Goal: Task Accomplishment & Management: Use online tool/utility

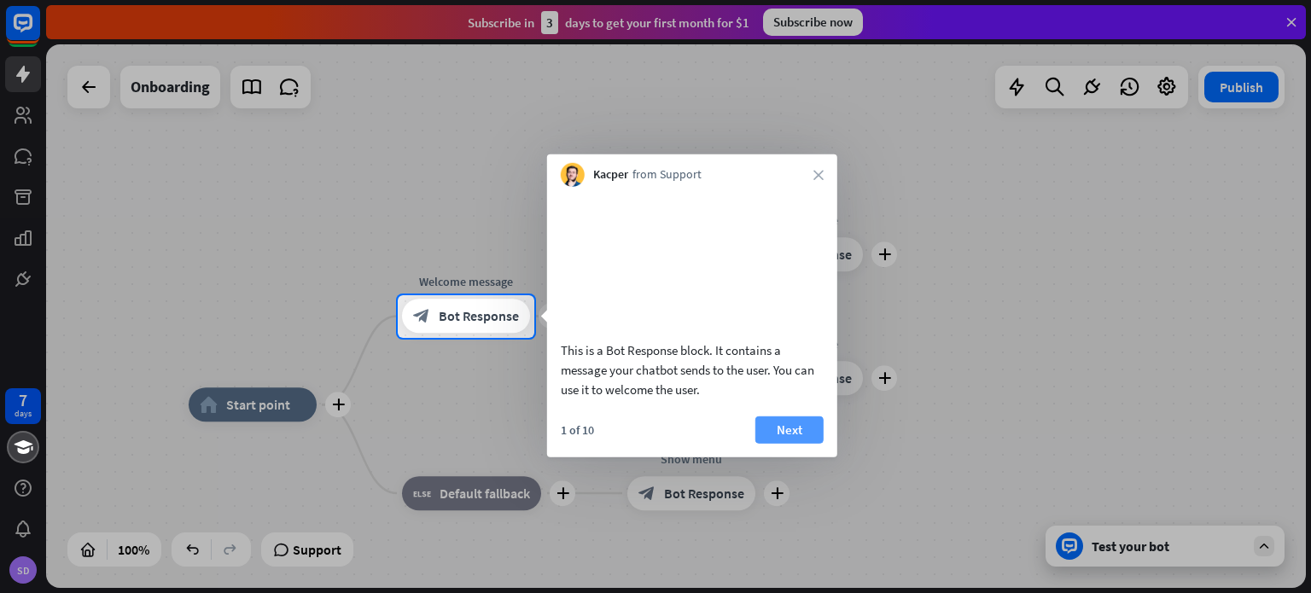
click at [801, 443] on button "Next" at bounding box center [789, 429] width 68 height 27
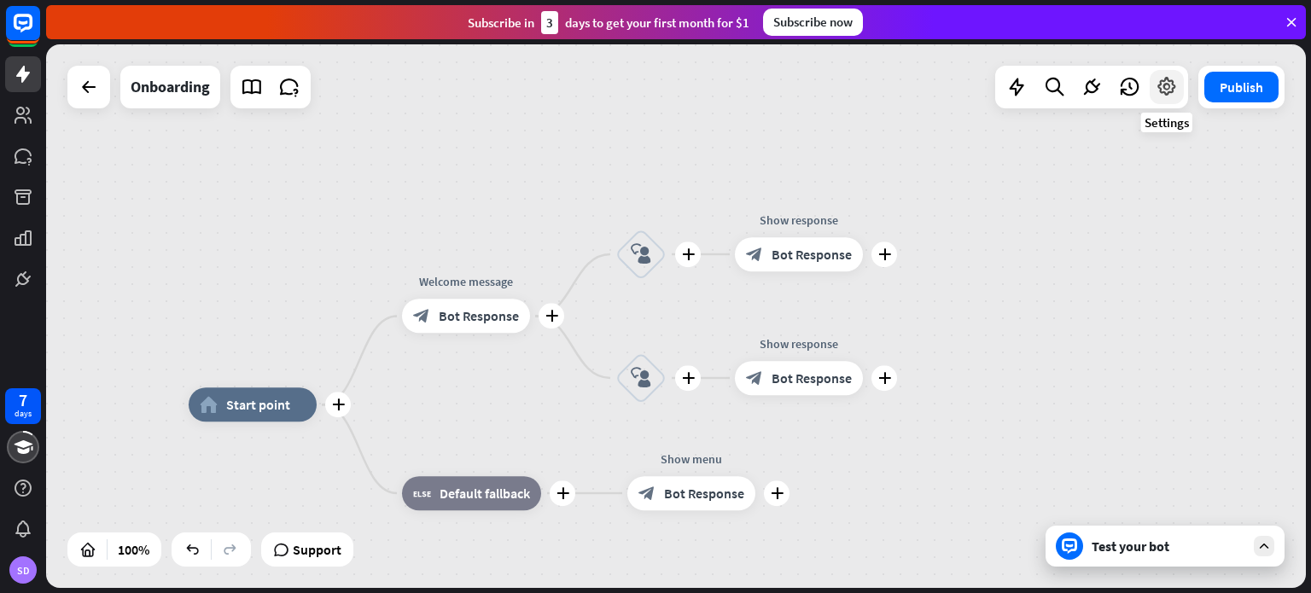
click at [1157, 90] on icon at bounding box center [1166, 87] width 22 height 22
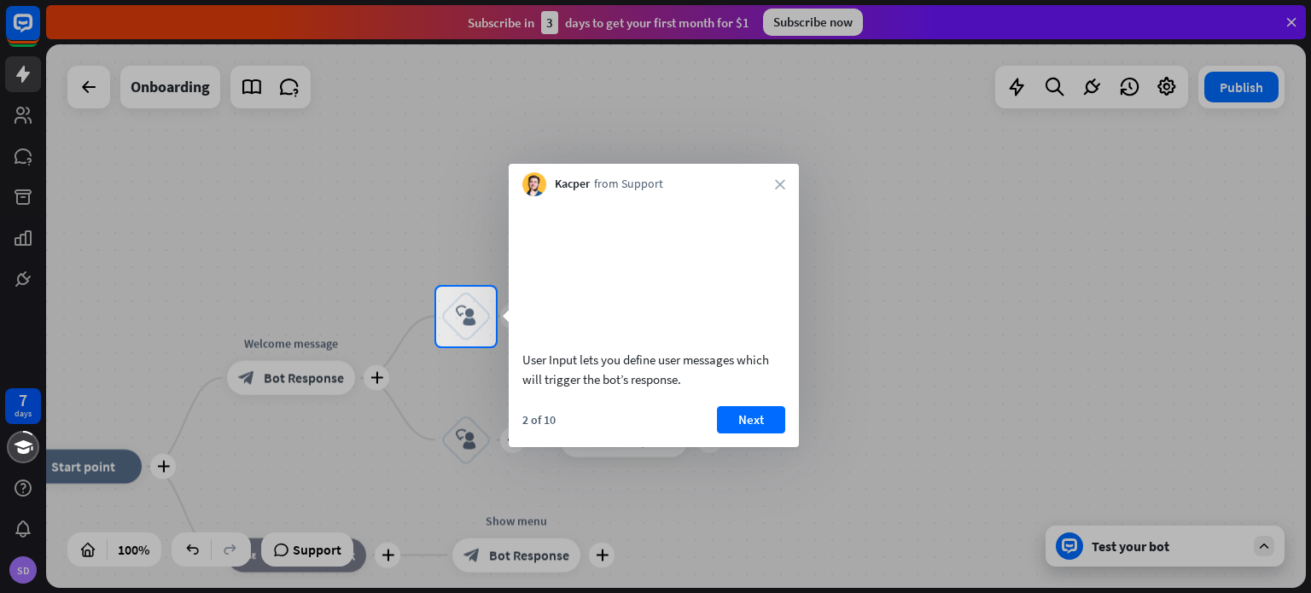
click at [777, 207] on video at bounding box center [653, 270] width 263 height 131
click at [781, 192] on div "Kacper from Support close" at bounding box center [654, 180] width 290 height 32
click at [788, 442] on div "2 of 10 Next" at bounding box center [654, 426] width 290 height 41
click at [770, 433] on button "Next" at bounding box center [751, 419] width 68 height 27
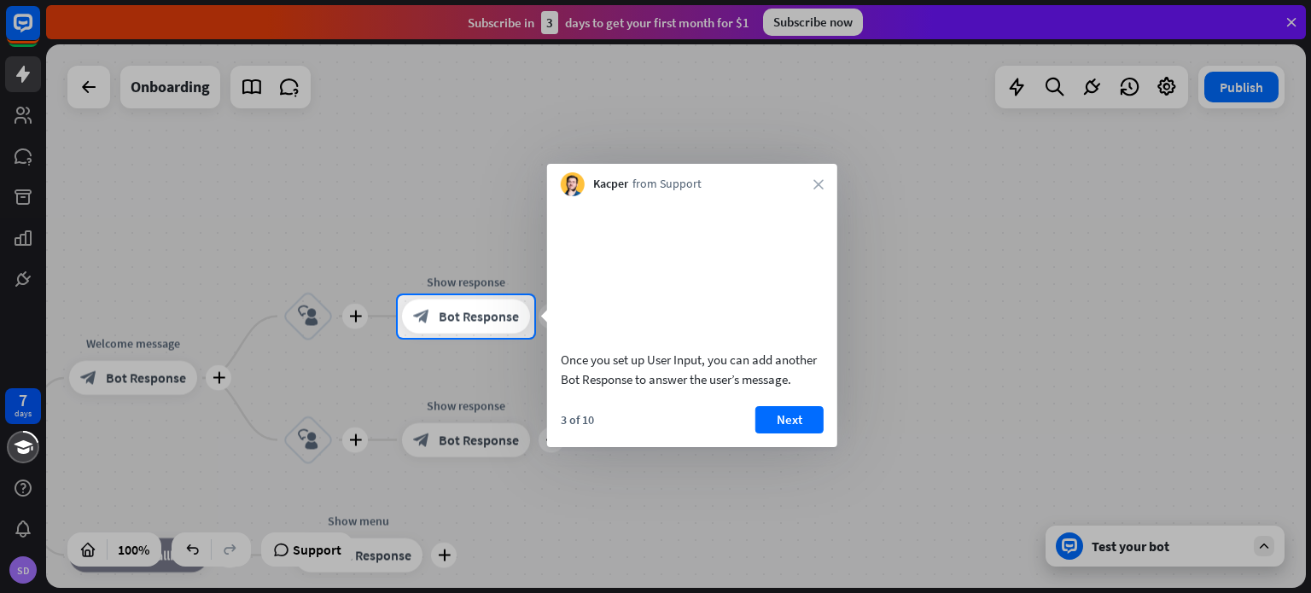
click at [585, 101] on div at bounding box center [655, 147] width 1311 height 295
click at [815, 177] on div "Kacper from Support close" at bounding box center [692, 180] width 290 height 32
click at [817, 183] on icon "close" at bounding box center [818, 184] width 10 height 10
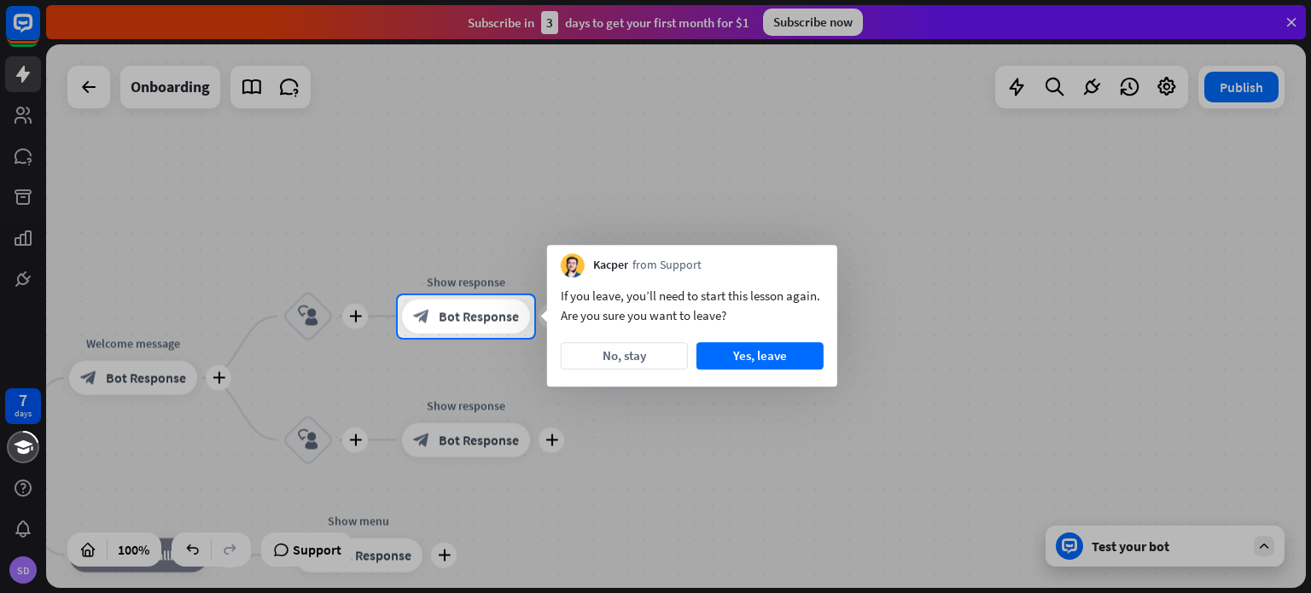
click at [1016, 90] on div at bounding box center [655, 147] width 1311 height 295
click at [1049, 91] on div at bounding box center [655, 147] width 1311 height 295
drag, startPoint x: 1049, startPoint y: 91, endPoint x: 1291, endPoint y: 29, distance: 249.4
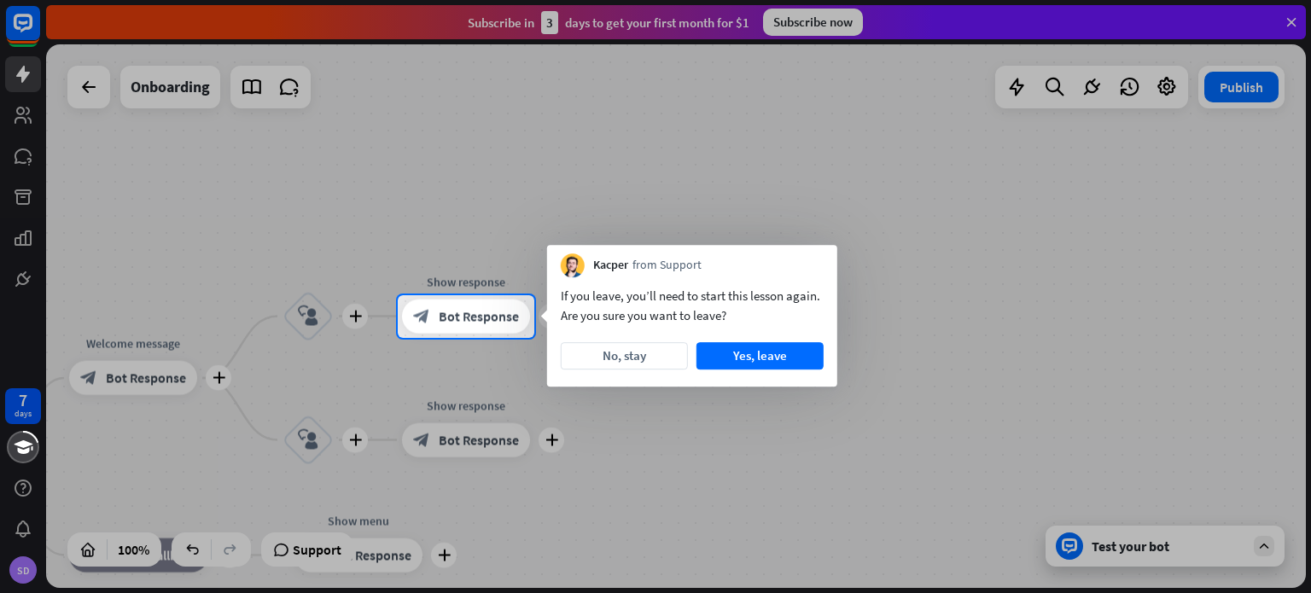
click at [1291, 29] on div at bounding box center [655, 147] width 1311 height 295
click at [1287, 26] on div at bounding box center [655, 147] width 1311 height 295
click at [1293, 23] on div at bounding box center [655, 147] width 1311 height 295
click at [1138, 551] on div at bounding box center [655, 466] width 1311 height 256
drag, startPoint x: 1278, startPoint y: 537, endPoint x: 1259, endPoint y: 484, distance: 56.1
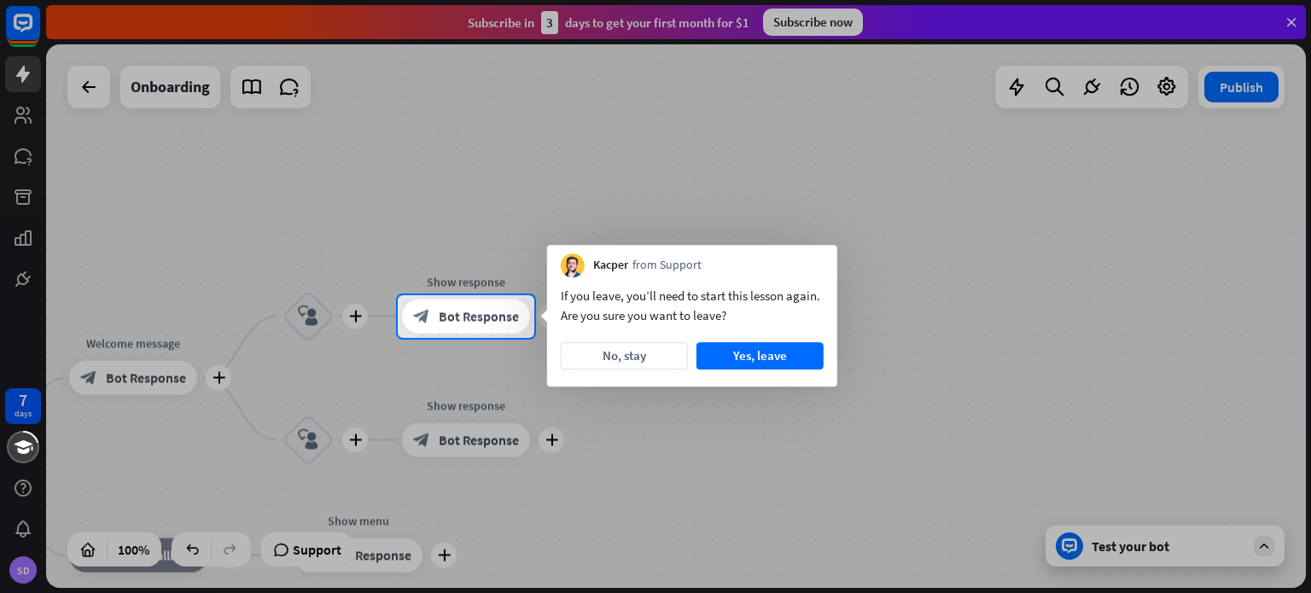
click at [1259, 484] on div at bounding box center [655, 466] width 1311 height 256
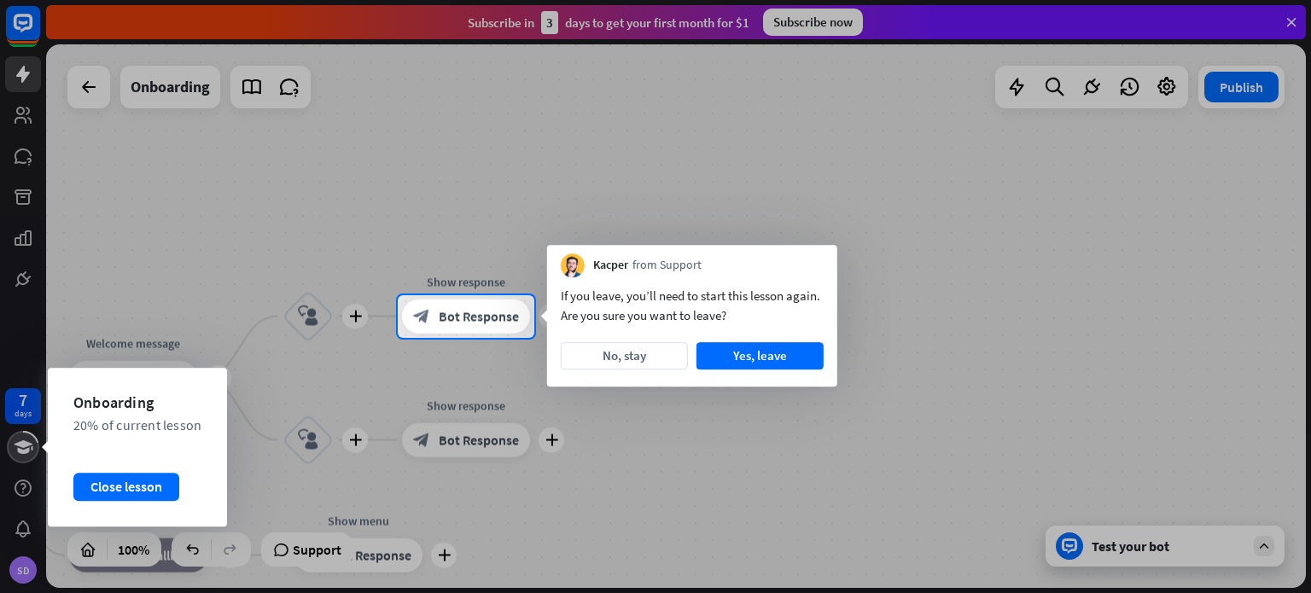
click at [28, 447] on icon at bounding box center [23, 447] width 21 height 20
click at [18, 447] on icon at bounding box center [23, 447] width 21 height 20
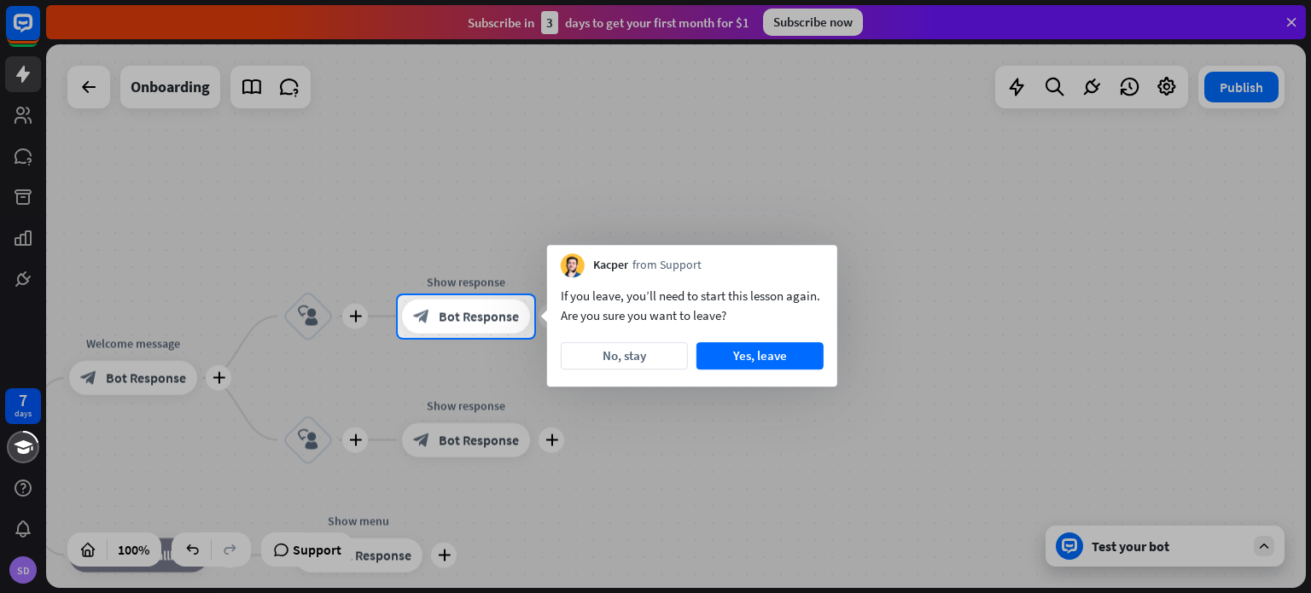
click at [22, 30] on div at bounding box center [655, 147] width 1311 height 295
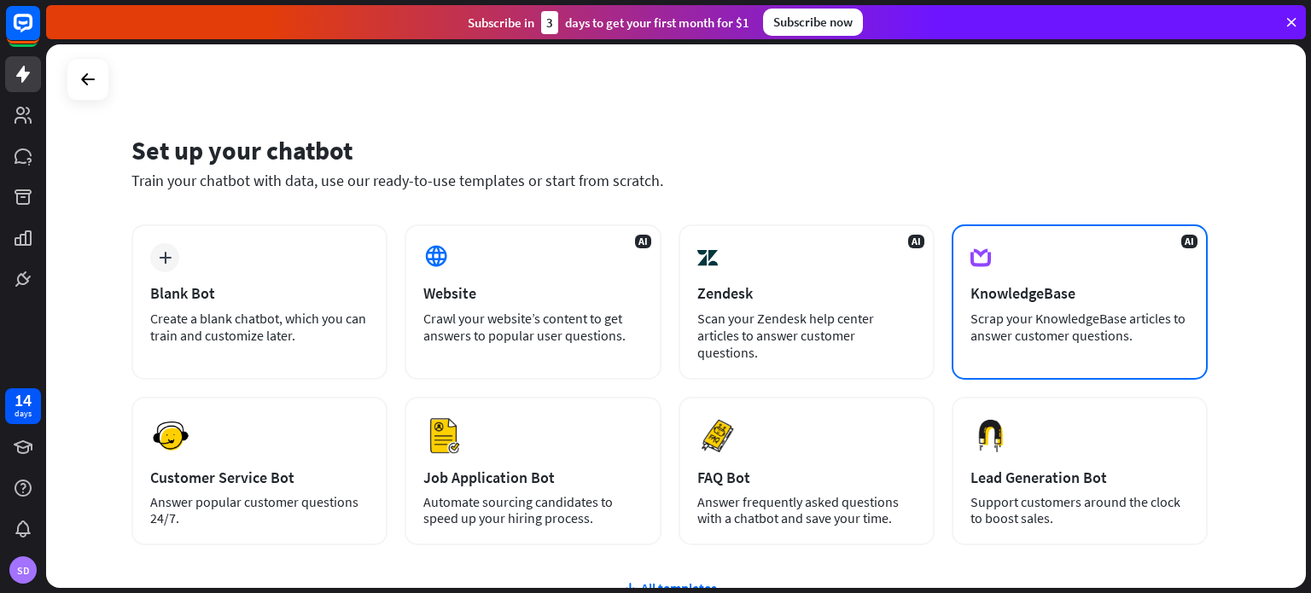
click at [1048, 311] on div "Scrap your KnowledgeBase articles to answer customer questions." at bounding box center [1079, 327] width 218 height 34
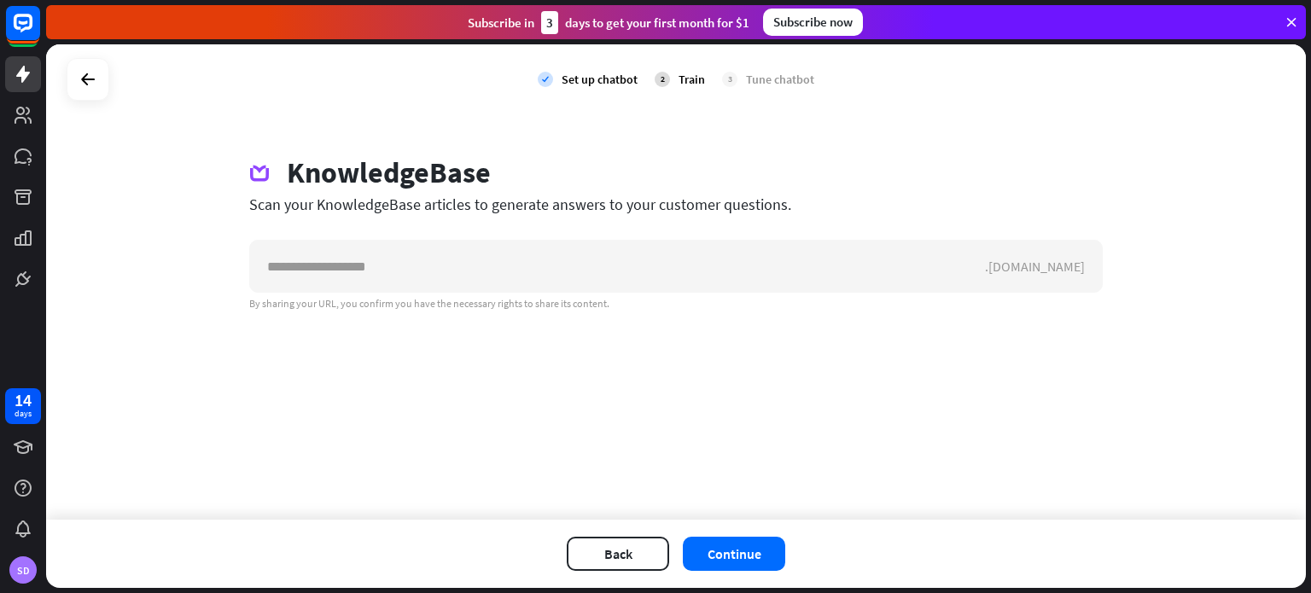
click at [693, 82] on div "Train" at bounding box center [691, 79] width 26 height 15
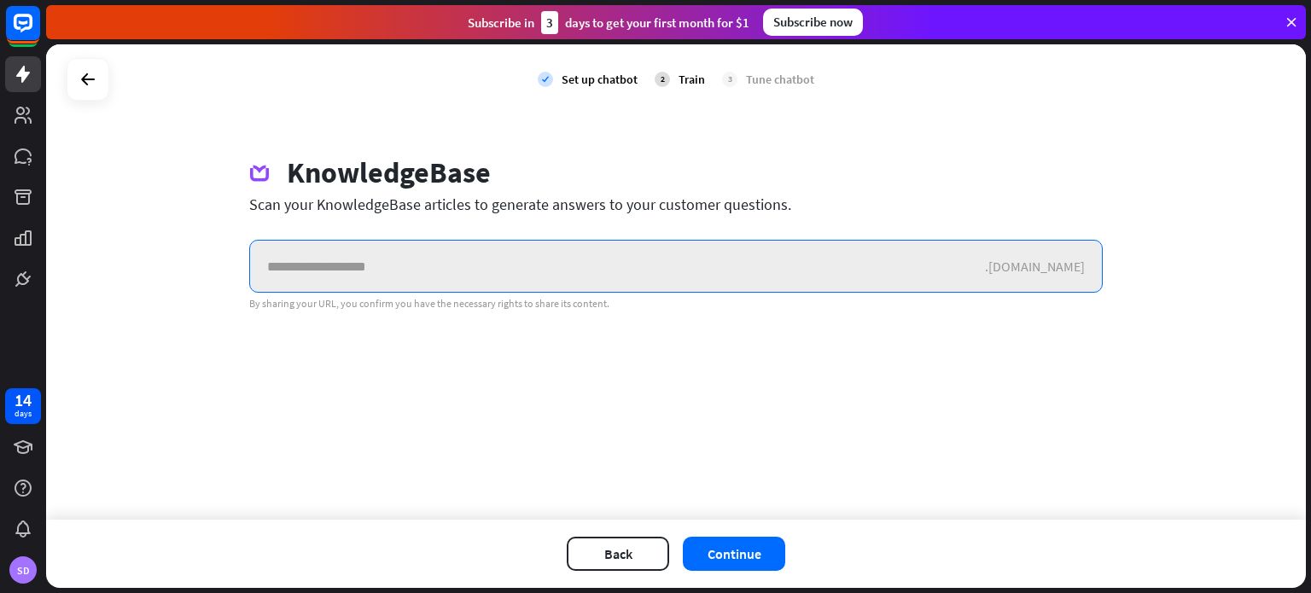
click at [689, 278] on input "text" at bounding box center [617, 266] width 735 height 51
paste input "**********"
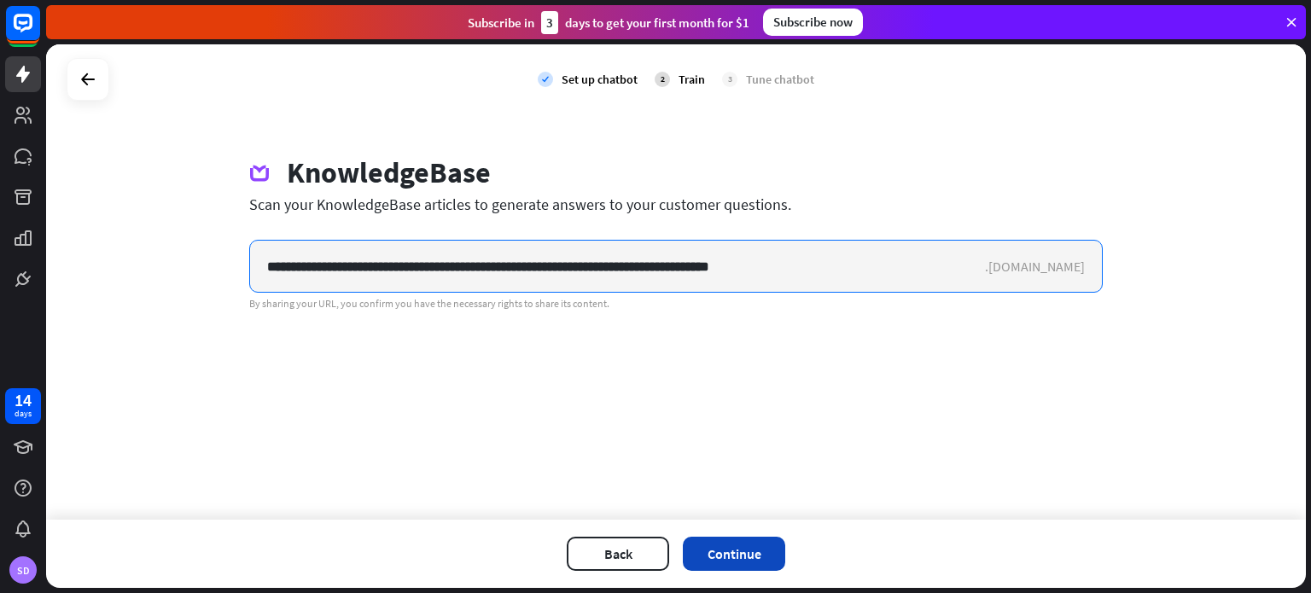
type input "**********"
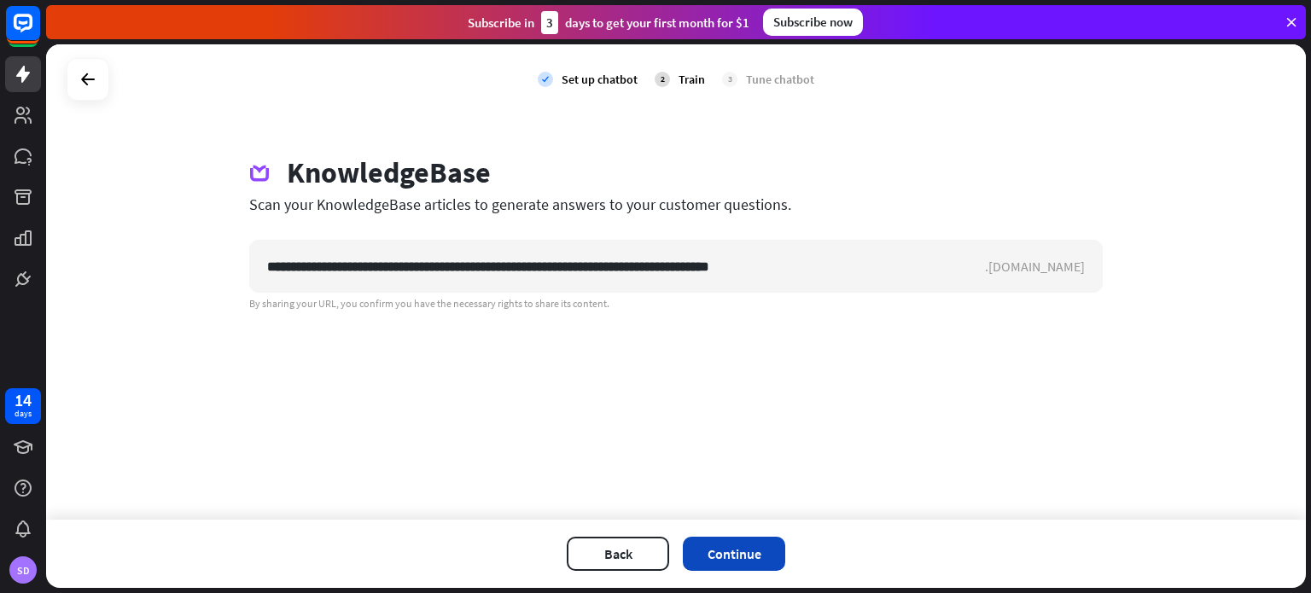
click at [744, 547] on button "Continue" at bounding box center [734, 554] width 102 height 34
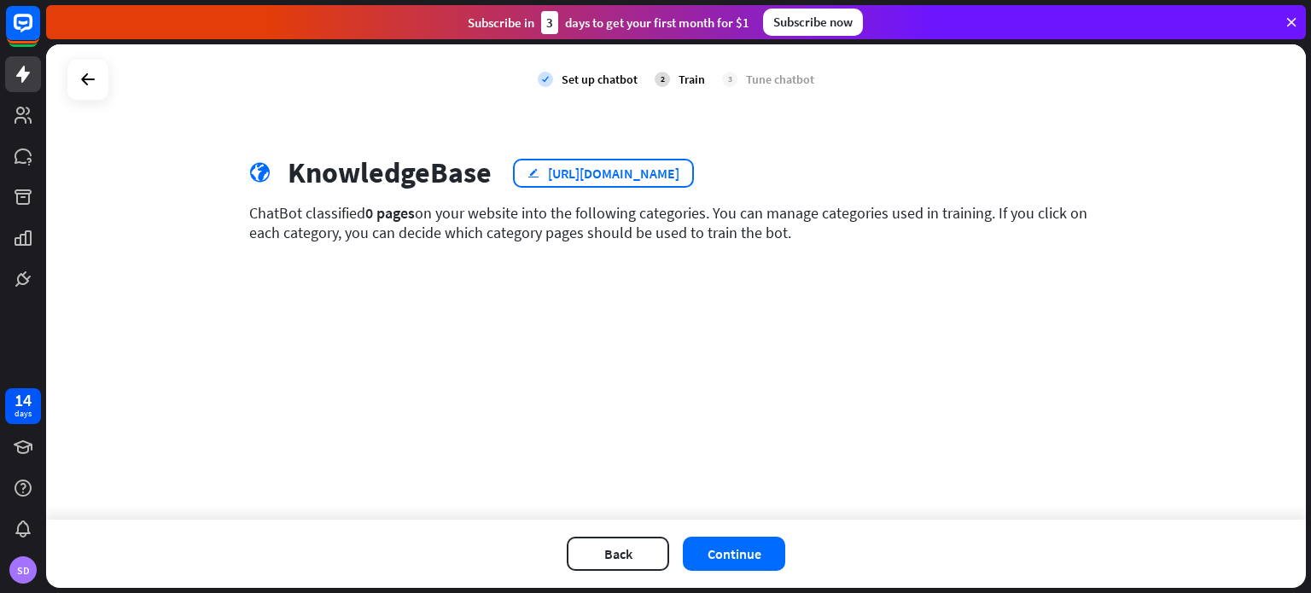
click at [536, 174] on icon "edit" at bounding box center [533, 172] width 12 height 11
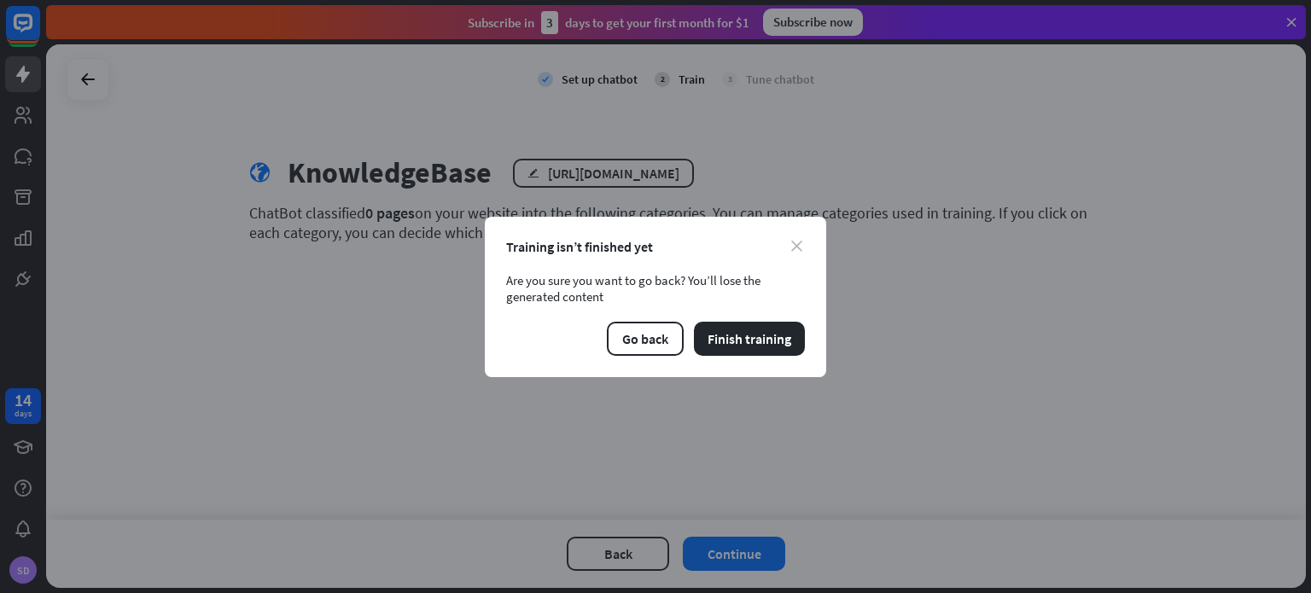
click at [793, 249] on icon "close" at bounding box center [796, 246] width 11 height 11
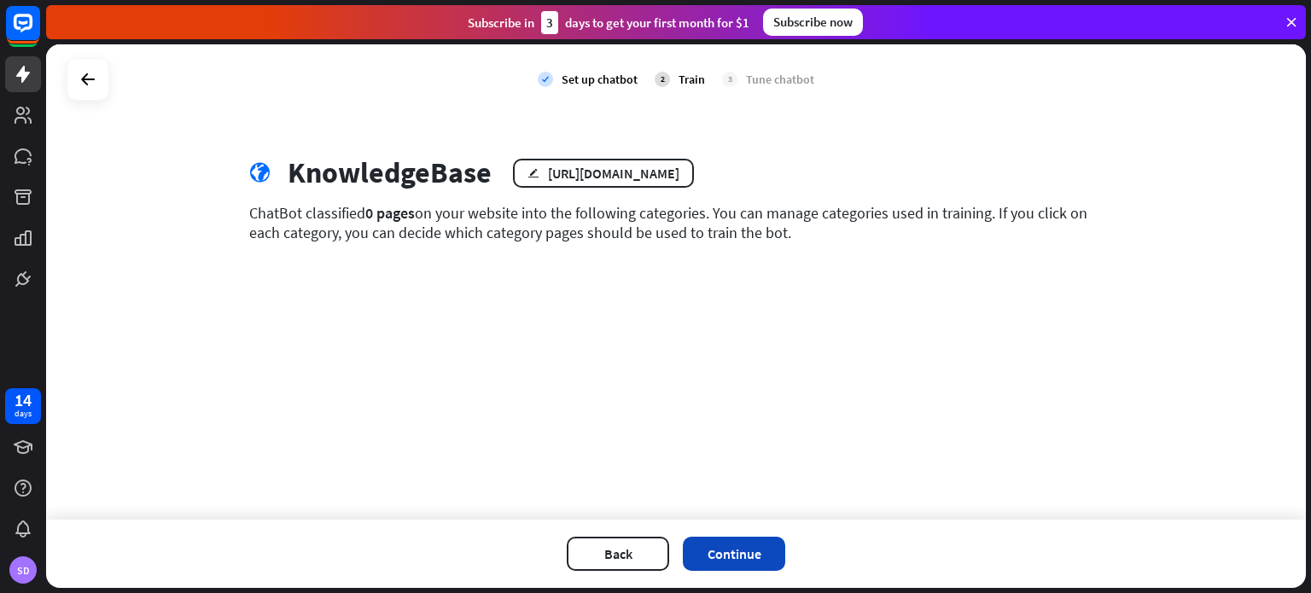
click at [724, 569] on button "Continue" at bounding box center [734, 554] width 102 height 34
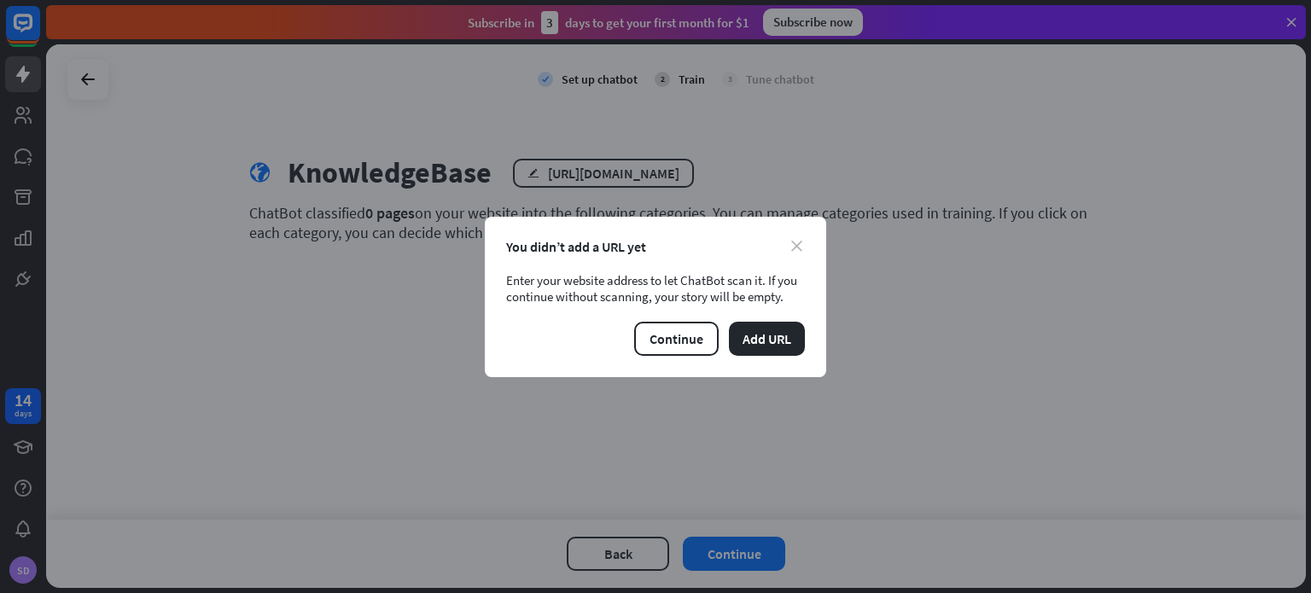
click at [797, 252] on icon "close" at bounding box center [796, 246] width 11 height 11
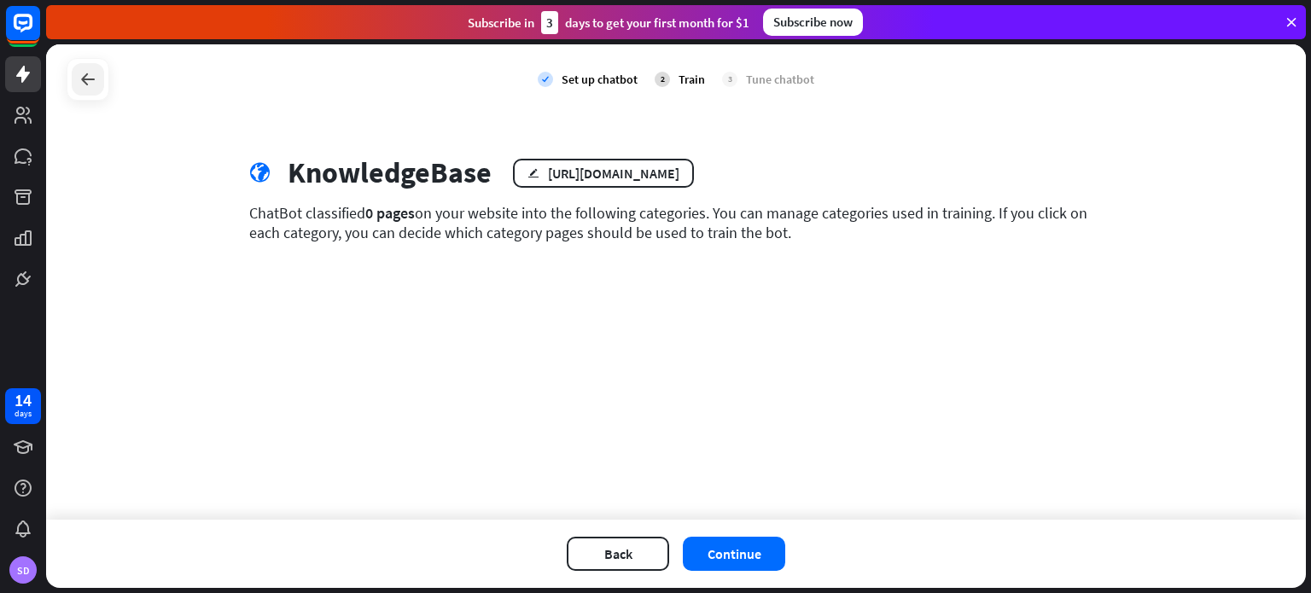
click at [101, 78] on div at bounding box center [88, 79] width 32 height 32
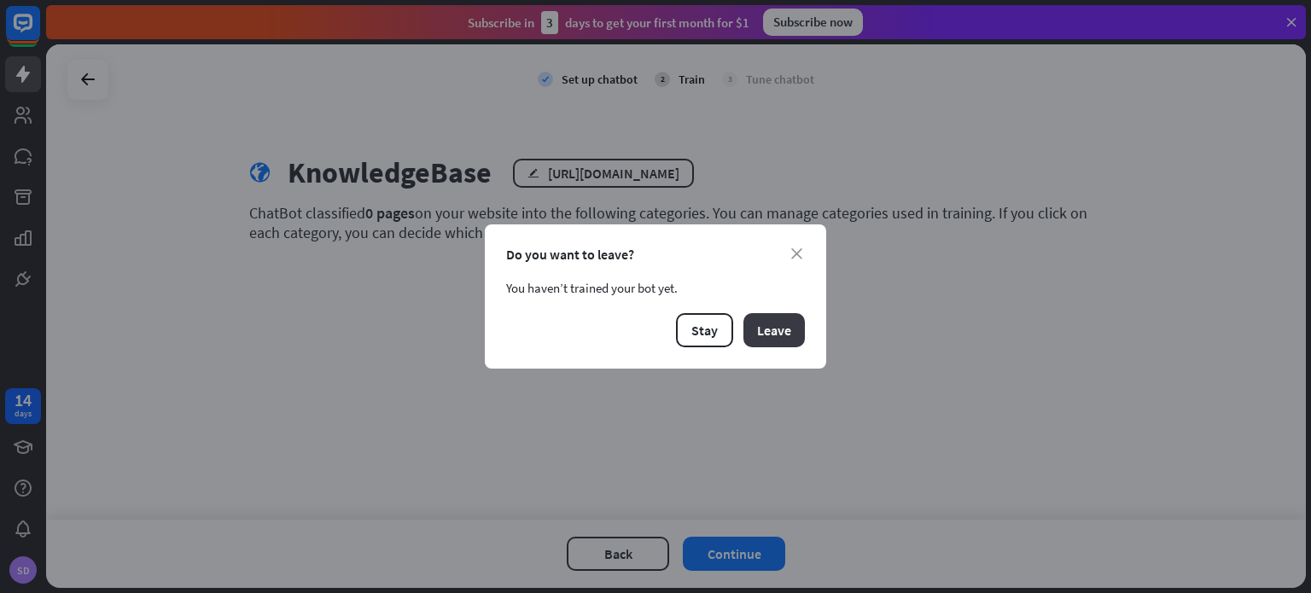
click at [796, 340] on button "Leave" at bounding box center [773, 330] width 61 height 34
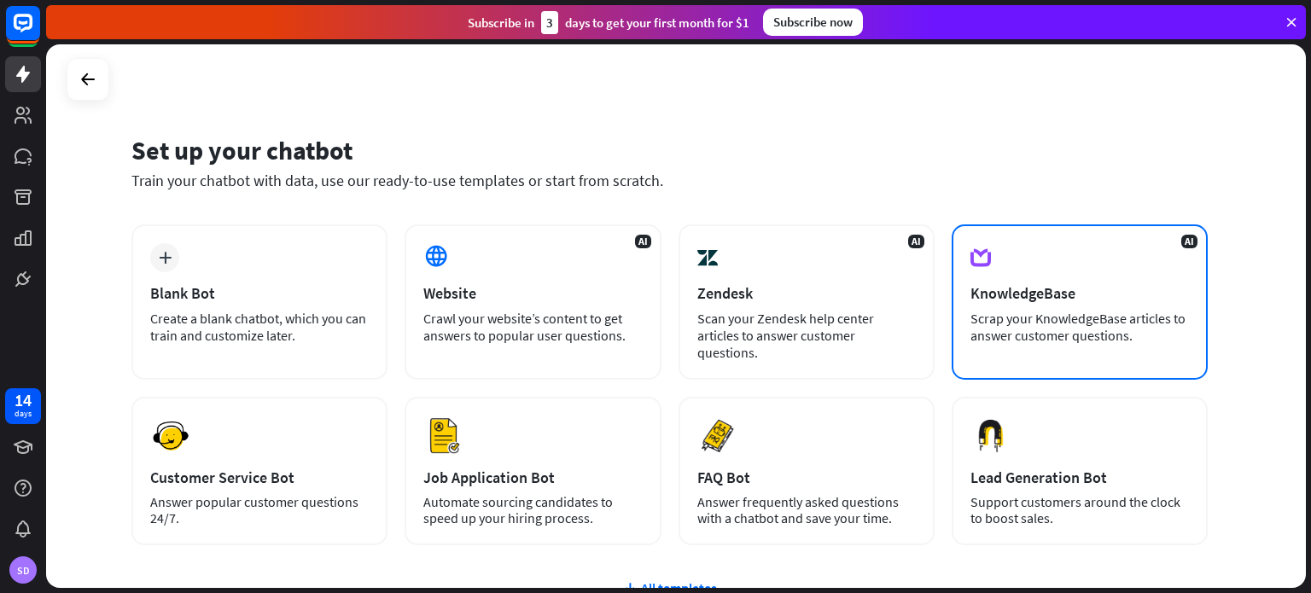
click at [1075, 286] on div "KnowledgeBase" at bounding box center [1079, 293] width 218 height 20
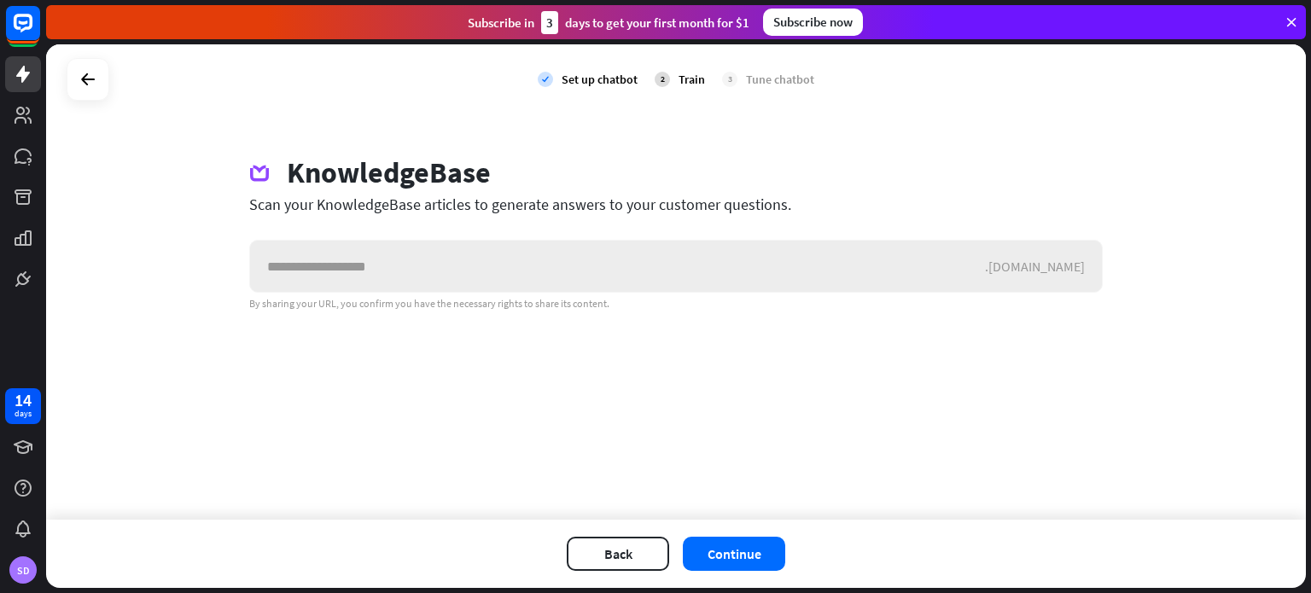
click at [595, 248] on input "text" at bounding box center [617, 266] width 735 height 51
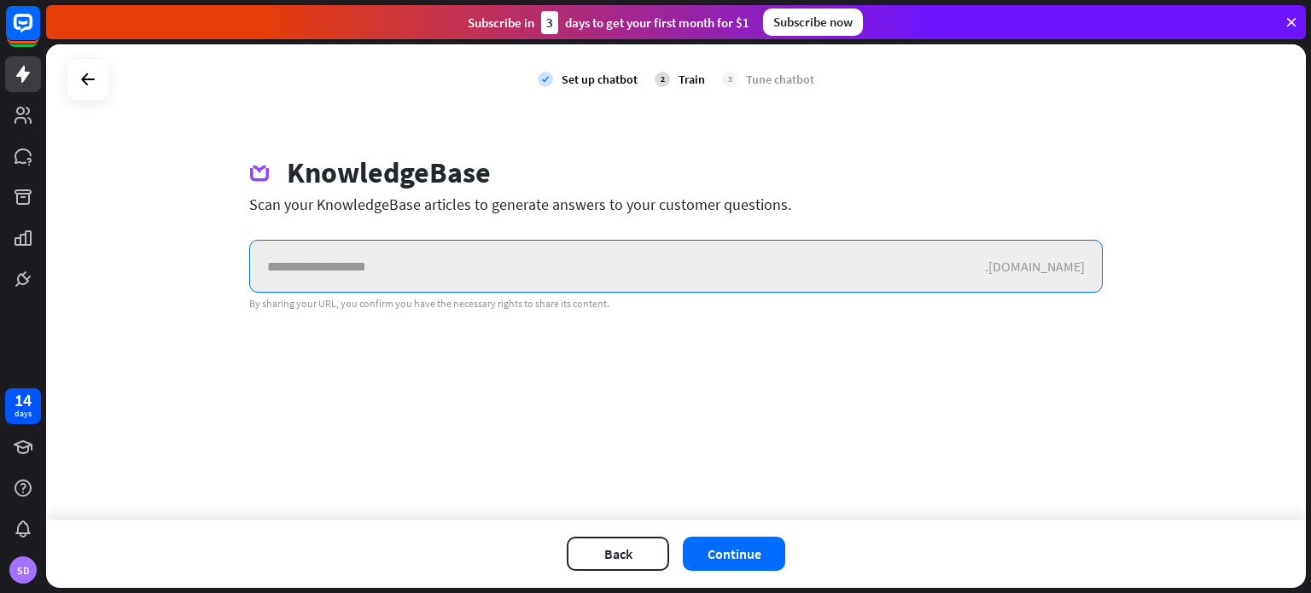
click at [809, 243] on input "text" at bounding box center [617, 266] width 735 height 51
drag, startPoint x: 503, startPoint y: 230, endPoint x: 415, endPoint y: 281, distance: 102.4
click at [415, 281] on input "text" at bounding box center [617, 266] width 735 height 51
paste input "**********"
type input "*"
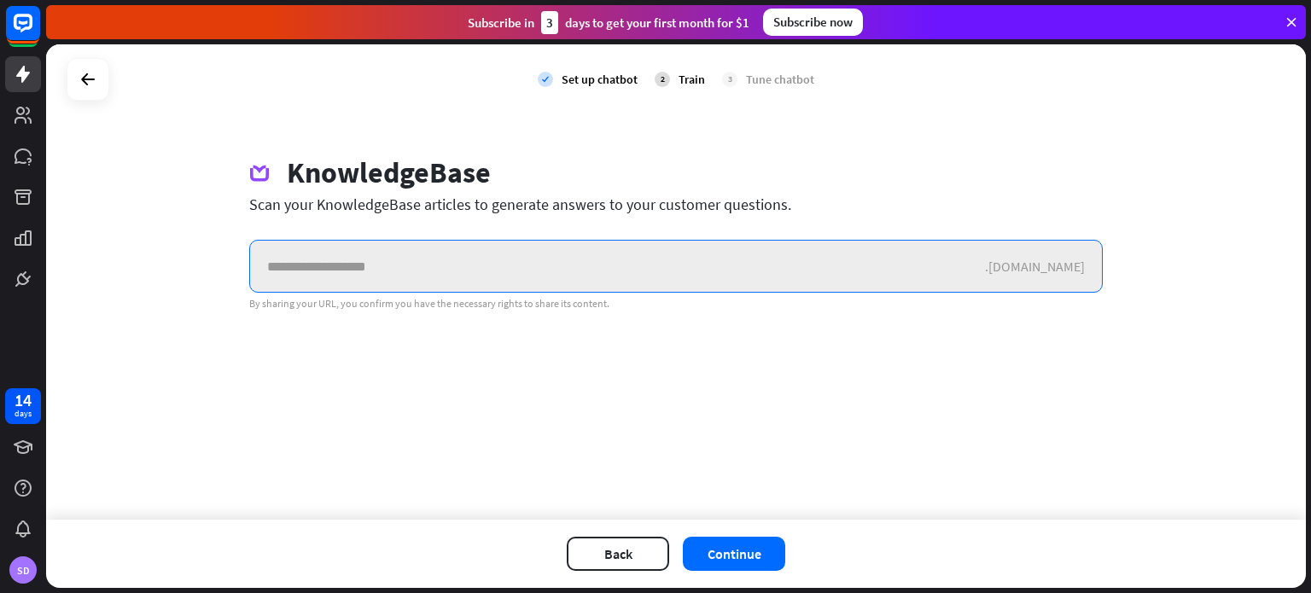
click at [762, 243] on input "text" at bounding box center [617, 266] width 735 height 51
click at [748, 259] on input "text" at bounding box center [617, 266] width 735 height 51
paste input "**********"
click at [764, 279] on input "**********" at bounding box center [617, 266] width 735 height 51
type input "*"
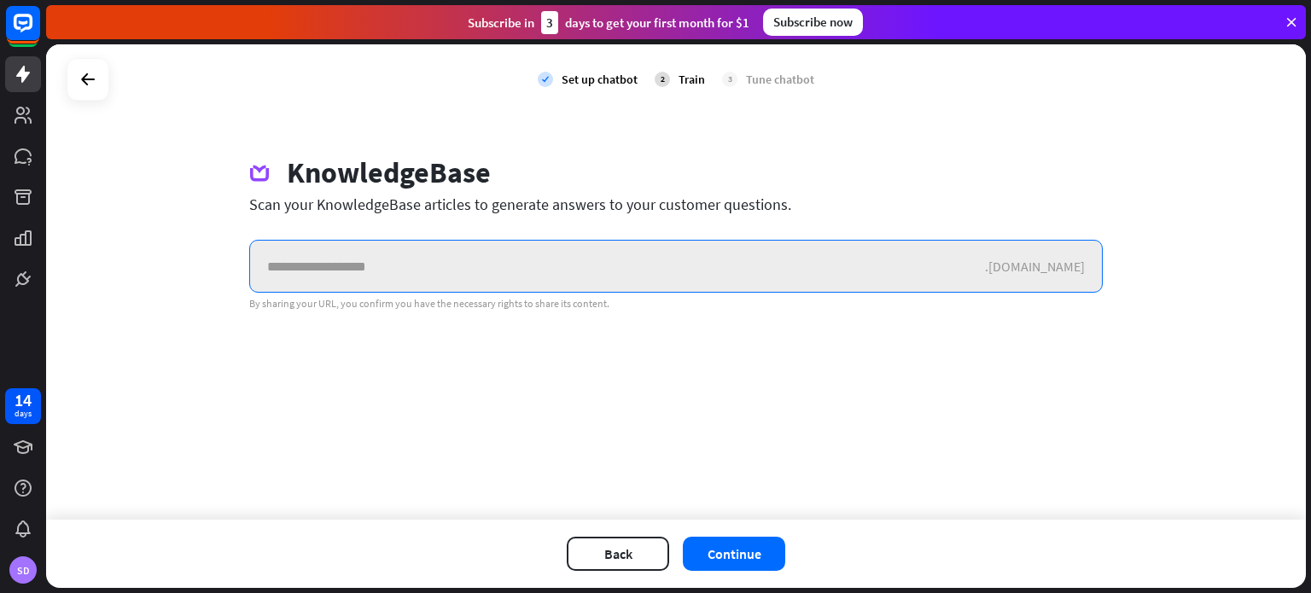
paste input "**********"
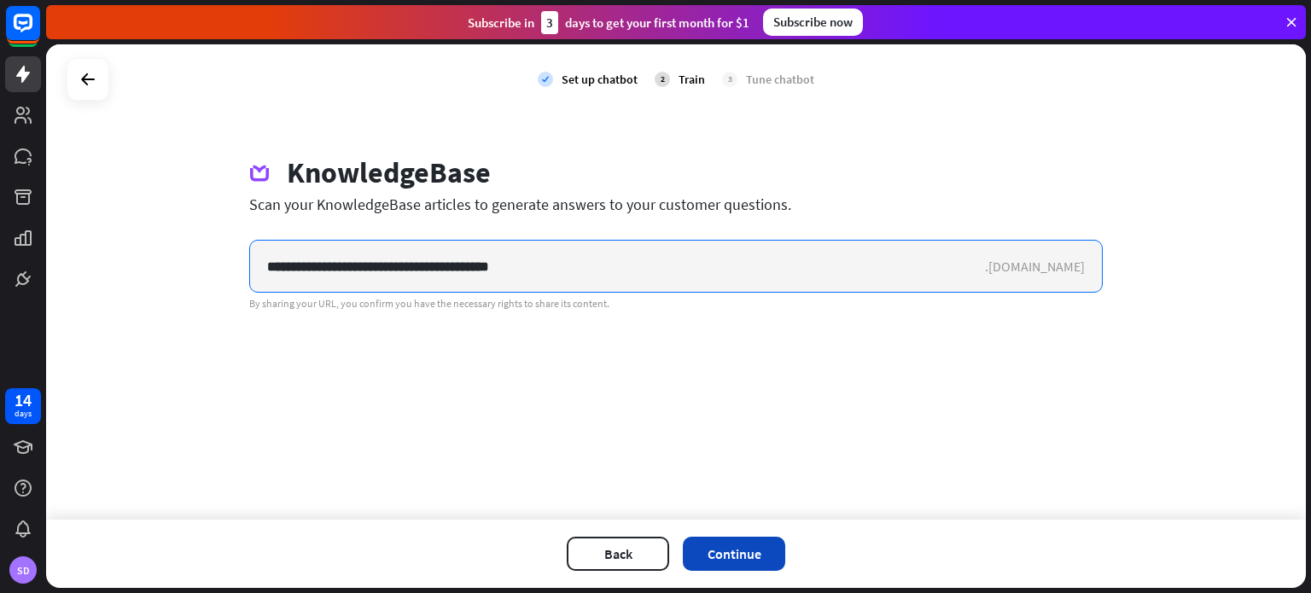
type input "**********"
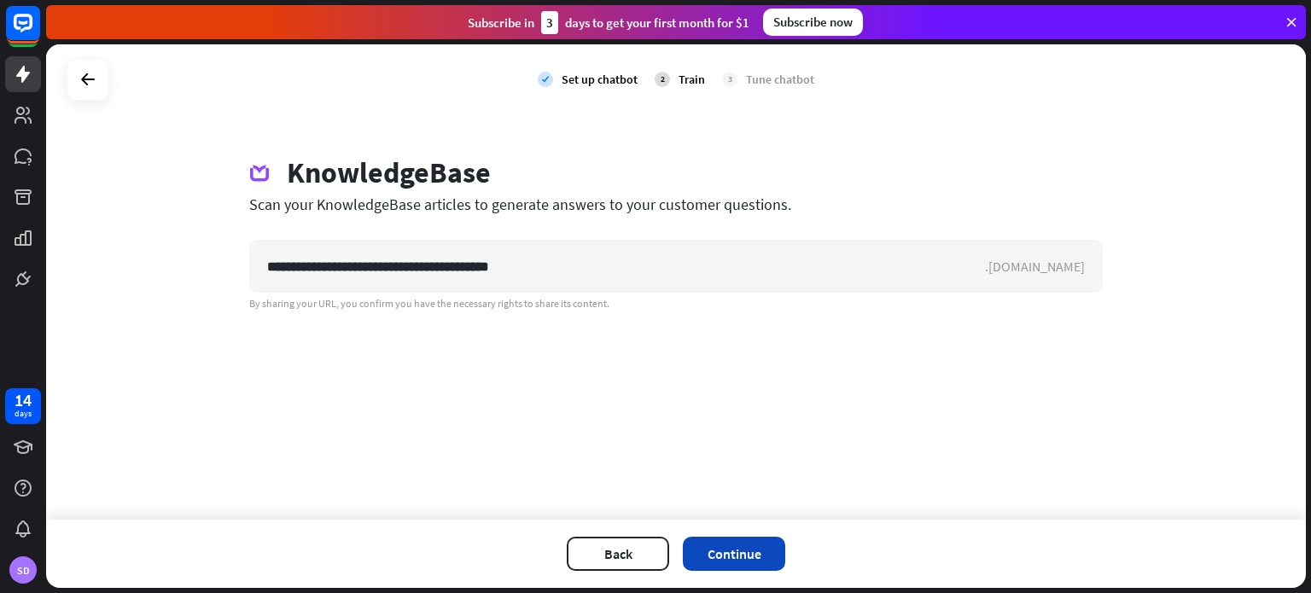
click at [739, 554] on button "Continue" at bounding box center [734, 554] width 102 height 34
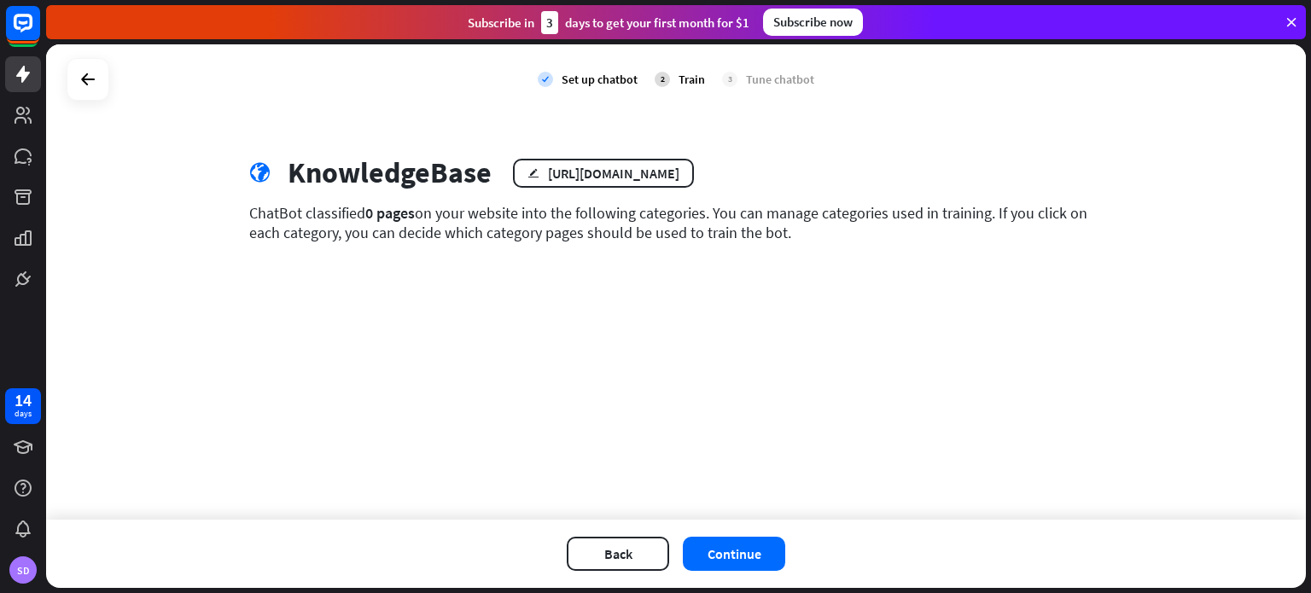
click at [739, 554] on button "Continue" at bounding box center [734, 554] width 102 height 34
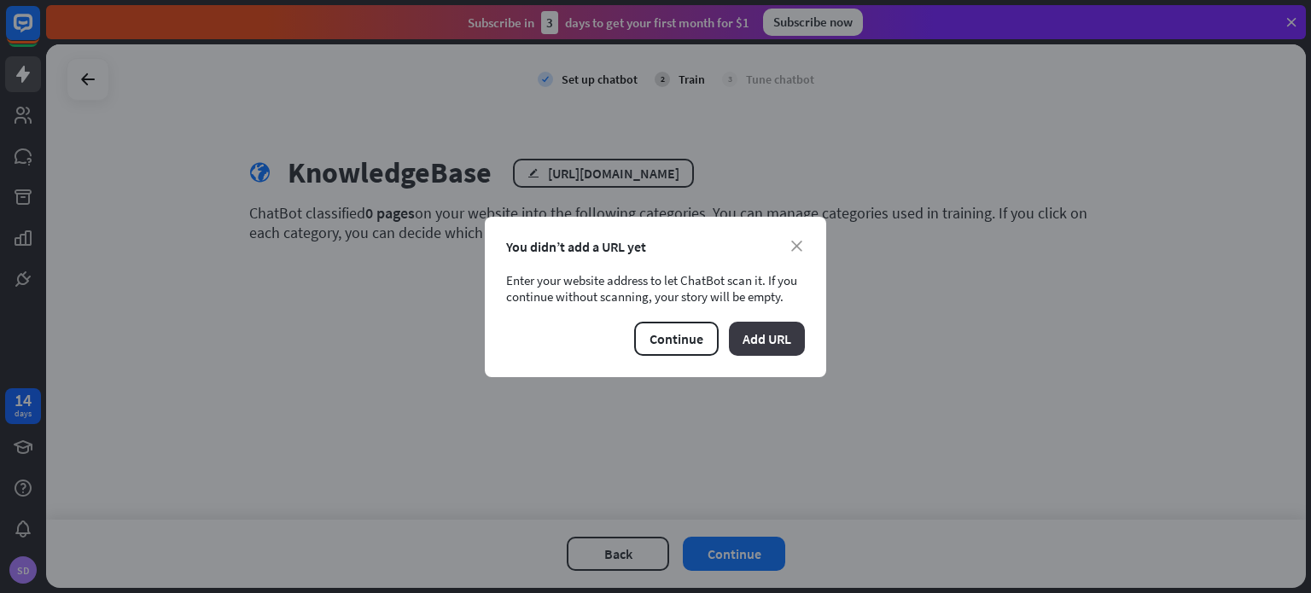
click at [779, 327] on button "Add URL" at bounding box center [767, 339] width 76 height 34
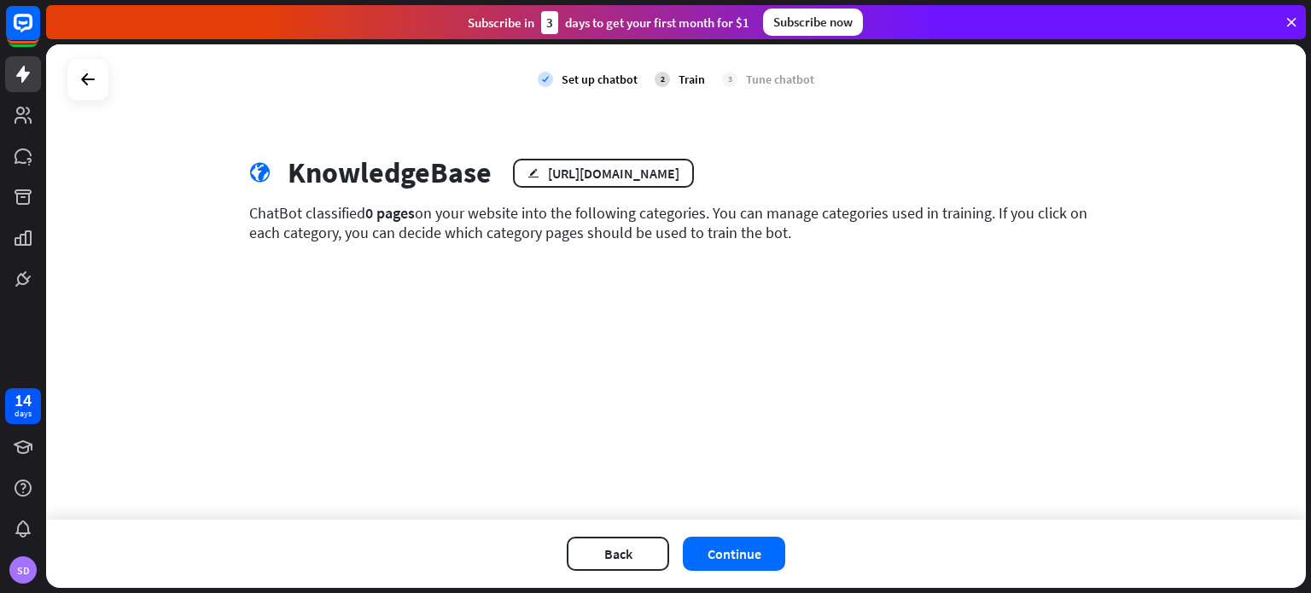
click at [860, 347] on div "check Set up chatbot 2 Train 3 Tune chatbot globe KnowledgeBase edit [URL][DOMA…" at bounding box center [675, 281] width 1259 height 475
click at [563, 172] on div "[URL][DOMAIN_NAME]" at bounding box center [613, 173] width 131 height 17
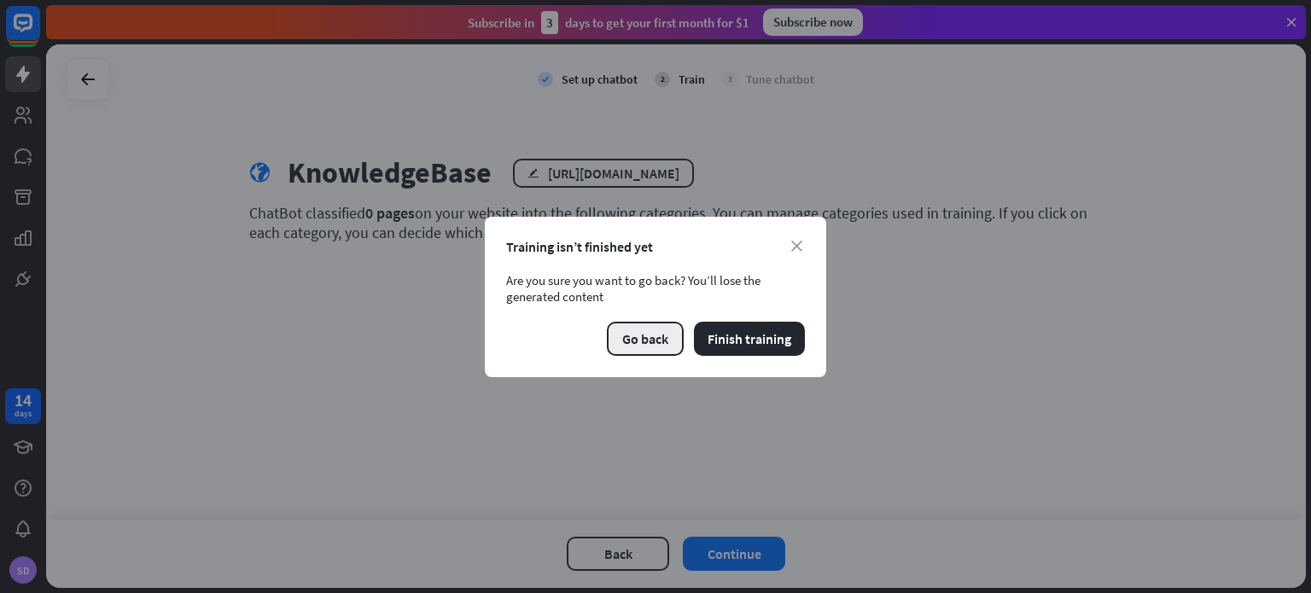
click at [665, 344] on button "Go back" at bounding box center [645, 339] width 77 height 34
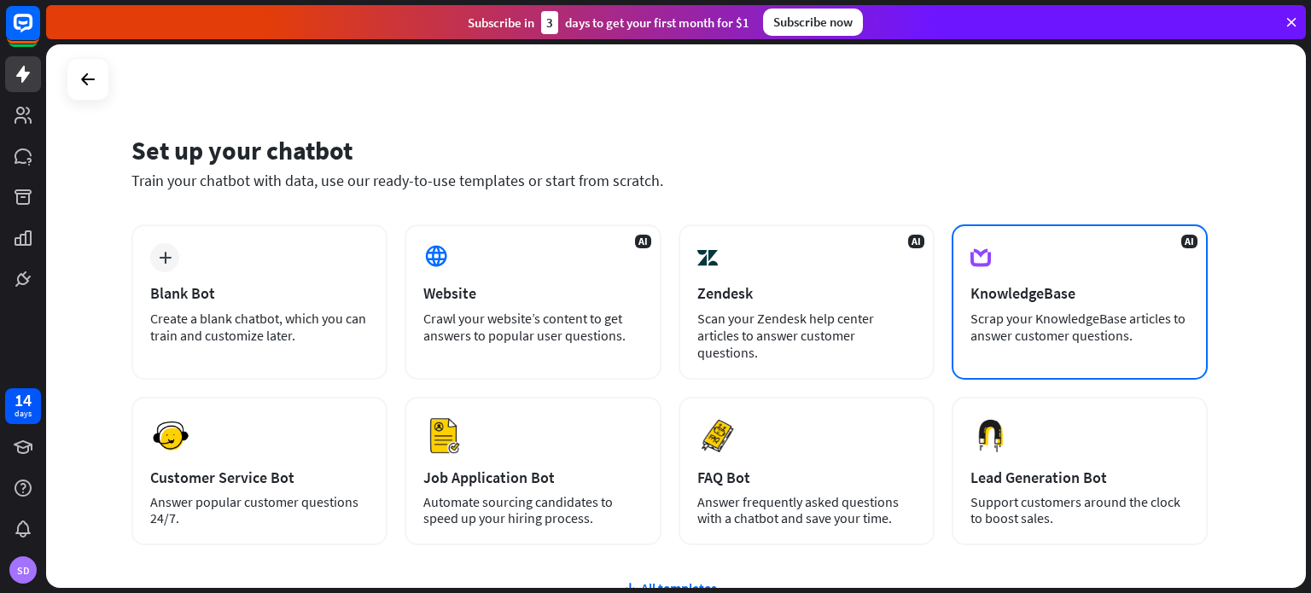
click at [1039, 293] on div "KnowledgeBase" at bounding box center [1079, 293] width 218 height 20
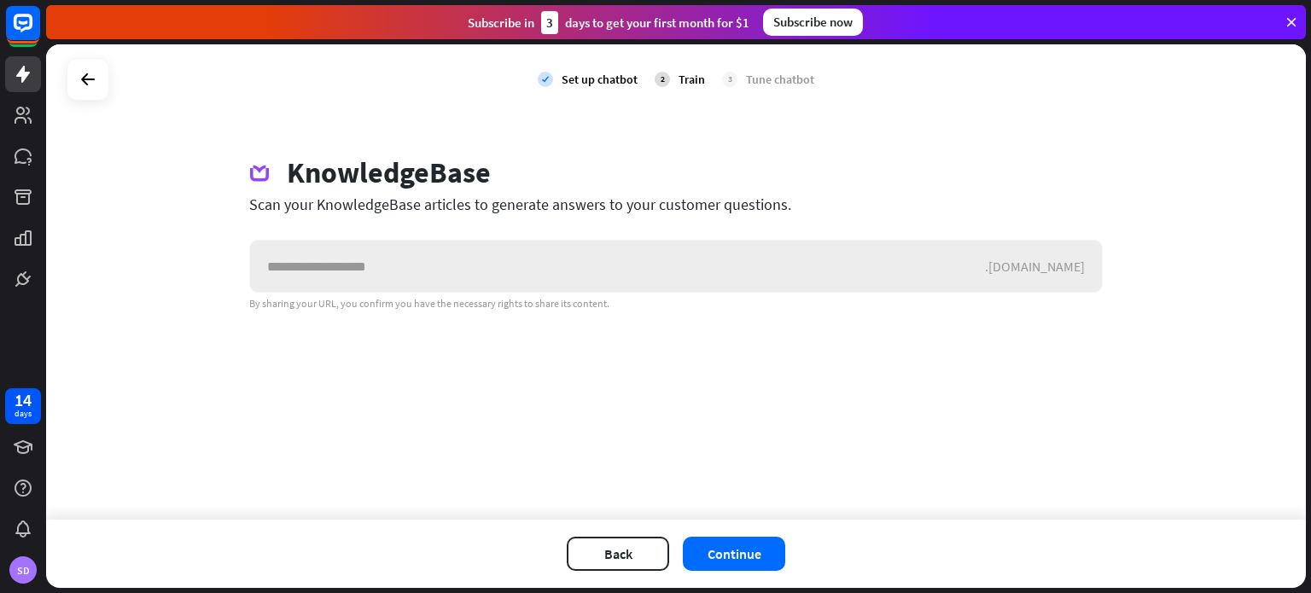
click at [967, 271] on input "text" at bounding box center [617, 266] width 735 height 51
click at [985, 281] on input "text" at bounding box center [617, 266] width 735 height 51
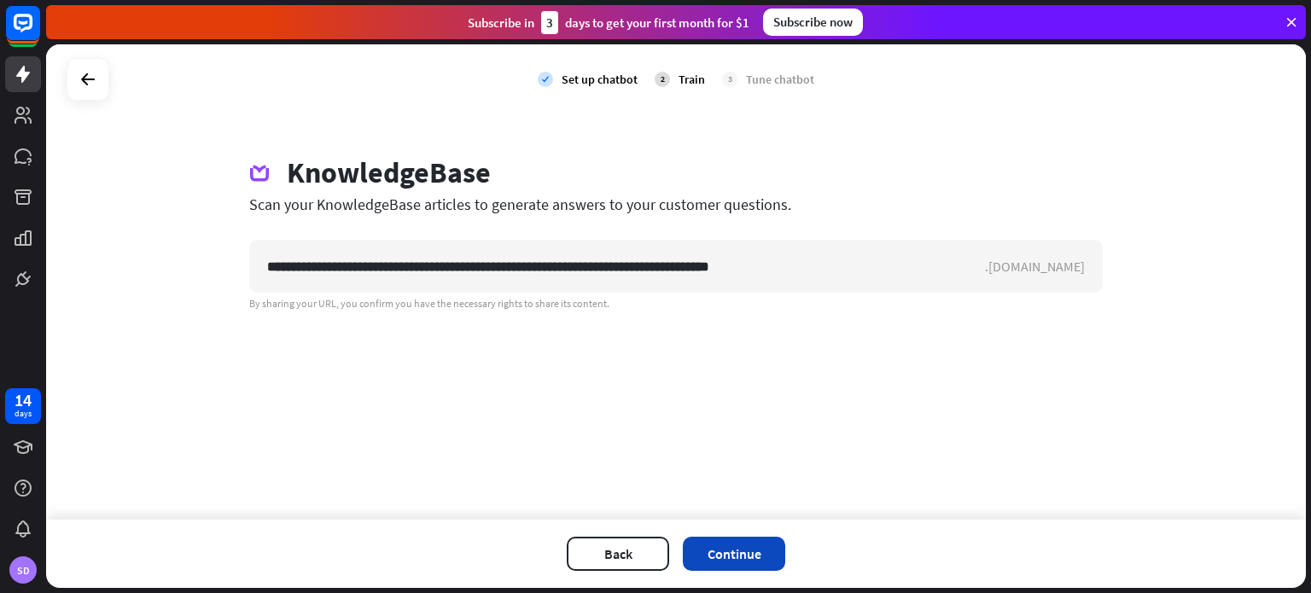
type input "**********"
click at [727, 550] on button "Continue" at bounding box center [734, 554] width 102 height 34
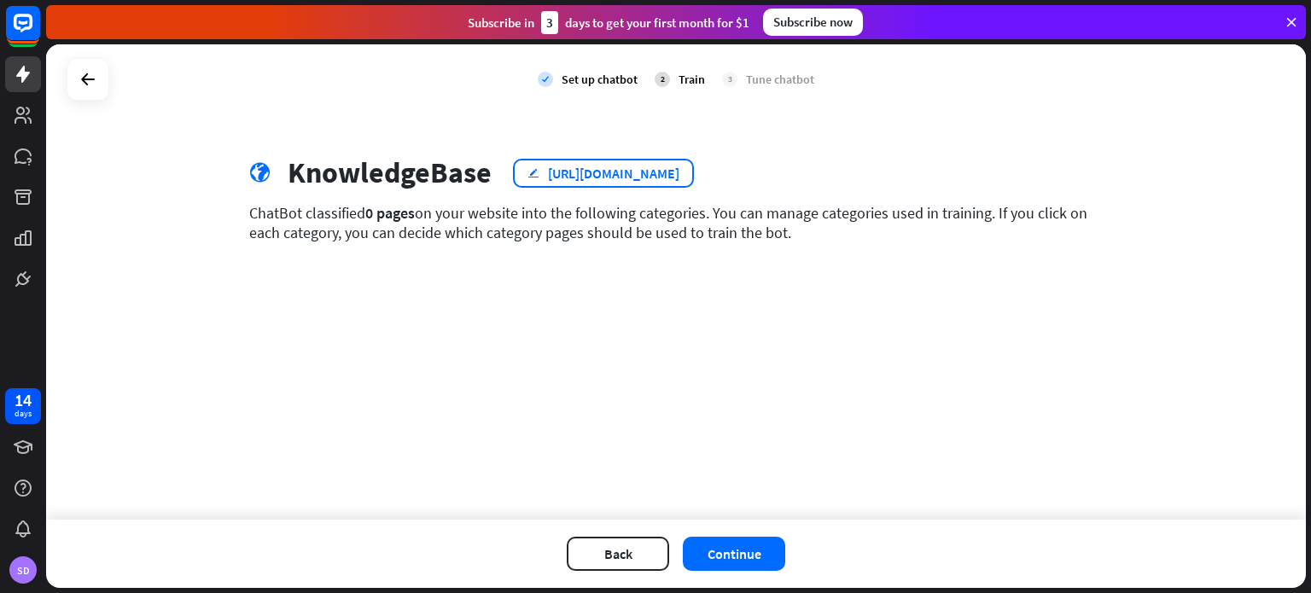
click at [622, 180] on div "[URL][DOMAIN_NAME]" at bounding box center [613, 173] width 131 height 17
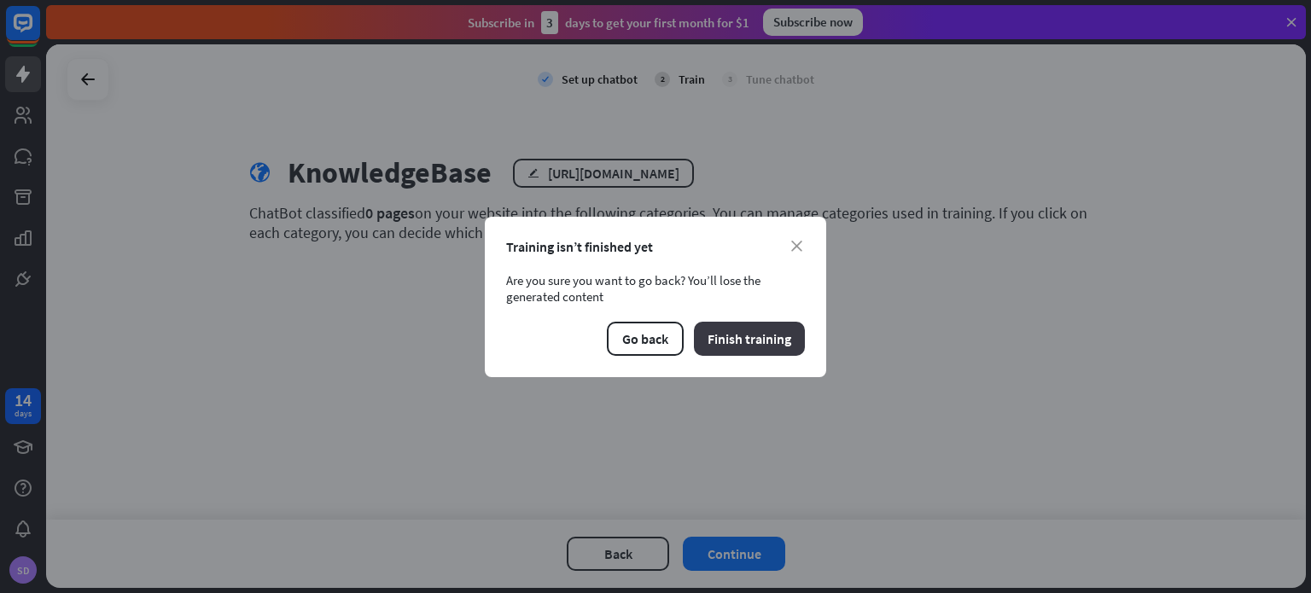
click at [747, 351] on button "Finish training" at bounding box center [749, 339] width 111 height 34
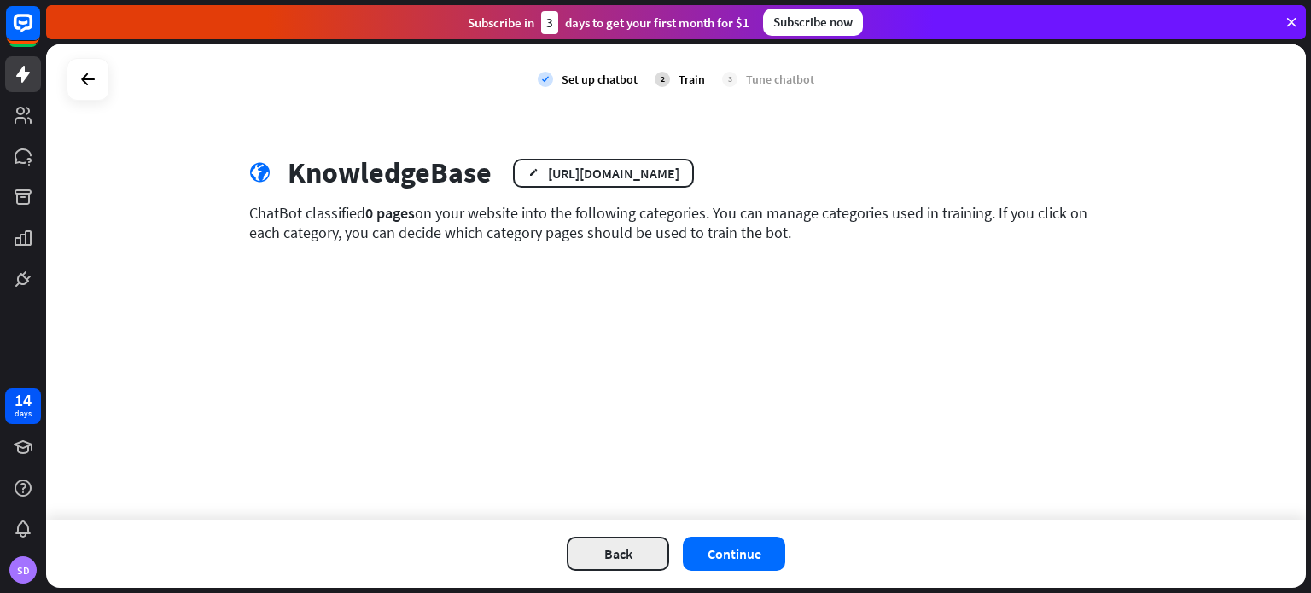
drag, startPoint x: 618, startPoint y: 534, endPoint x: 621, endPoint y: 567, distance: 32.6
click at [621, 567] on div "Back Continue" at bounding box center [675, 554] width 1259 height 68
click at [621, 567] on button "Back" at bounding box center [618, 554] width 102 height 34
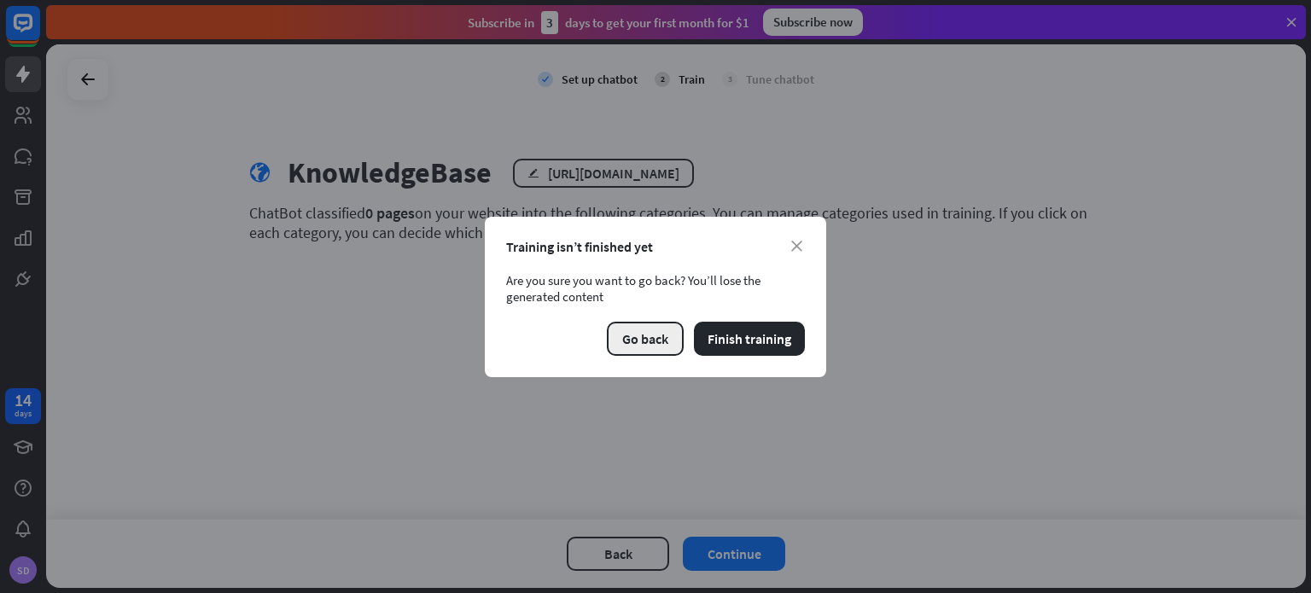
click at [648, 352] on button "Go back" at bounding box center [645, 339] width 77 height 34
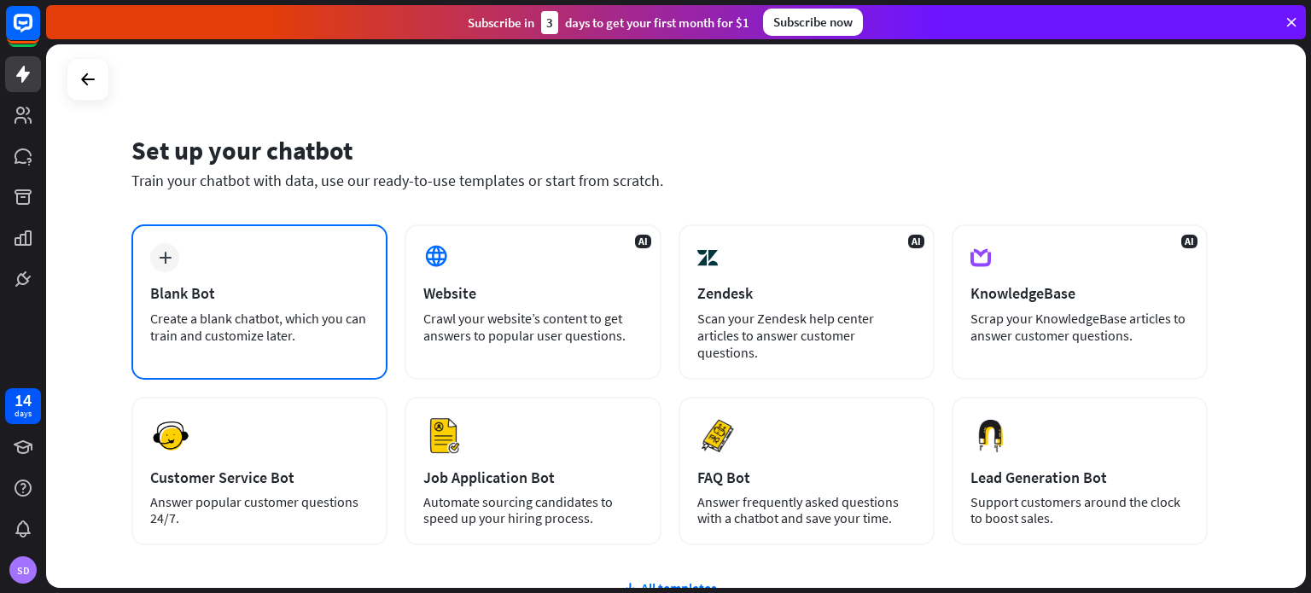
click at [300, 348] on div "plus Blank Bot Create a blank chatbot, which you can train and customize later." at bounding box center [259, 301] width 256 height 155
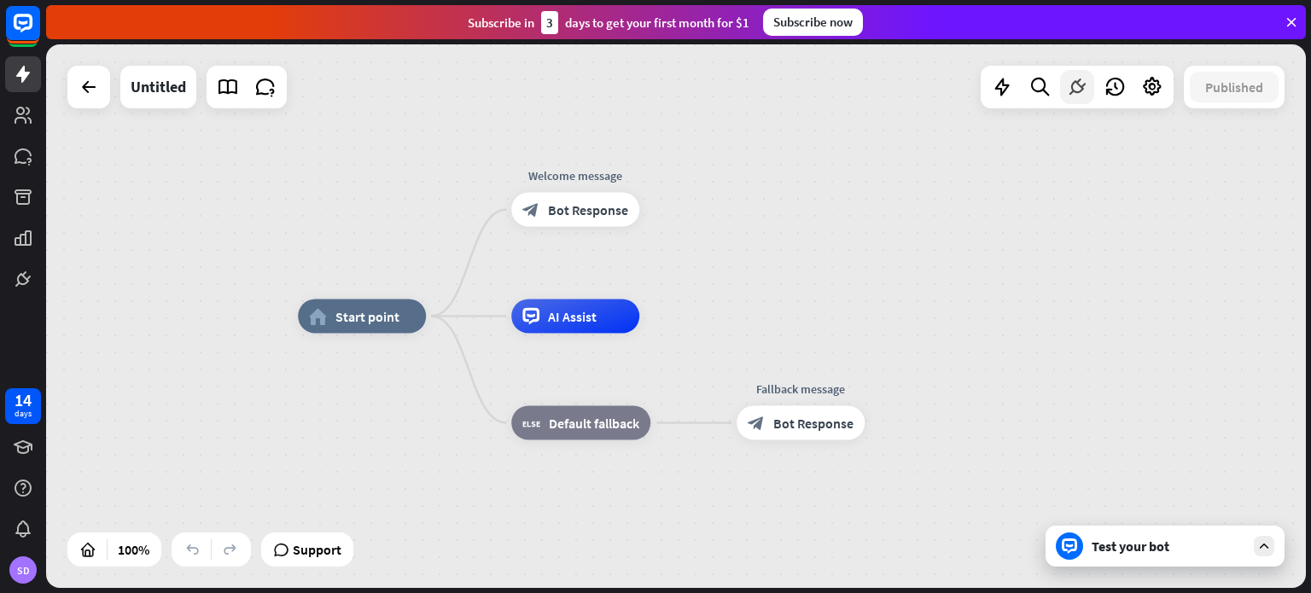
click at [1078, 73] on div at bounding box center [1077, 87] width 34 height 34
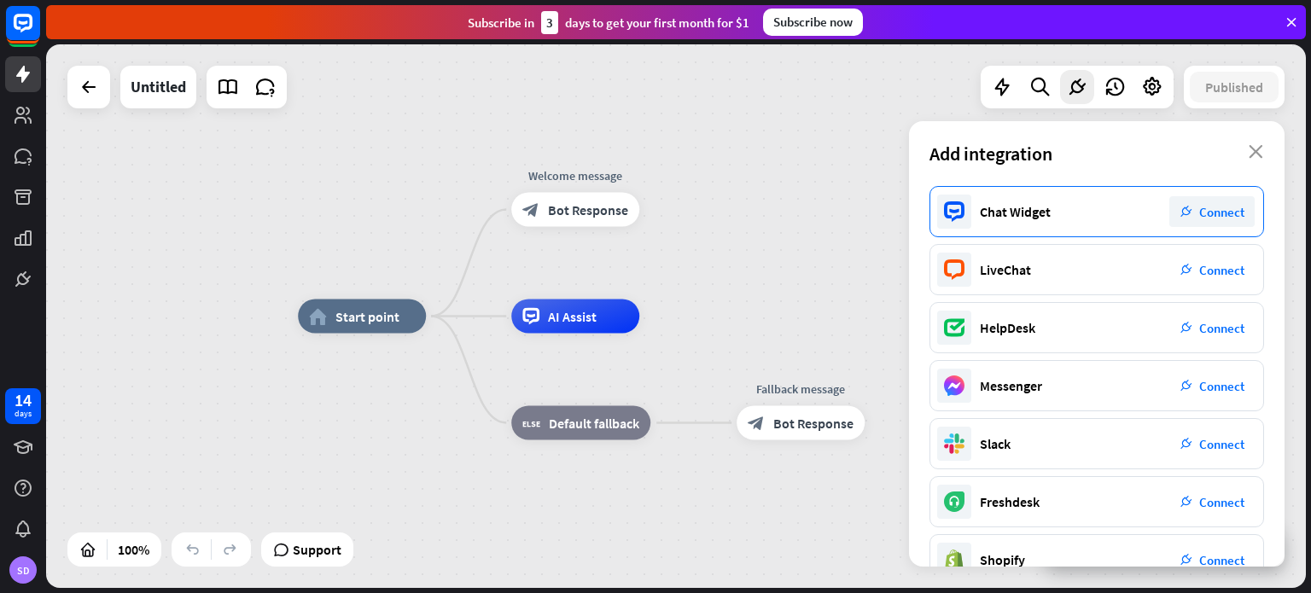
click at [1197, 219] on div "plug_integration Connect" at bounding box center [1211, 211] width 85 height 31
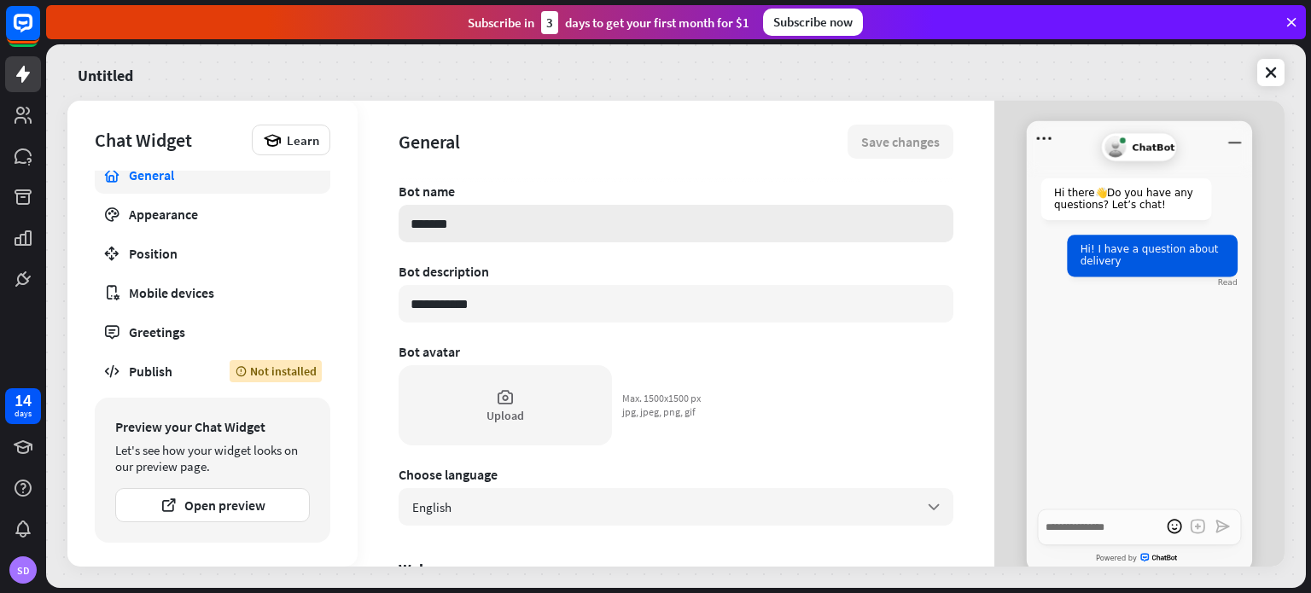
click at [601, 221] on input "*******" at bounding box center [675, 224] width 555 height 38
type textarea "*"
click at [389, 299] on div "**********" at bounding box center [675, 334] width 636 height 466
click at [290, 125] on div "Learn" at bounding box center [291, 140] width 78 height 31
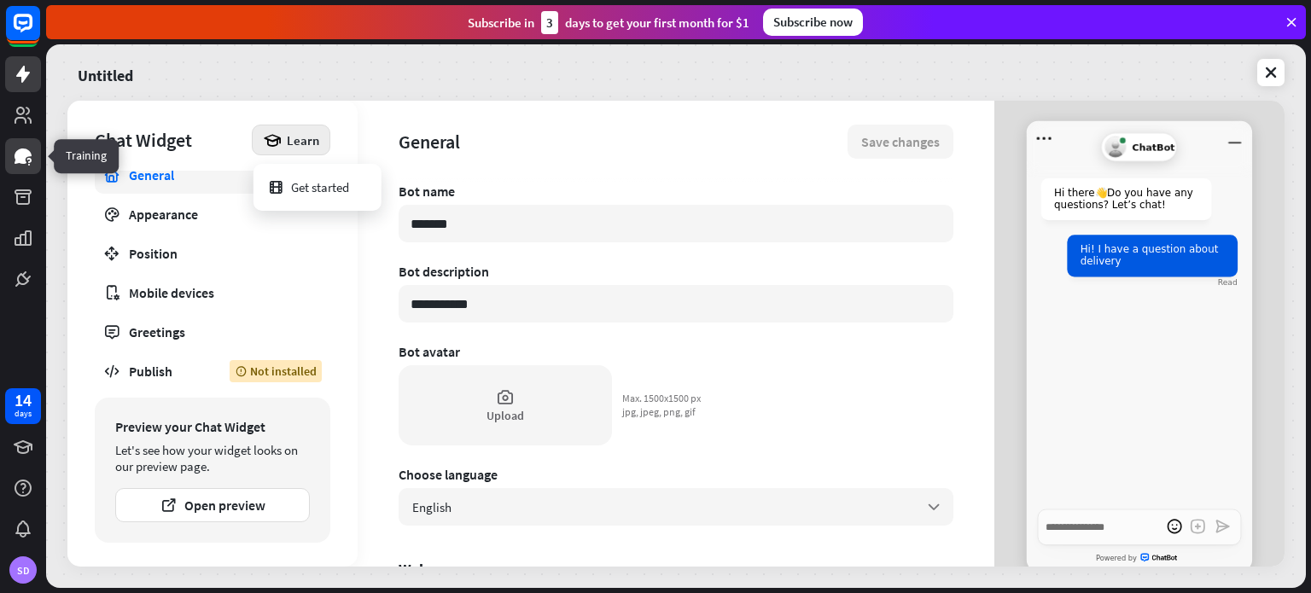
click at [30, 171] on link at bounding box center [23, 156] width 36 height 36
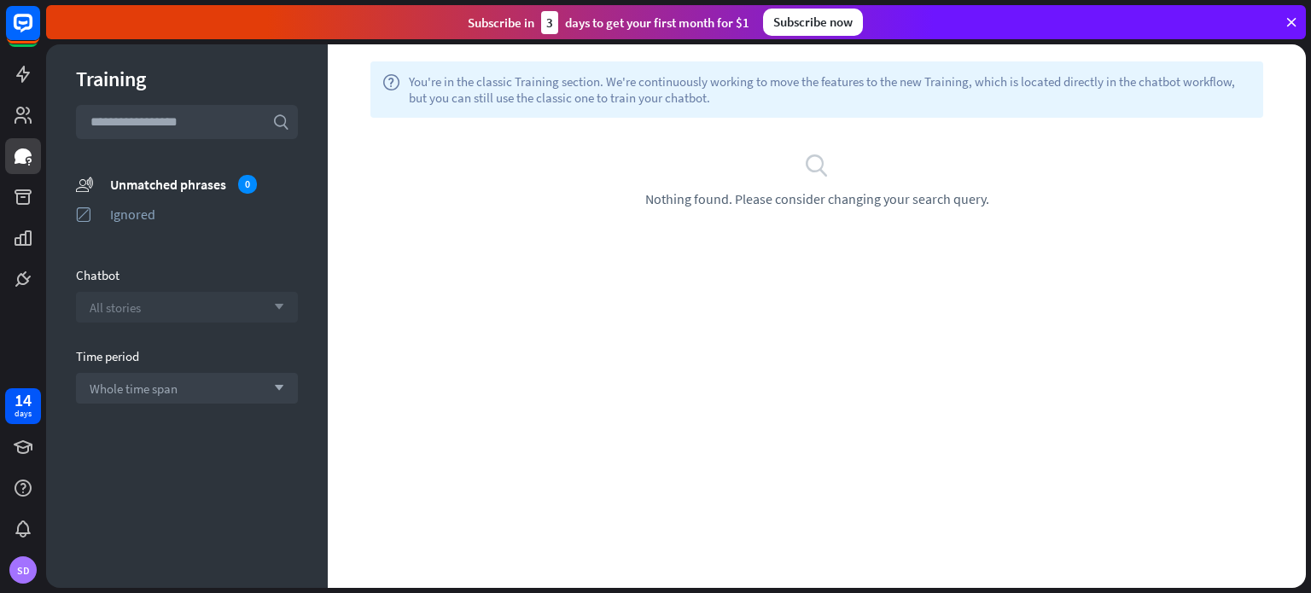
click at [195, 306] on div "All stories arrow_down" at bounding box center [187, 307] width 222 height 31
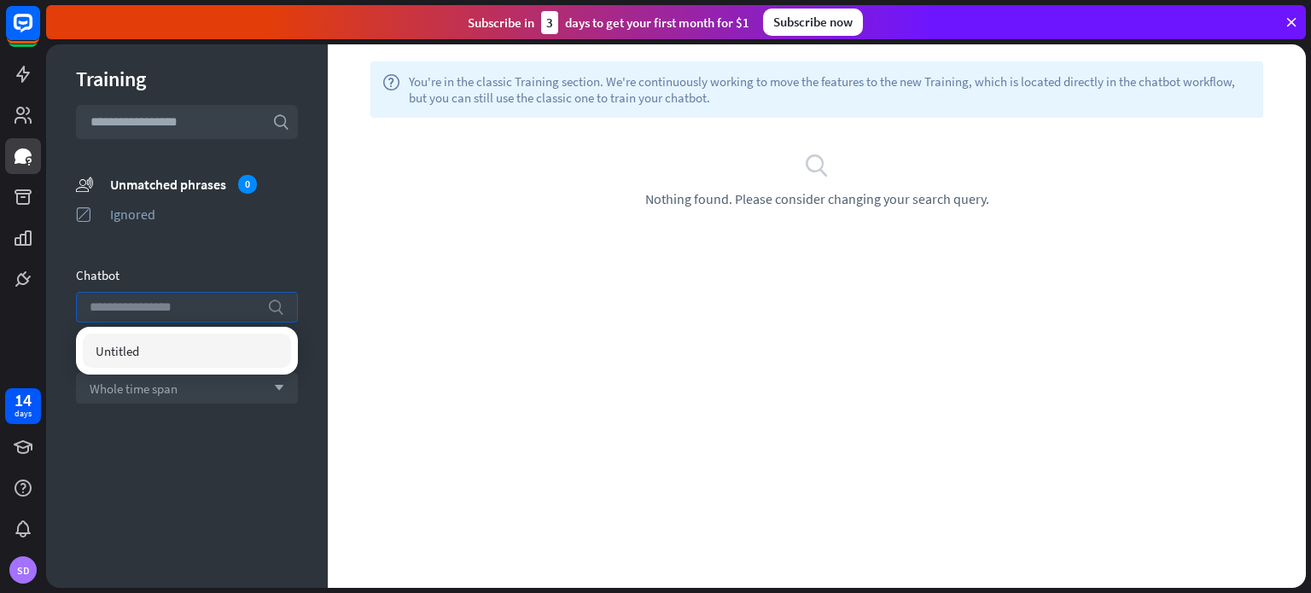
click at [195, 306] on input "search" at bounding box center [174, 307] width 169 height 29
click at [142, 271] on div "Chatbot" at bounding box center [187, 275] width 222 height 16
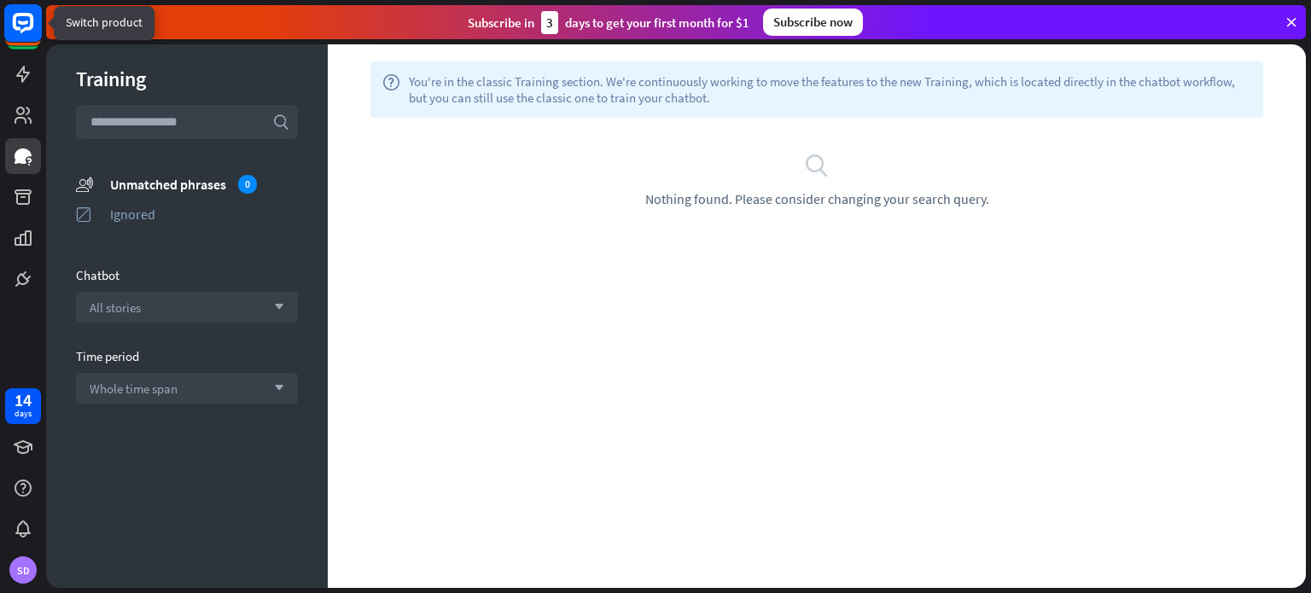
click at [18, 30] on icon at bounding box center [23, 23] width 20 height 20
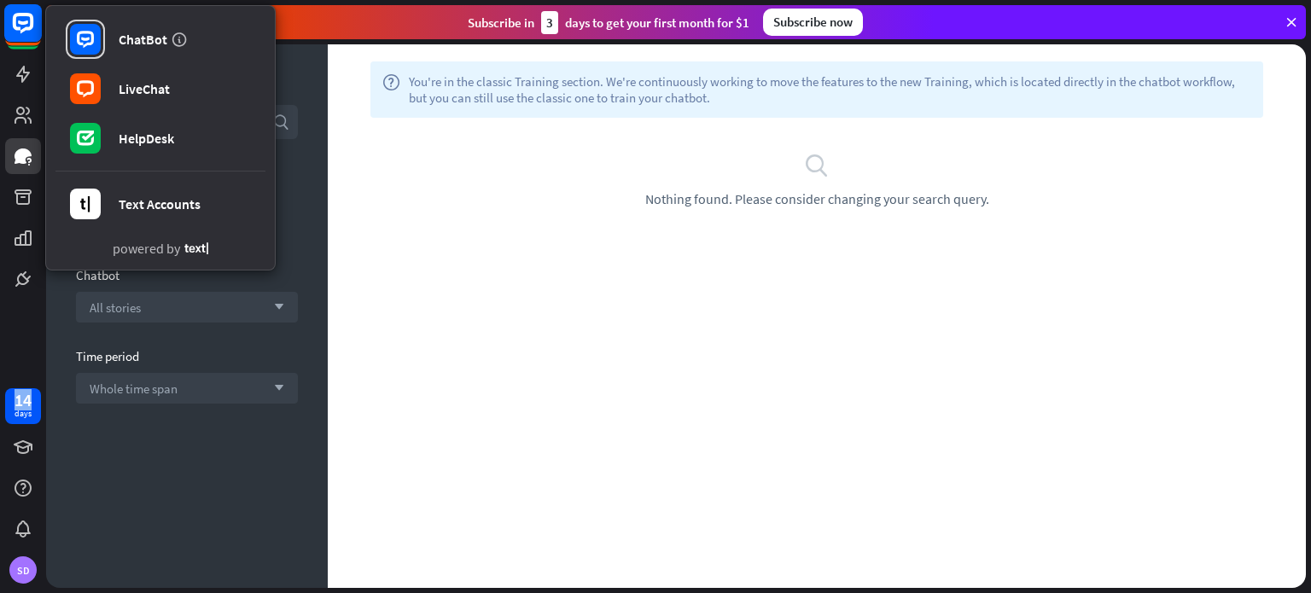
click at [18, 30] on icon at bounding box center [23, 23] width 20 height 20
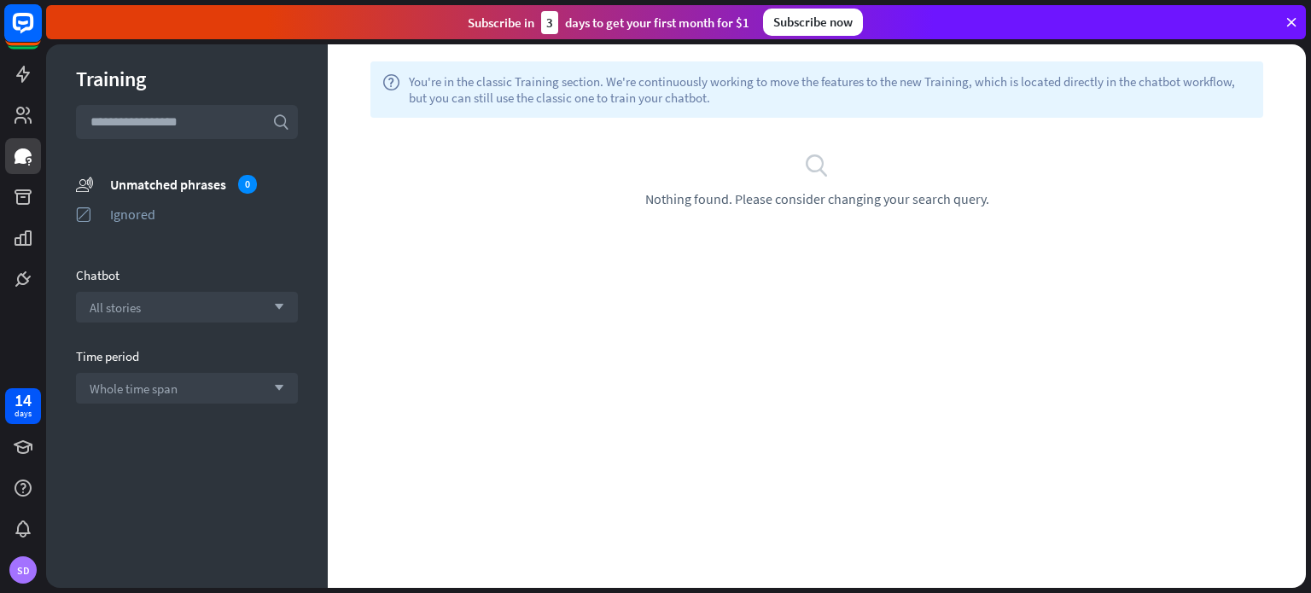
click at [18, 30] on icon at bounding box center [23, 23] width 20 height 20
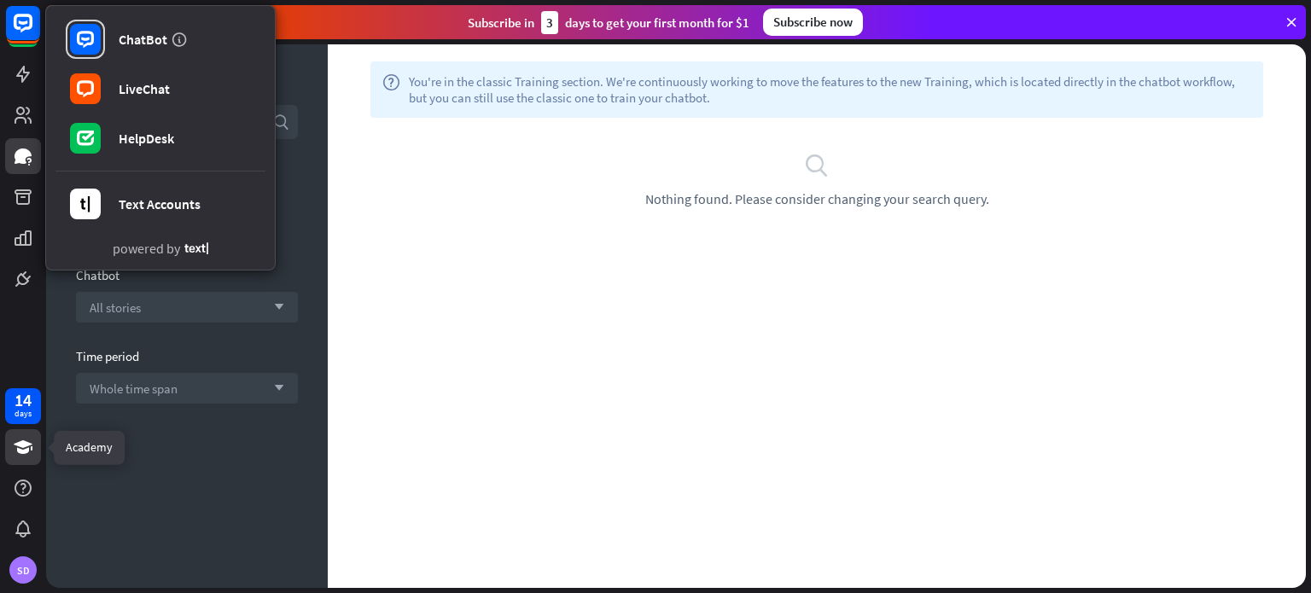
click at [18, 443] on icon at bounding box center [23, 447] width 19 height 14
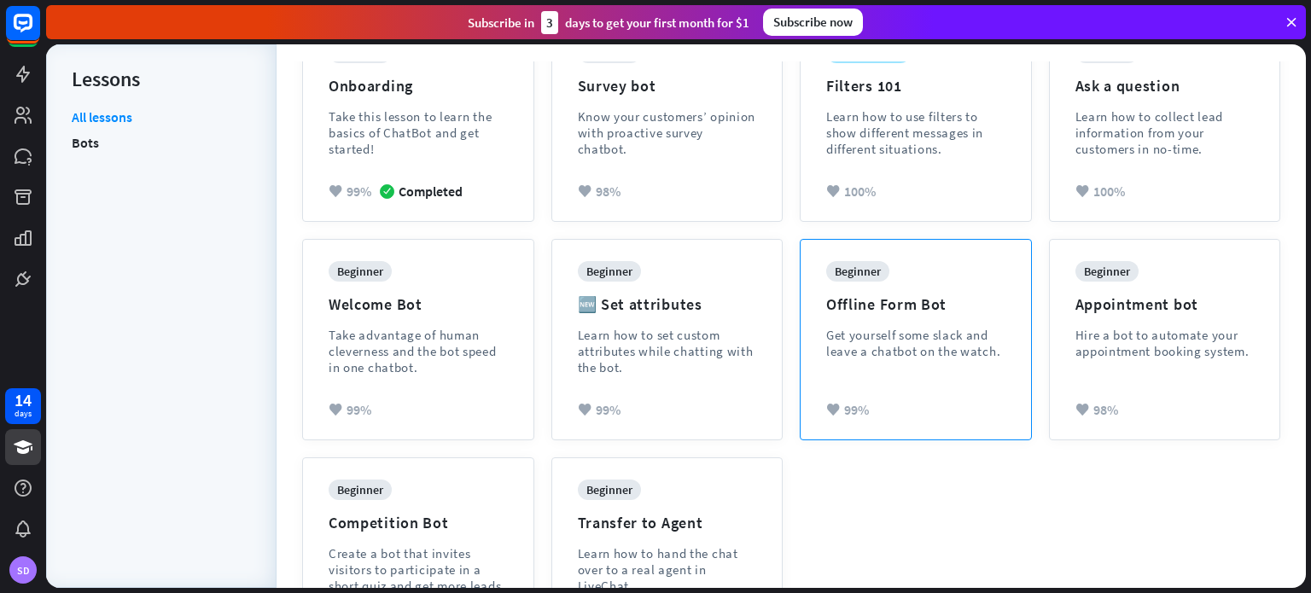
scroll to position [89, 0]
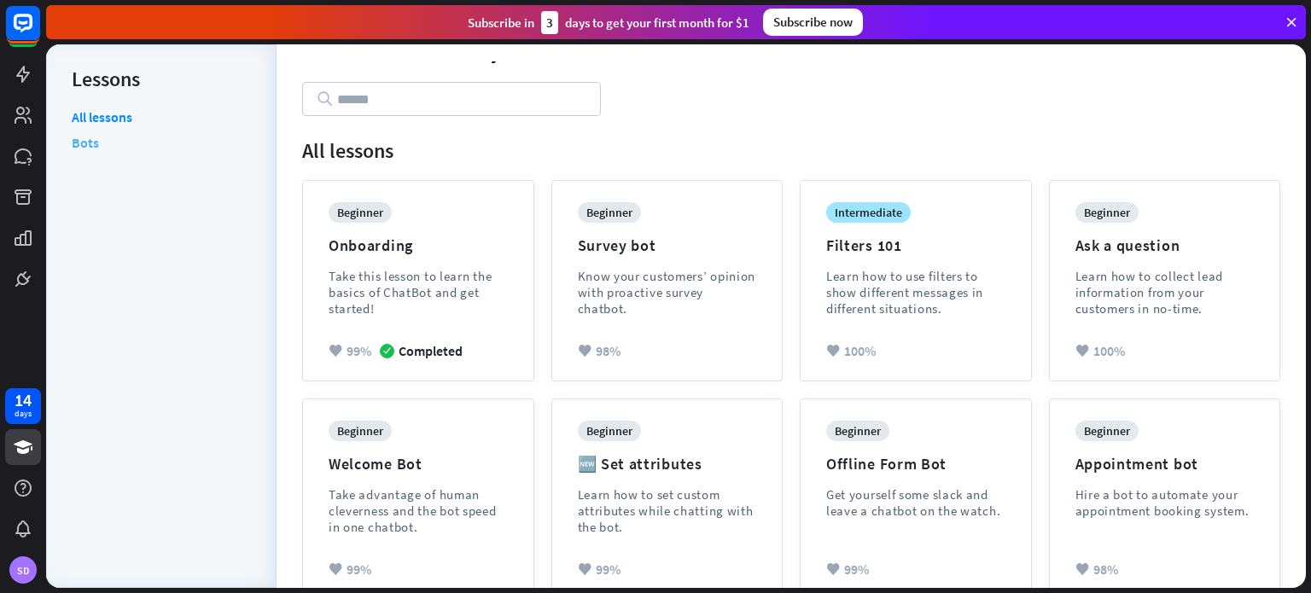
click at [85, 146] on link "Bots" at bounding box center [85, 143] width 27 height 26
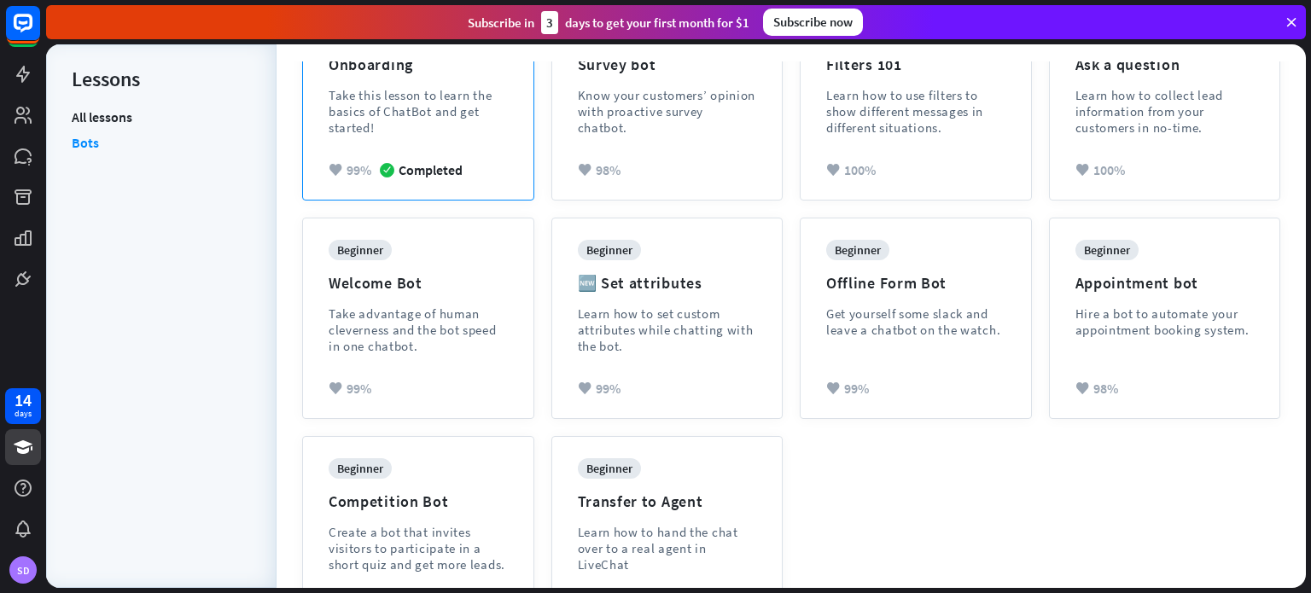
scroll to position [345, 0]
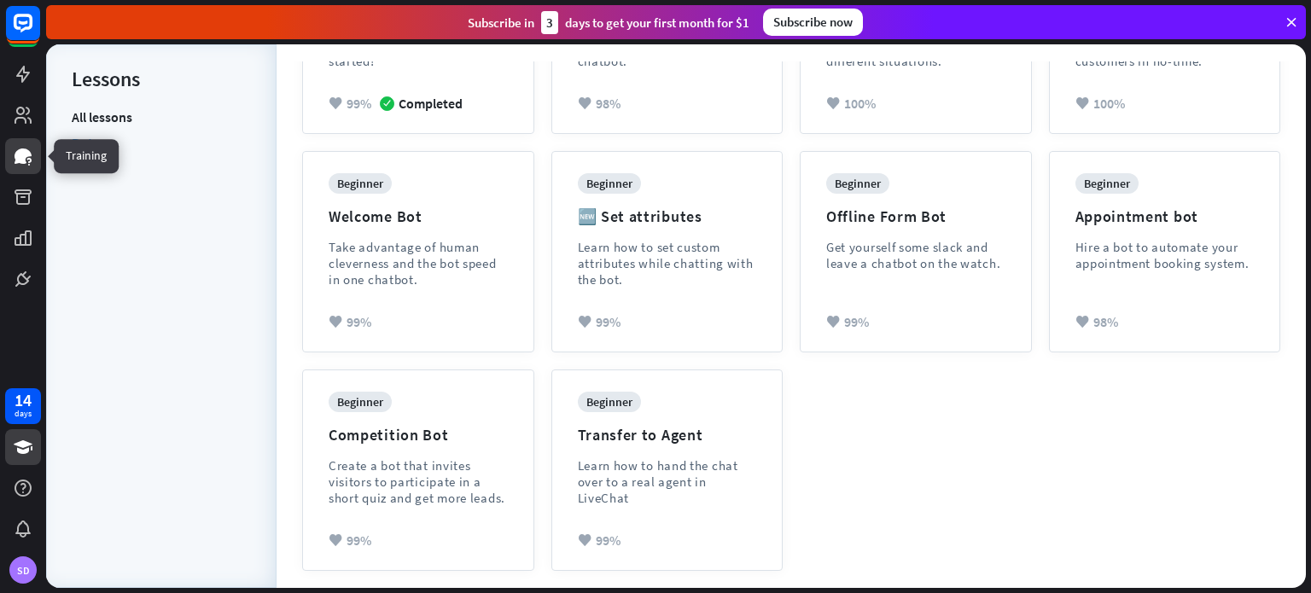
click at [27, 153] on icon at bounding box center [23, 155] width 17 height 15
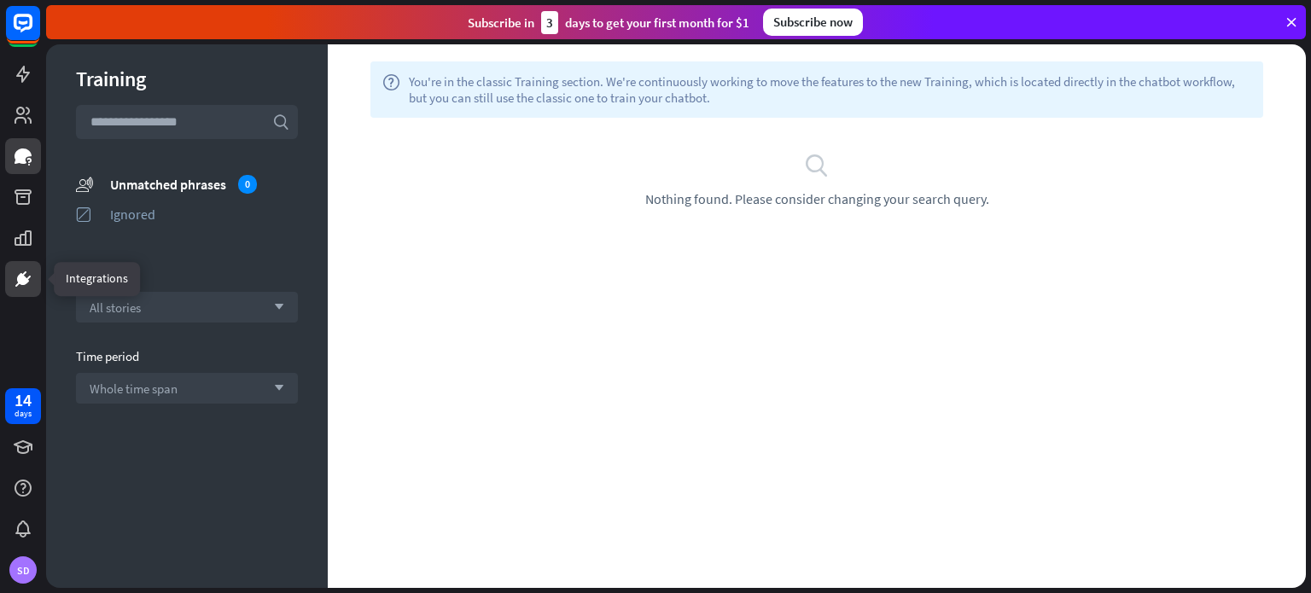
click at [34, 286] on link at bounding box center [23, 279] width 36 height 36
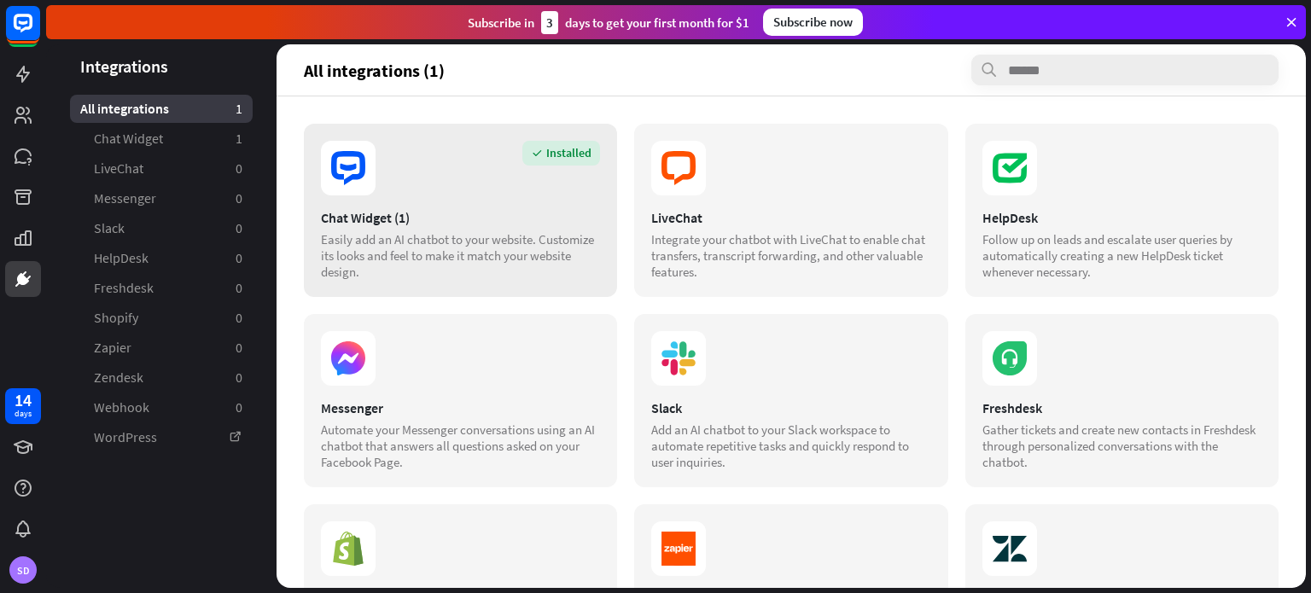
click at [465, 239] on div "Easily add an AI chatbot to your website. Customize its looks and feel to make …" at bounding box center [460, 255] width 279 height 49
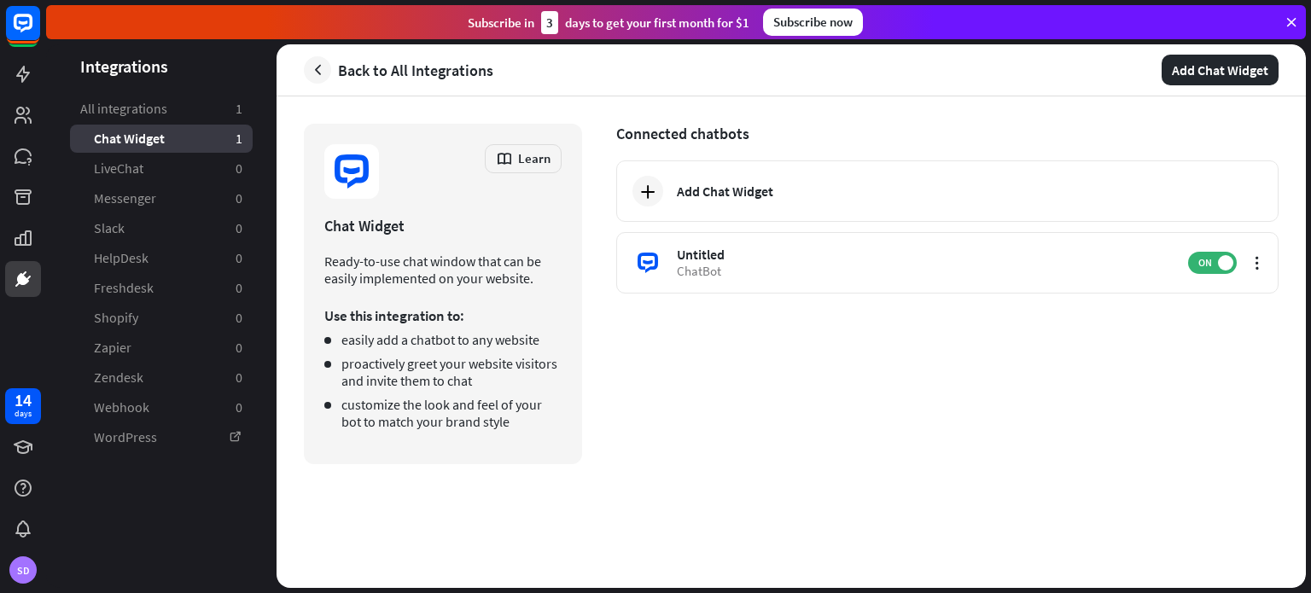
click at [161, 142] on span "Chat Widget" at bounding box center [129, 139] width 71 height 18
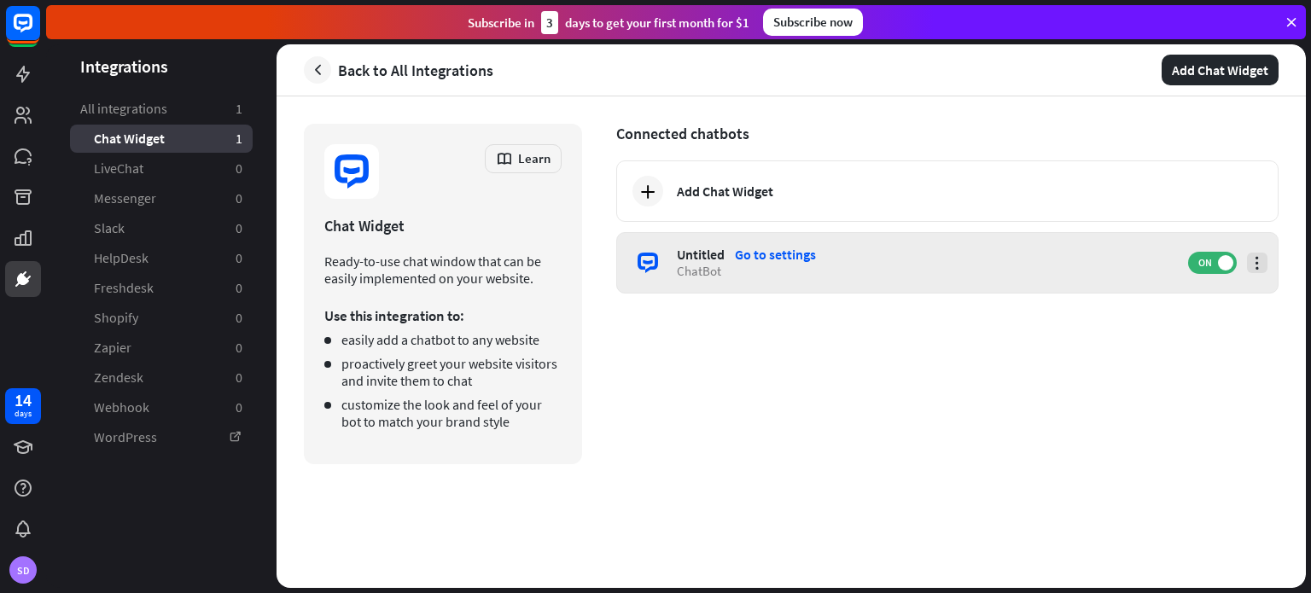
click at [1252, 259] on icon at bounding box center [1256, 262] width 17 height 17
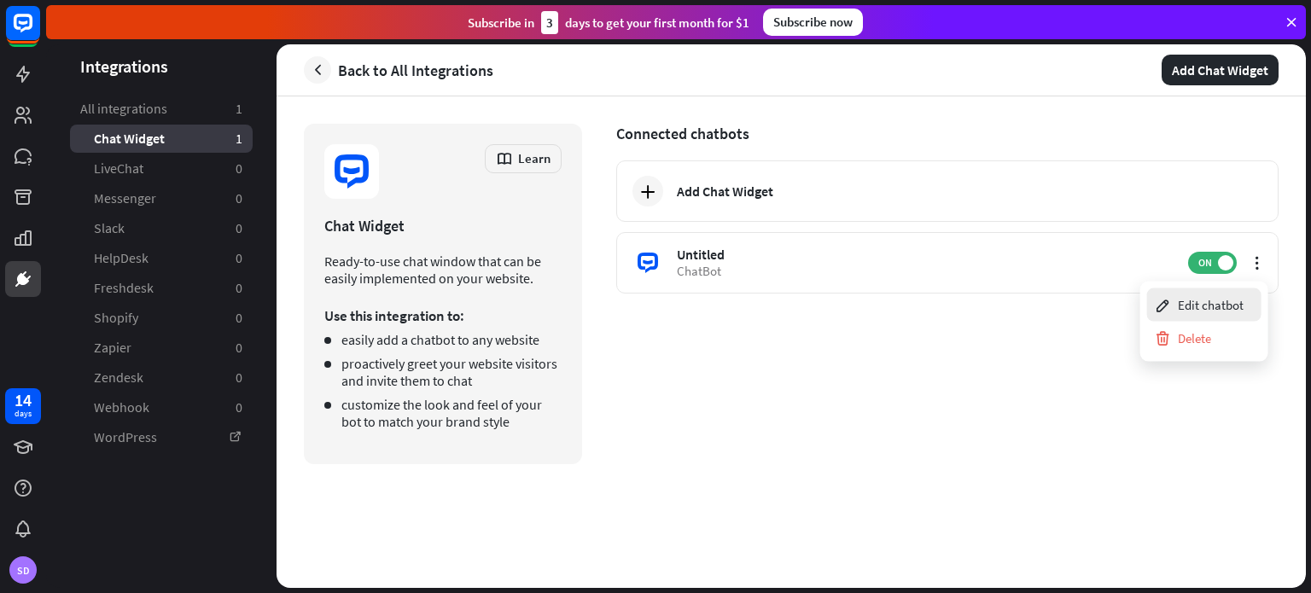
click at [1232, 302] on div "Edit chatbot" at bounding box center [1199, 304] width 90 height 33
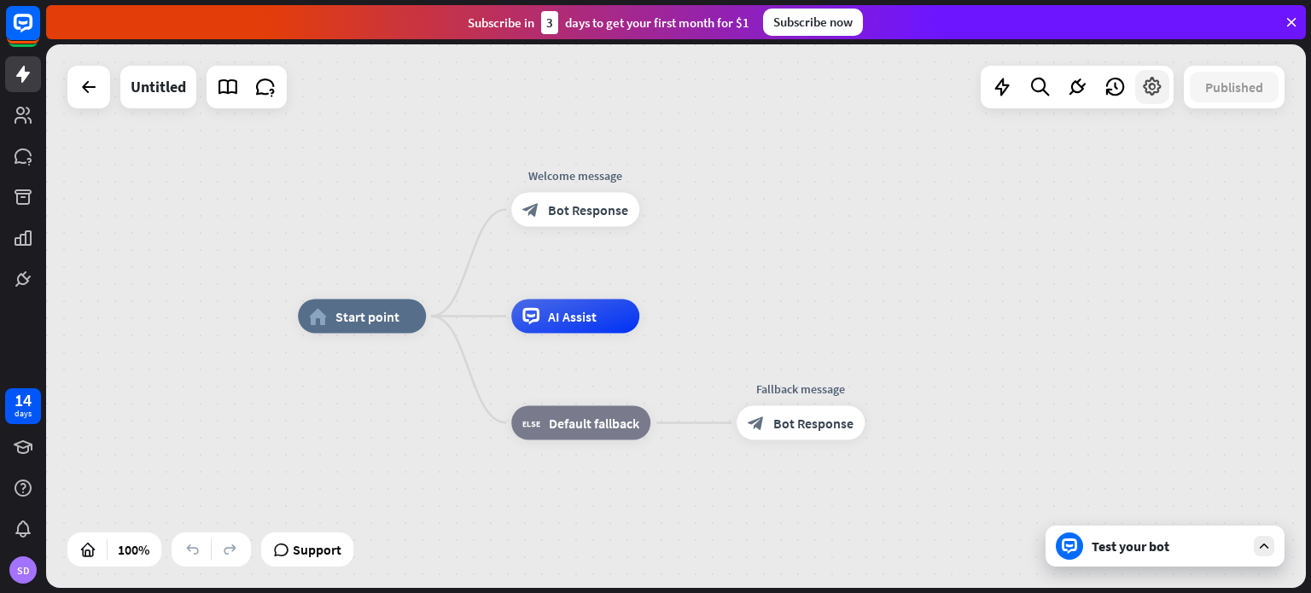
click at [1149, 91] on icon at bounding box center [1152, 87] width 22 height 22
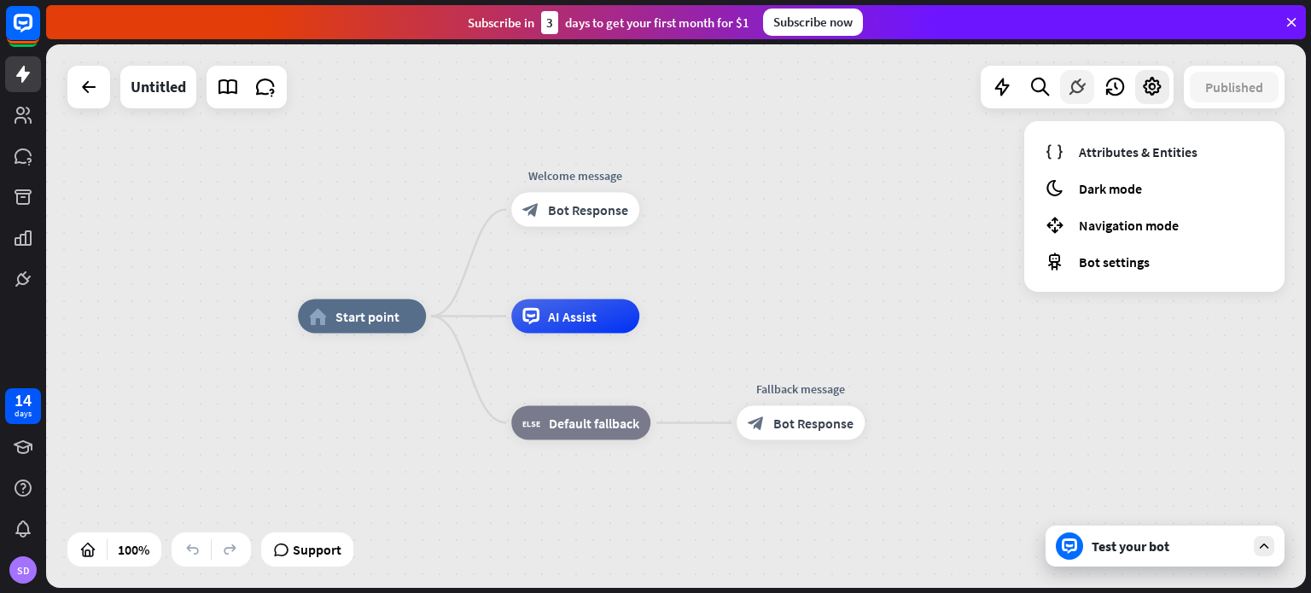
click at [1063, 74] on div at bounding box center [1077, 87] width 34 height 34
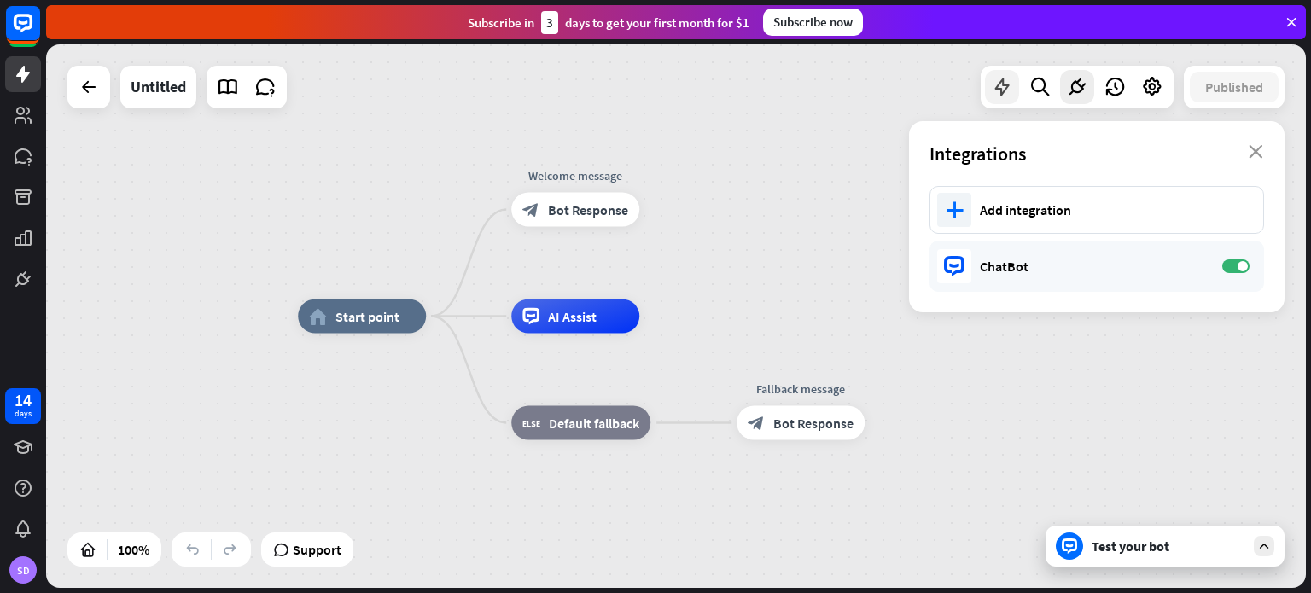
click at [1008, 81] on icon at bounding box center [1002, 87] width 22 height 22
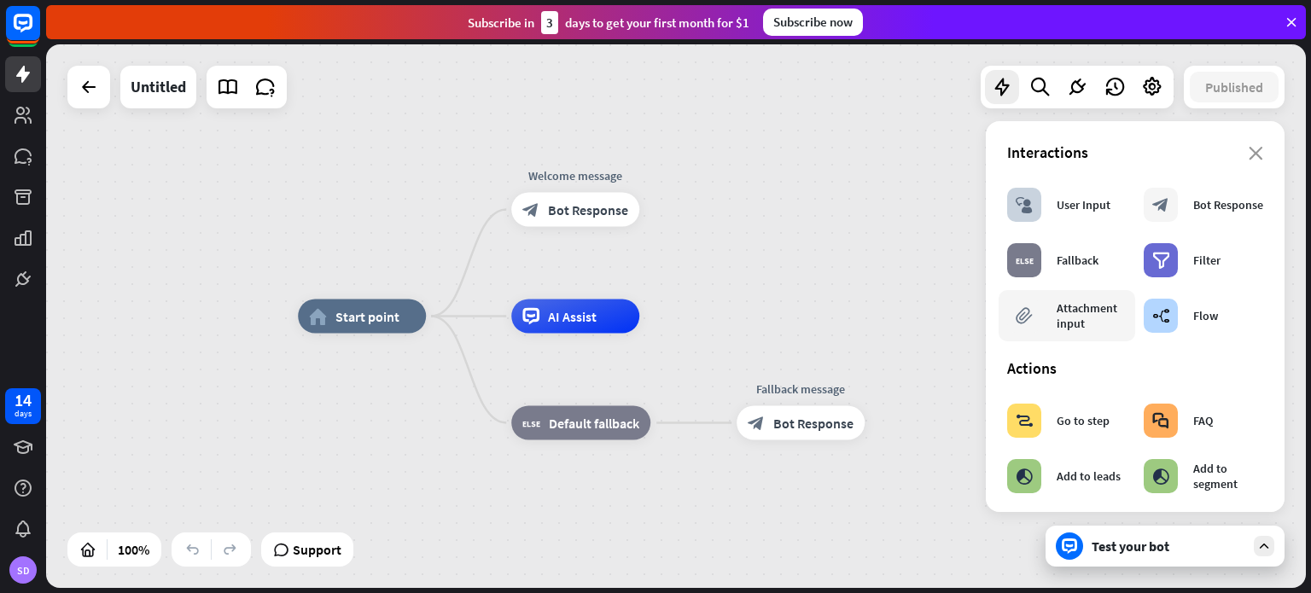
click at [1061, 328] on div "Attachment input" at bounding box center [1091, 315] width 70 height 31
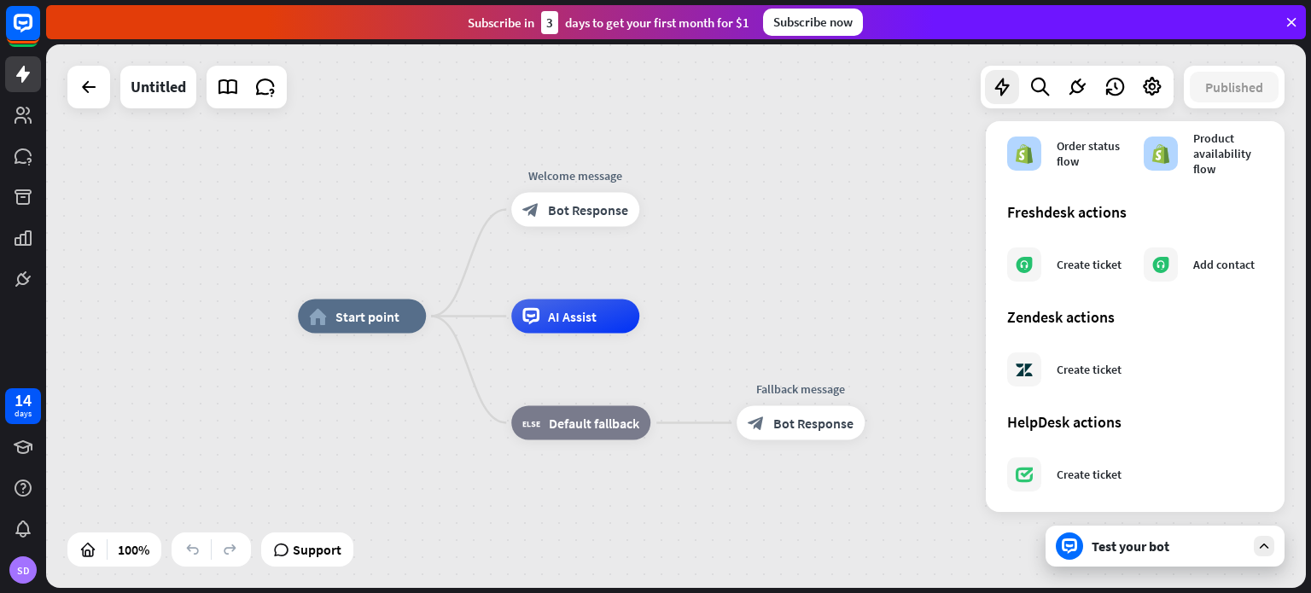
scroll to position [985, 0]
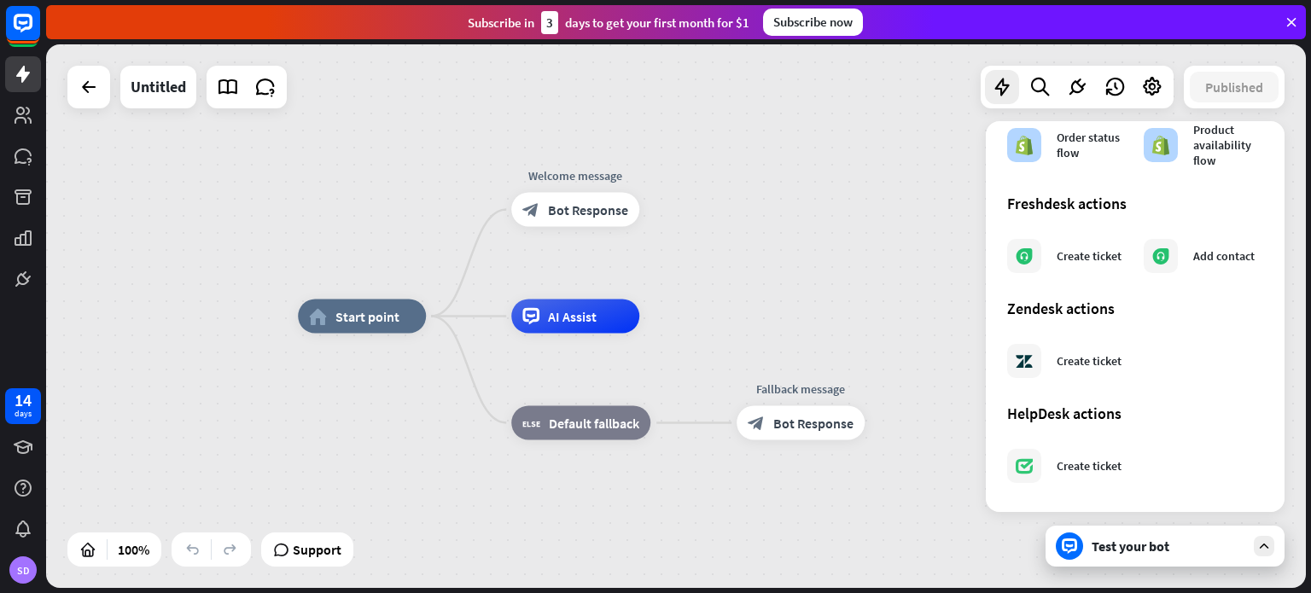
click at [870, 274] on div "home_2 Start point Welcome message block_bot_response Bot Response AI Assist bl…" at bounding box center [675, 315] width 1259 height 543
click at [236, 85] on icon at bounding box center [228, 87] width 22 height 22
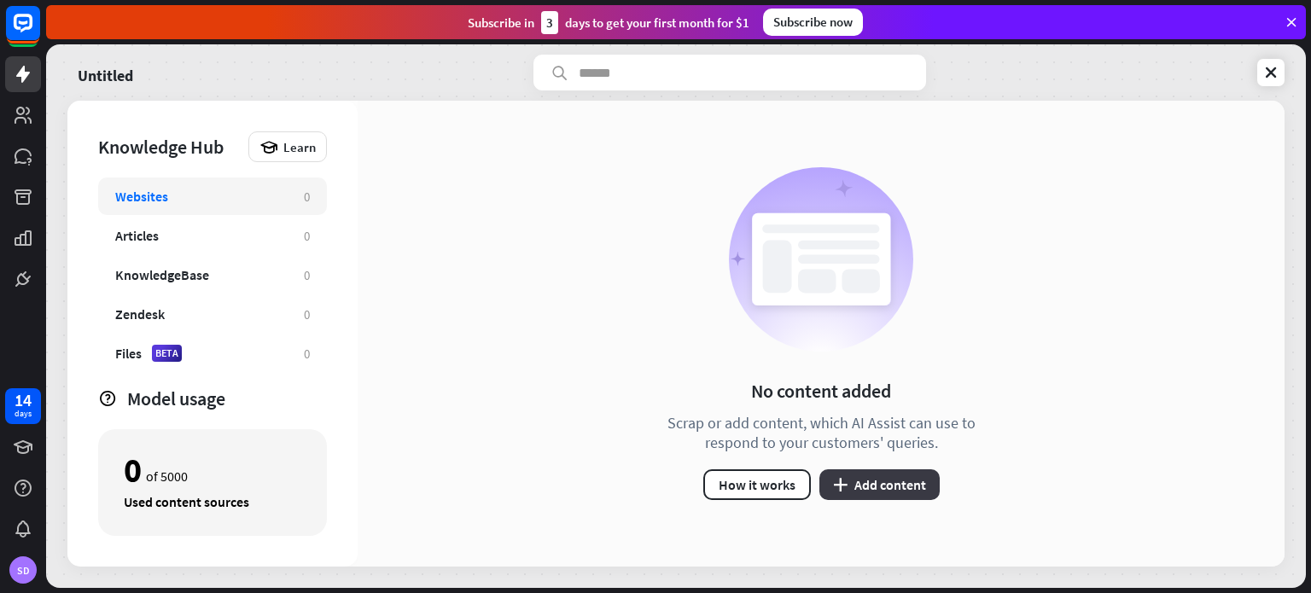
click at [927, 478] on button "plus Add content" at bounding box center [879, 484] width 120 height 31
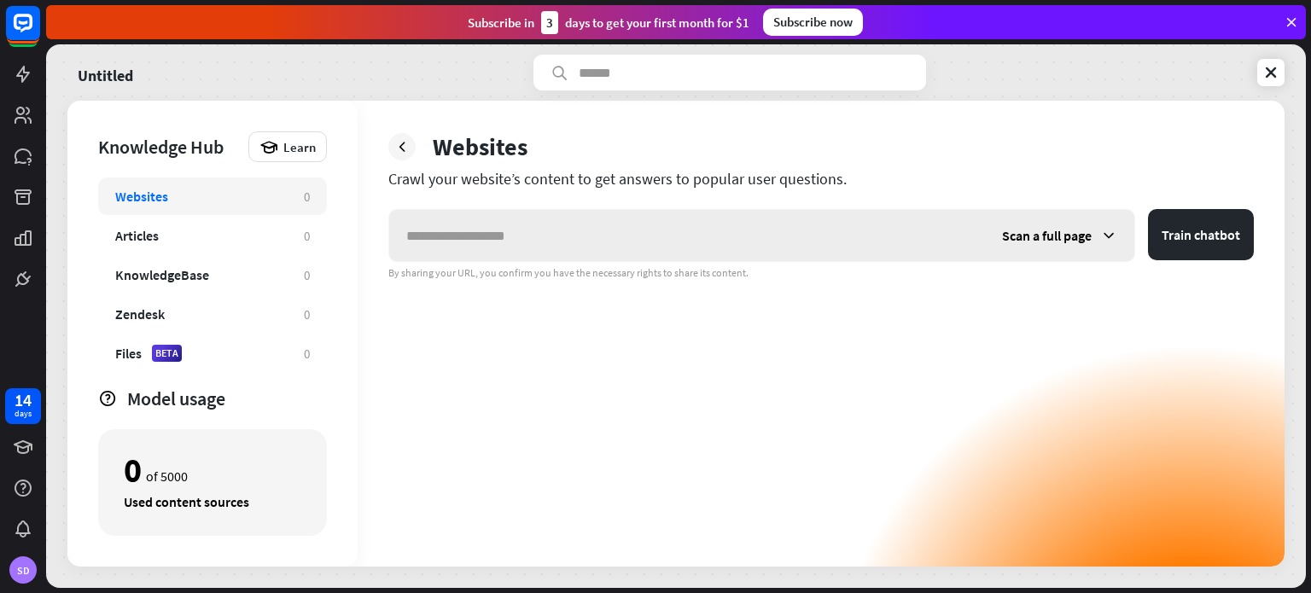
click at [1044, 239] on span "Scan a full page" at bounding box center [1047, 235] width 90 height 17
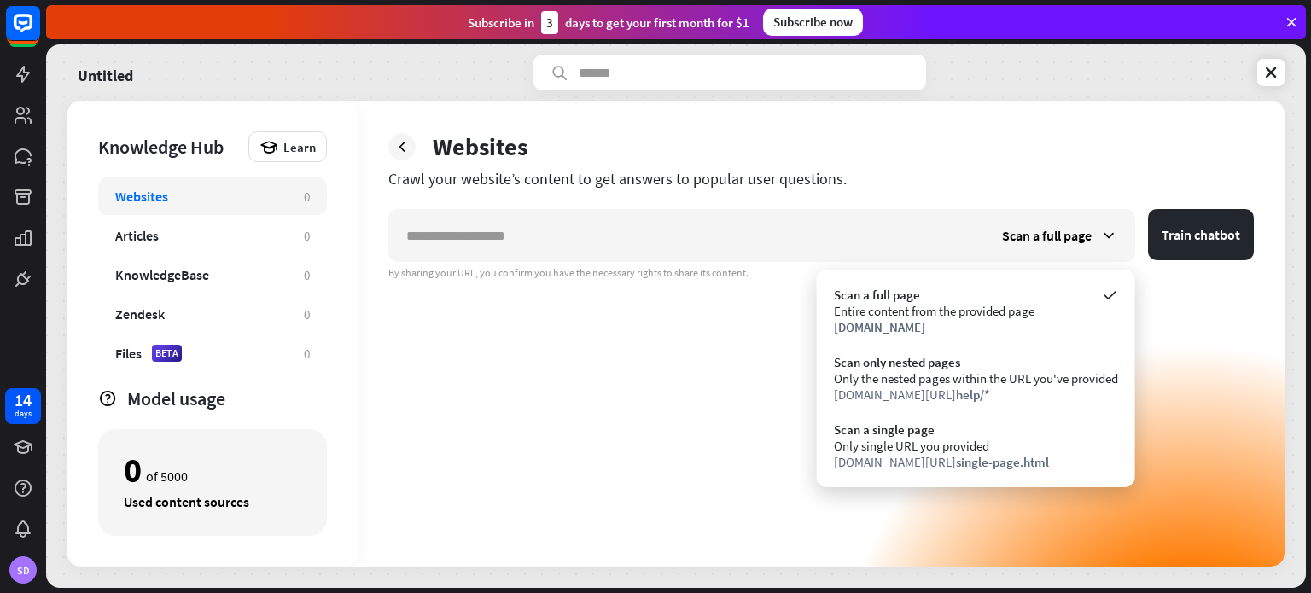
click at [621, 357] on div "Scan a full page Train chatbot By sharing your URL, you confirm you have the ne…" at bounding box center [820, 387] width 865 height 357
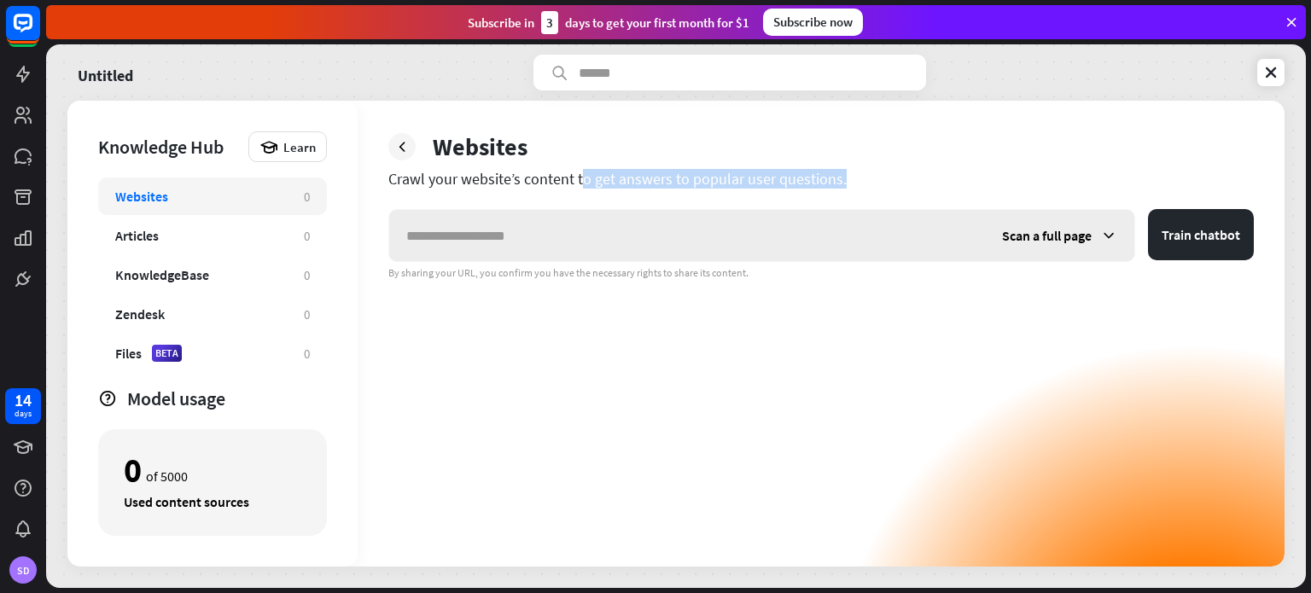
drag, startPoint x: 522, startPoint y: 183, endPoint x: 536, endPoint y: 246, distance: 64.6
click at [536, 246] on div "Websites Crawl your website’s content to get answers to popular user questions.…" at bounding box center [820, 334] width 927 height 466
click at [536, 246] on input "text" at bounding box center [687, 235] width 596 height 51
paste input "**********"
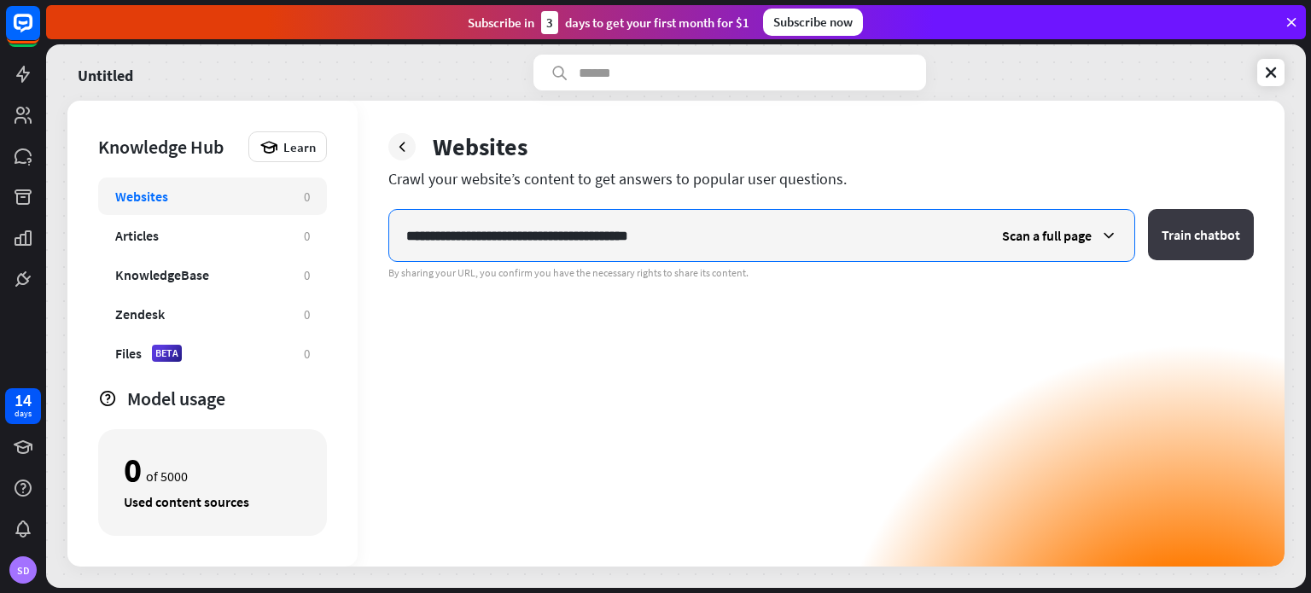
type input "**********"
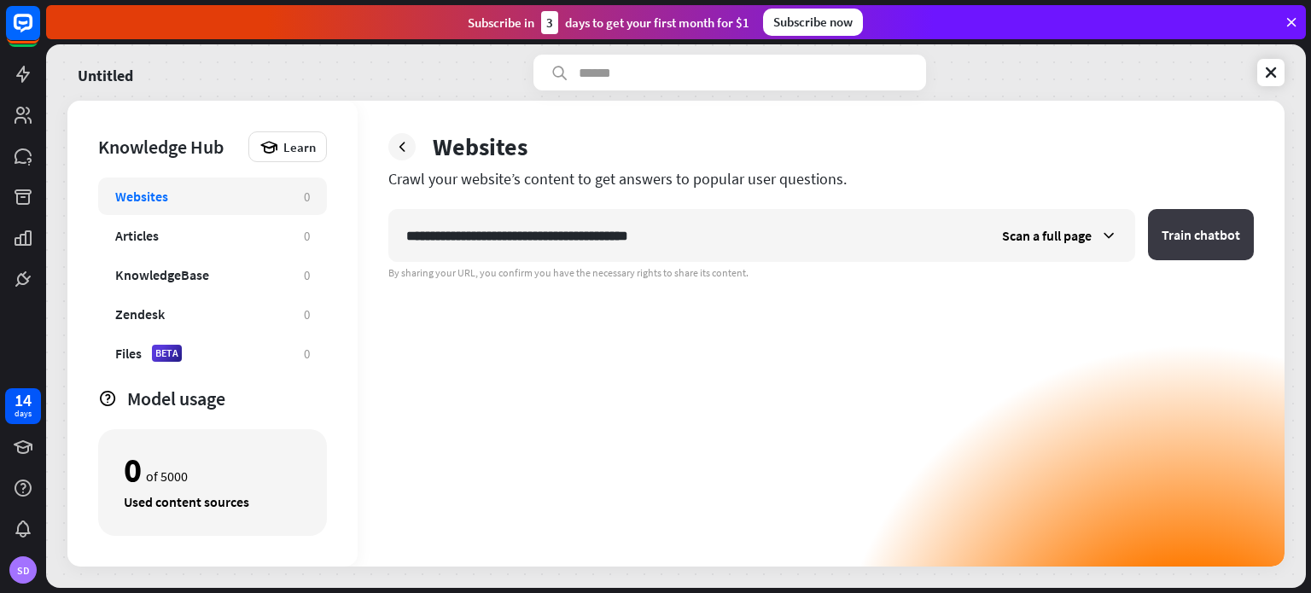
click at [1192, 255] on button "Train chatbot" at bounding box center [1201, 234] width 106 height 51
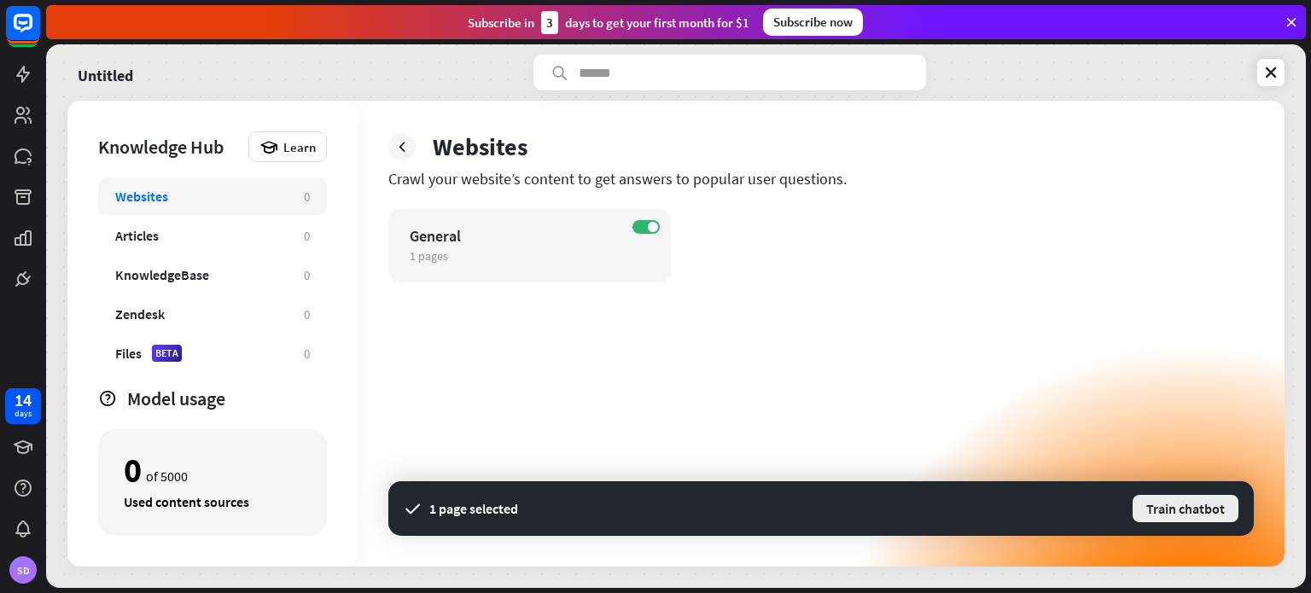
click at [1148, 515] on button "Train chatbot" at bounding box center [1184, 508] width 109 height 31
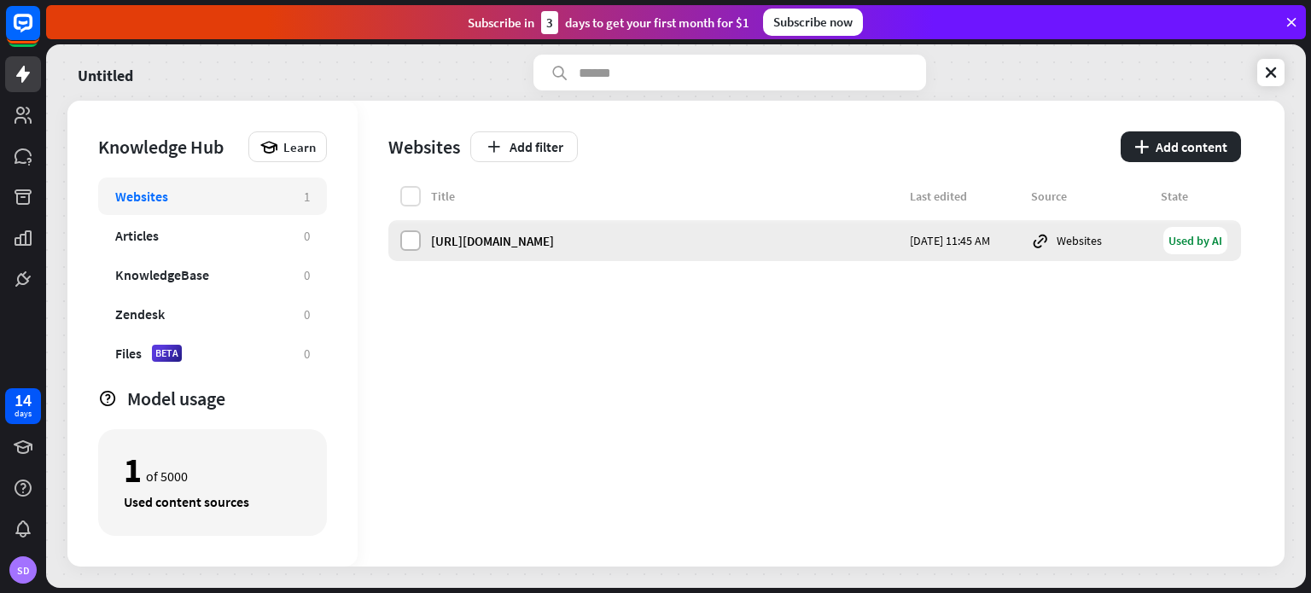
click at [406, 246] on label at bounding box center [410, 240] width 20 height 20
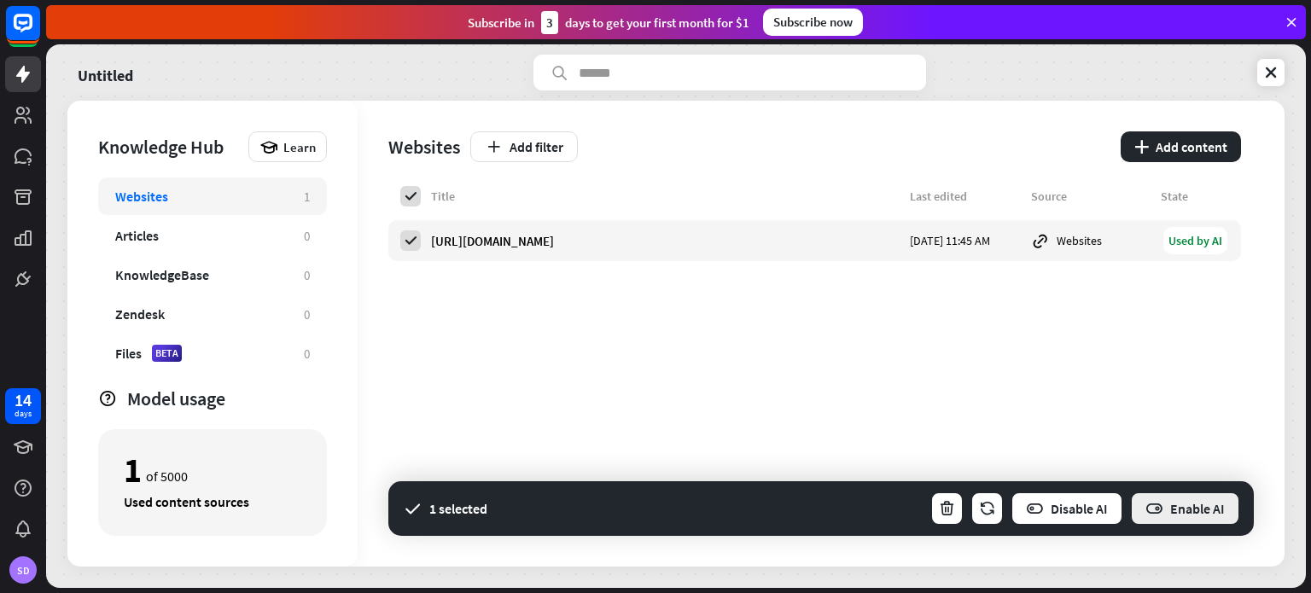
click at [1164, 509] on button "Enable AI" at bounding box center [1185, 508] width 110 height 34
click at [912, 319] on div "Title Last edited Source State [URL][DOMAIN_NAME] [DATE] 11:45 AM Websites Used…" at bounding box center [814, 376] width 852 height 381
drag, startPoint x: 912, startPoint y: 319, endPoint x: 1195, endPoint y: 603, distance: 401.2
click at [1195, 592] on html "14 days SD close Product Help First steps Get started with ChatBot Help Center …" at bounding box center [655, 296] width 1311 height 593
click at [1192, 490] on div "1 selected Disable AI Enable AI" at bounding box center [820, 508] width 865 height 55
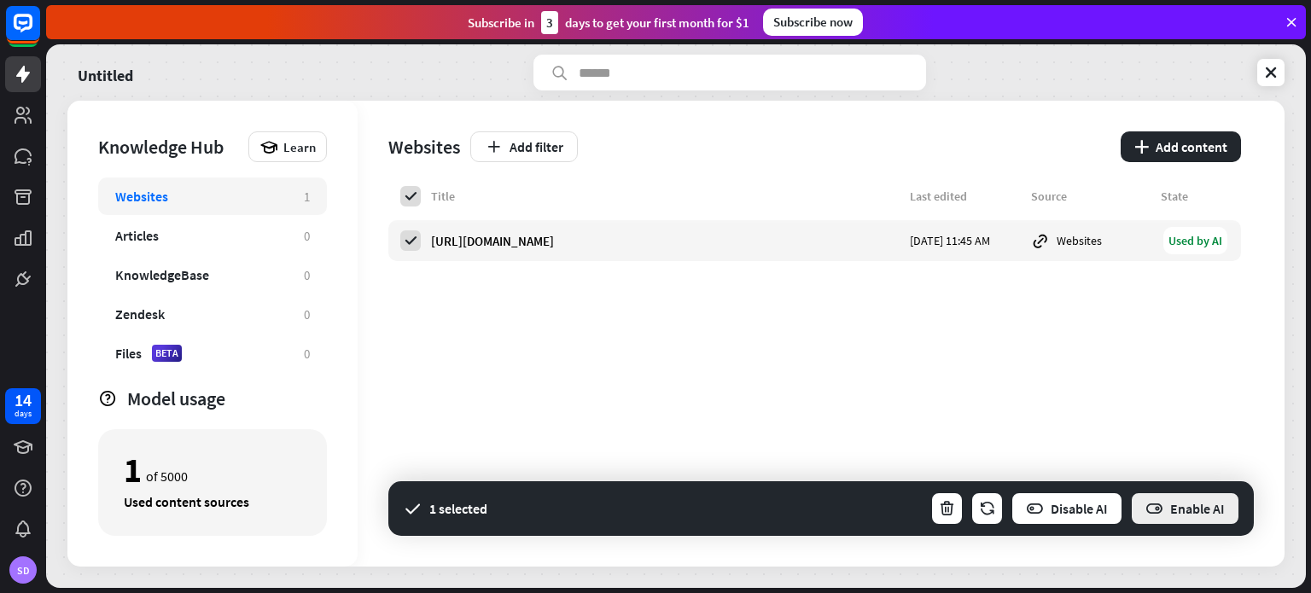
click at [1192, 497] on button "Enable AI" at bounding box center [1185, 508] width 110 height 34
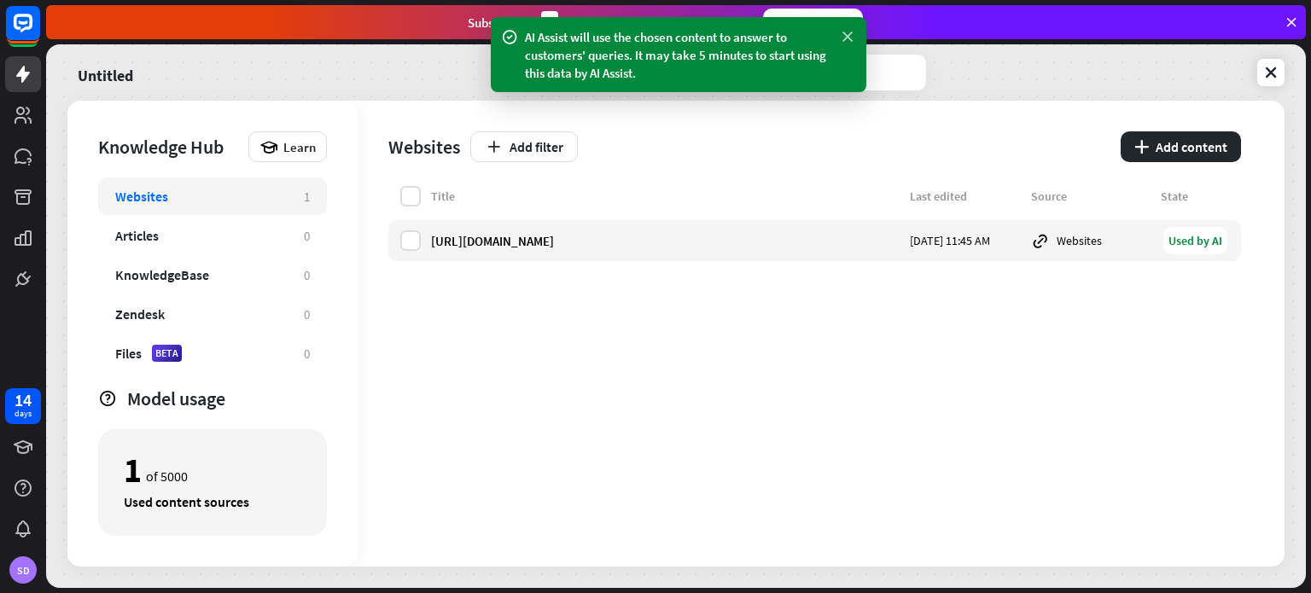
click at [844, 45] on icon at bounding box center [847, 37] width 17 height 18
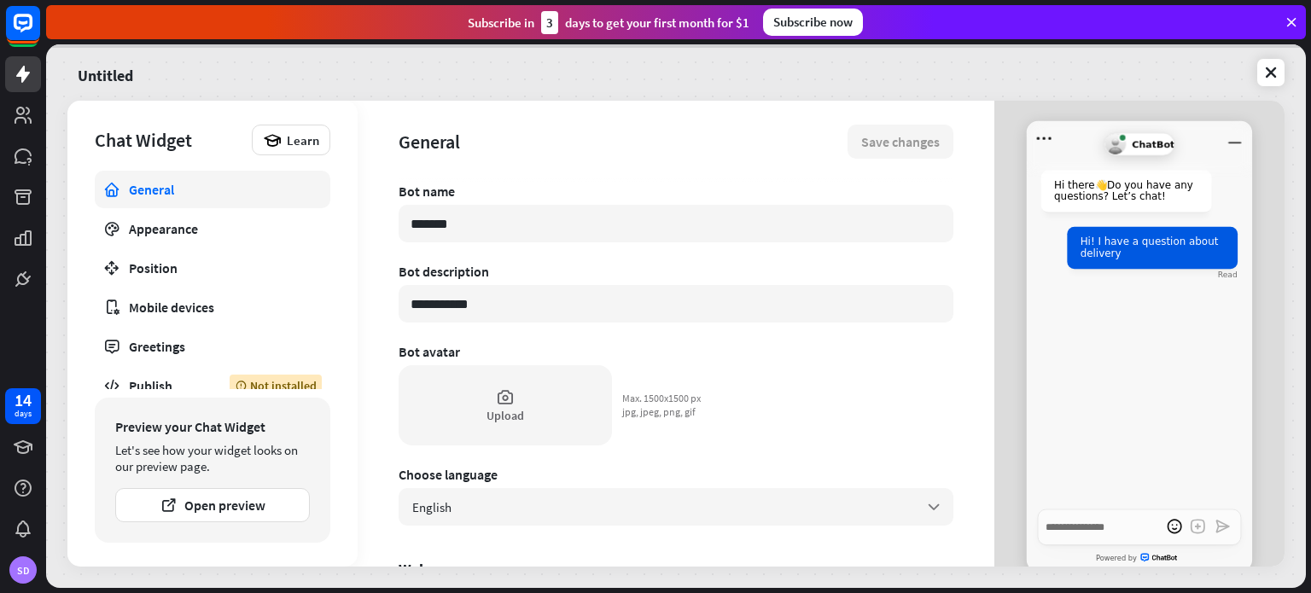
type textarea "*"
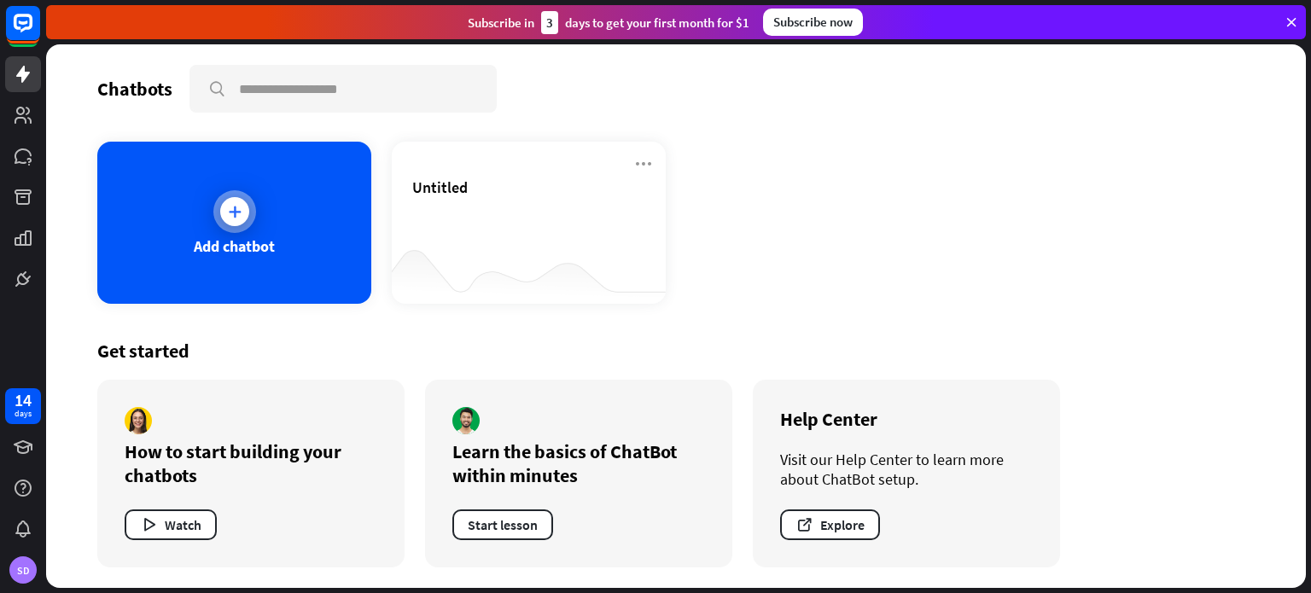
click at [138, 196] on div "Add chatbot" at bounding box center [234, 223] width 274 height 162
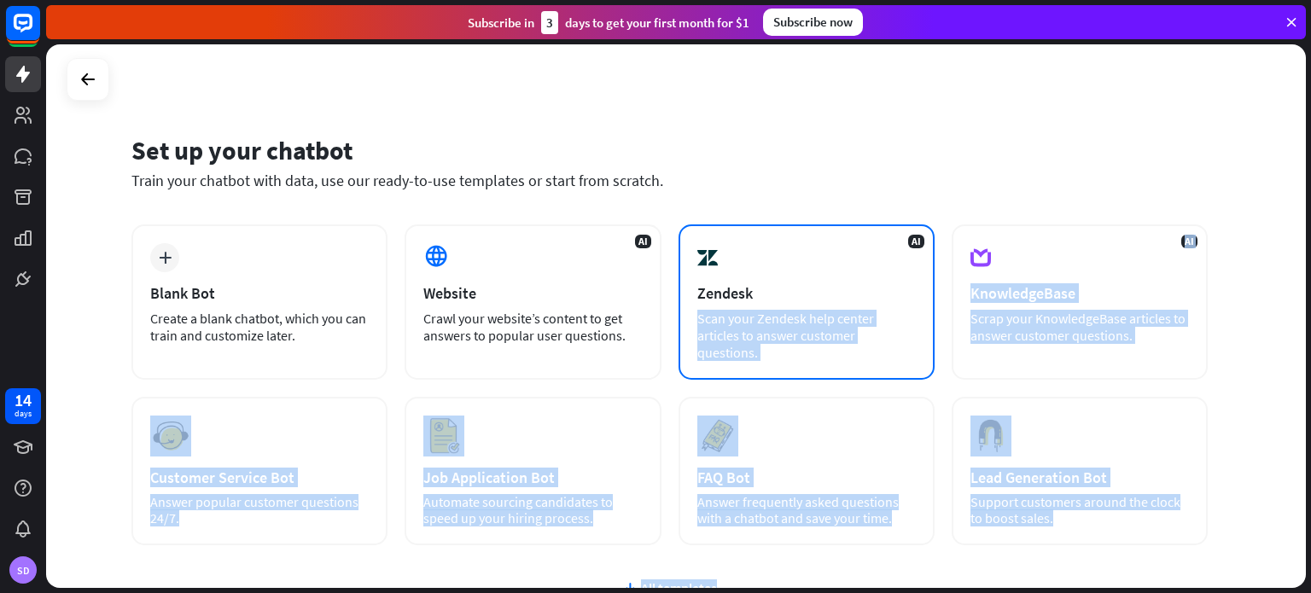
drag, startPoint x: 138, startPoint y: 196, endPoint x: 766, endPoint y: 289, distance: 634.8
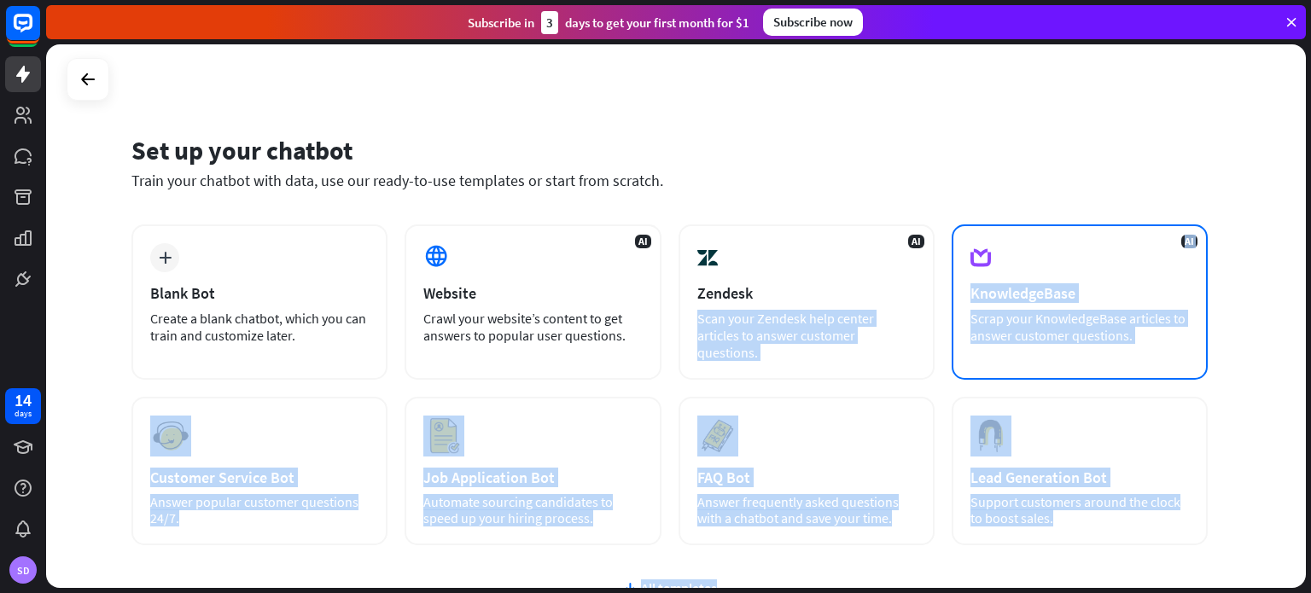
click at [1014, 325] on div "Scrap your KnowledgeBase articles to answer customer questions." at bounding box center [1079, 327] width 218 height 34
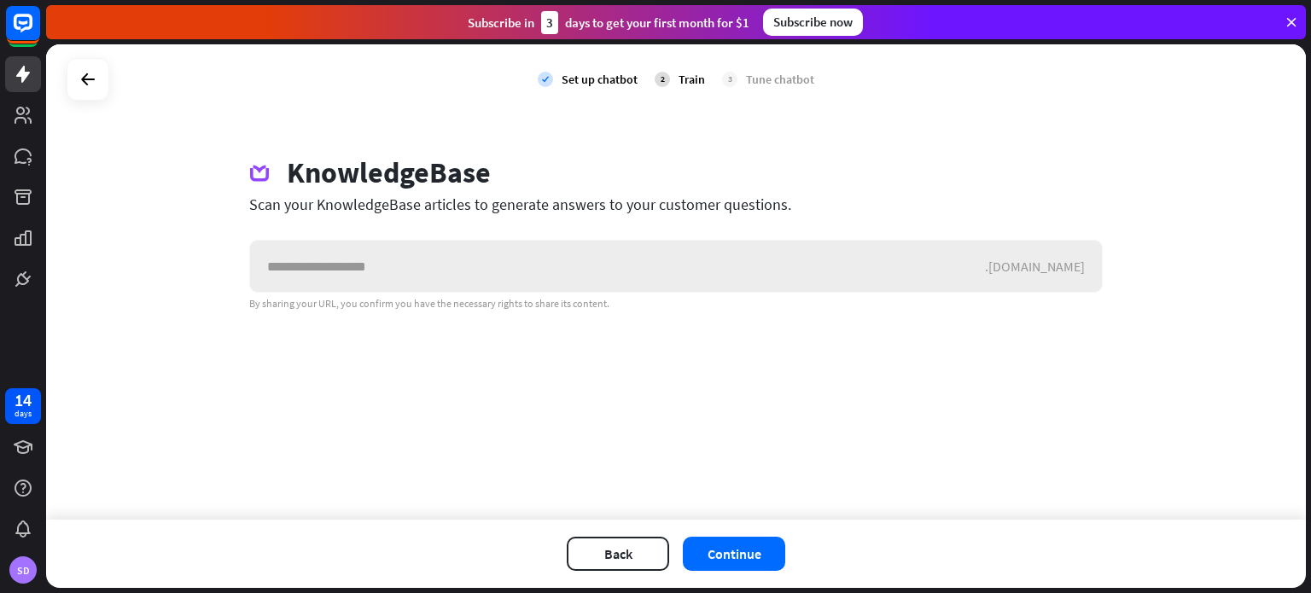
click at [514, 287] on input "text" at bounding box center [617, 266] width 735 height 51
click at [673, 81] on div "2 Train" at bounding box center [679, 79] width 50 height 43
click at [819, 35] on div "Subscribe now" at bounding box center [813, 22] width 100 height 27
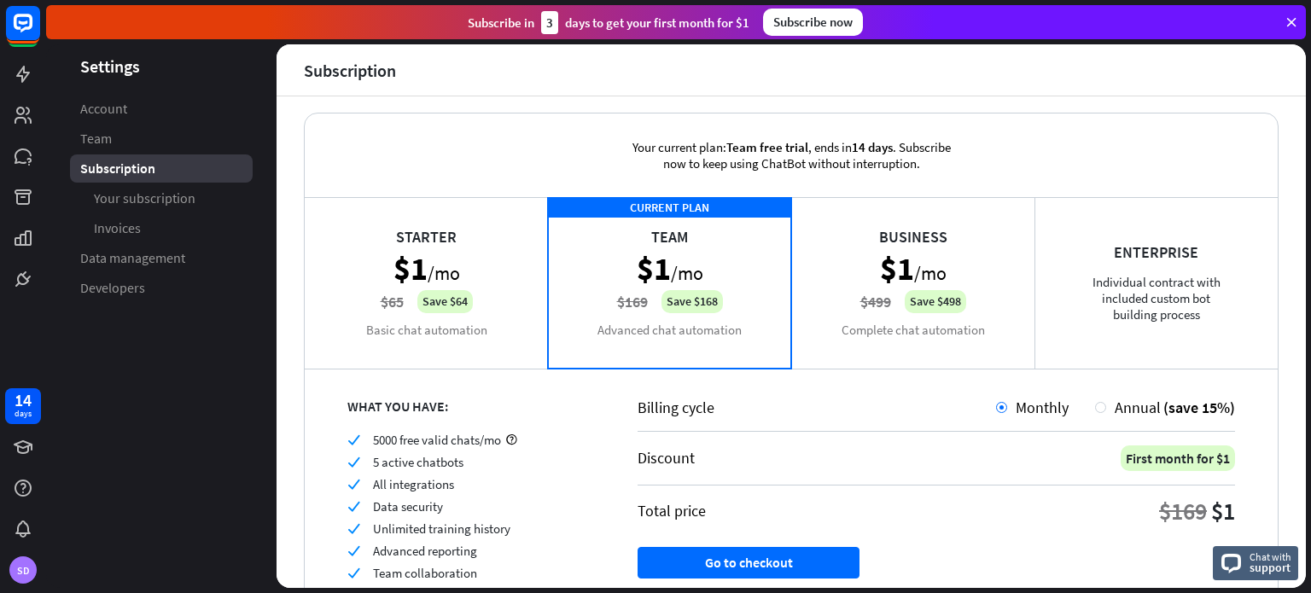
scroll to position [98, 0]
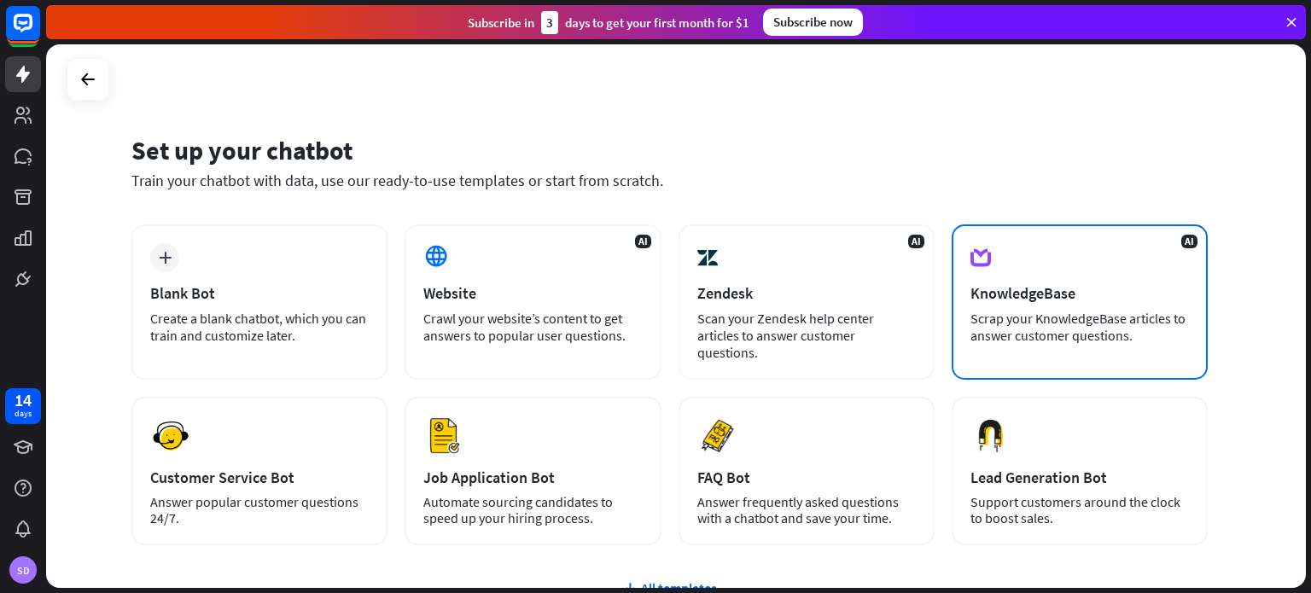
click at [989, 320] on div "Scrap your KnowledgeBase articles to answer customer questions." at bounding box center [1079, 327] width 218 height 34
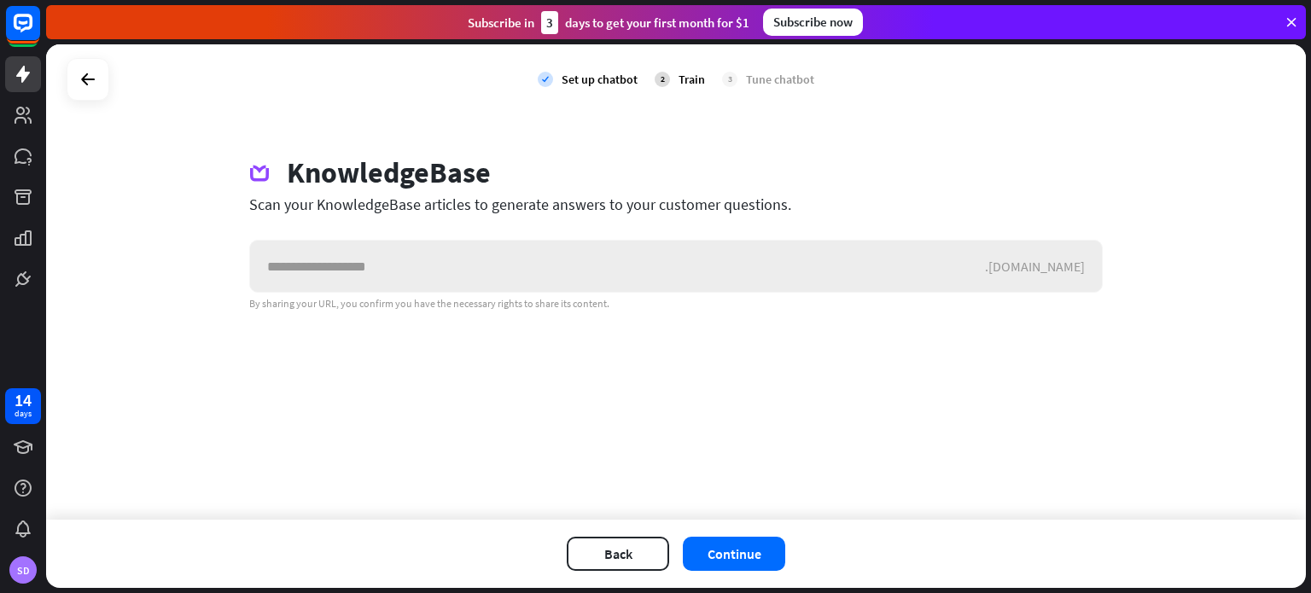
click at [741, 282] on input "text" at bounding box center [617, 266] width 735 height 51
click at [498, 249] on input "text" at bounding box center [617, 266] width 735 height 51
click at [497, 272] on input "text" at bounding box center [617, 266] width 735 height 51
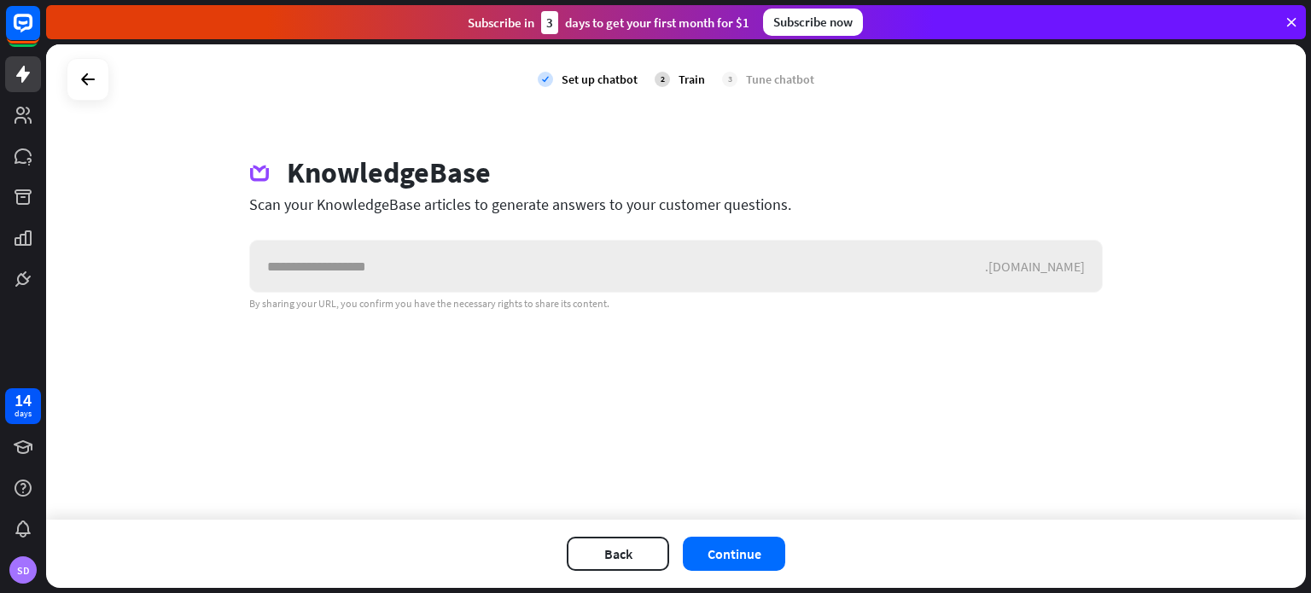
click at [497, 272] on input "text" at bounding box center [617, 266] width 735 height 51
click at [515, 272] on input "text" at bounding box center [617, 266] width 735 height 51
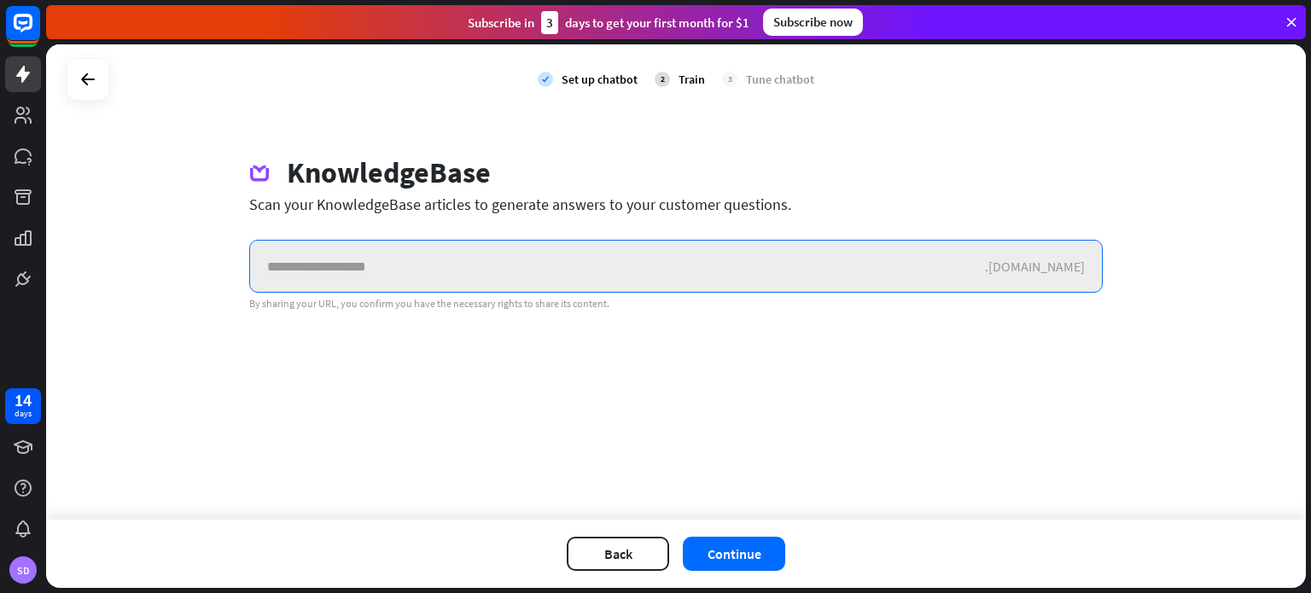
click at [807, 271] on input "text" at bounding box center [617, 266] width 735 height 51
paste input "**********"
type input "**********"
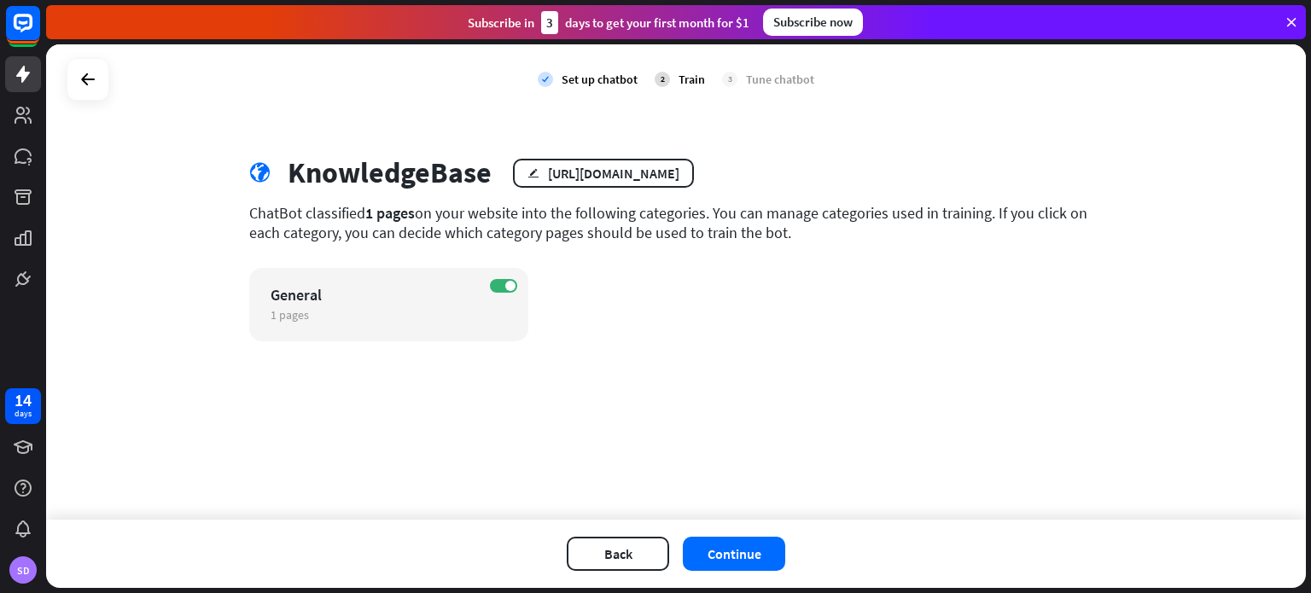
click at [754, 571] on div "Back Continue" at bounding box center [675, 554] width 1259 height 68
click at [746, 549] on button "Continue" at bounding box center [734, 554] width 102 height 34
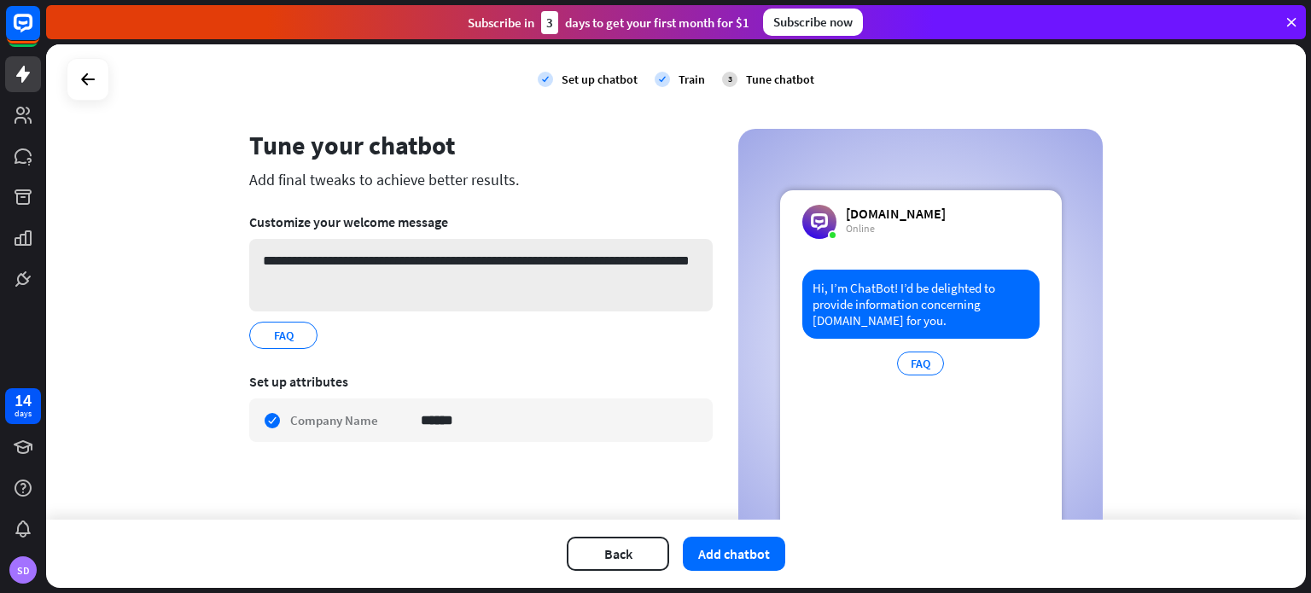
scroll to position [25, 0]
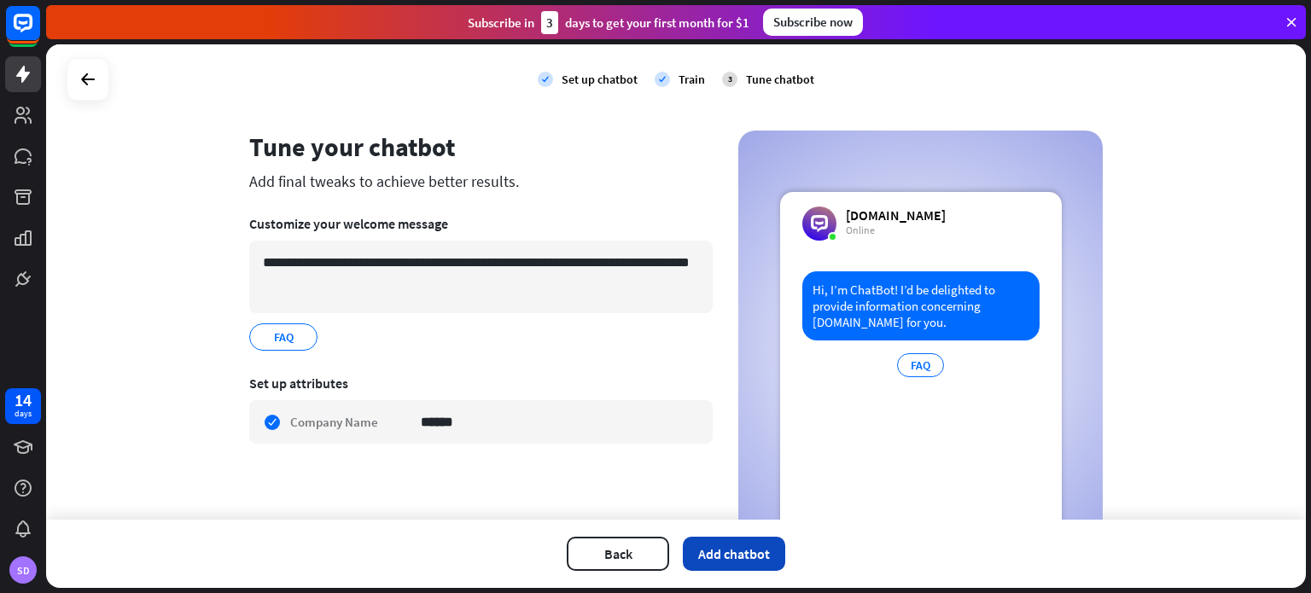
click at [723, 569] on button "Add chatbot" at bounding box center [734, 554] width 102 height 34
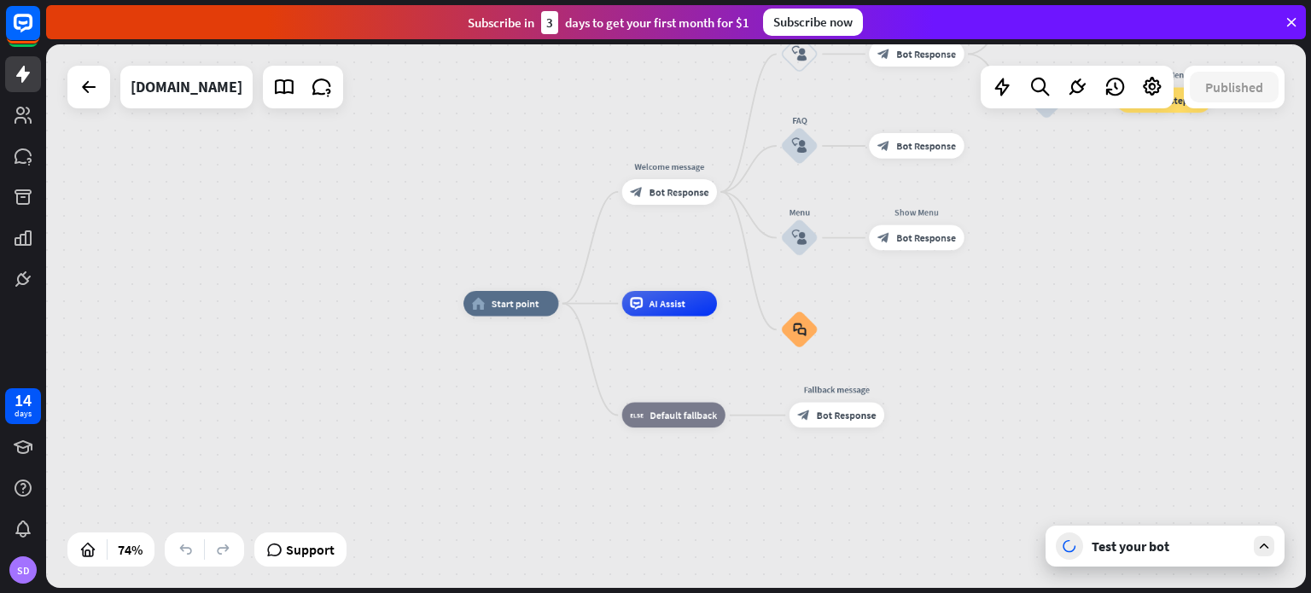
click at [1183, 558] on div "Test your bot" at bounding box center [1164, 546] width 239 height 41
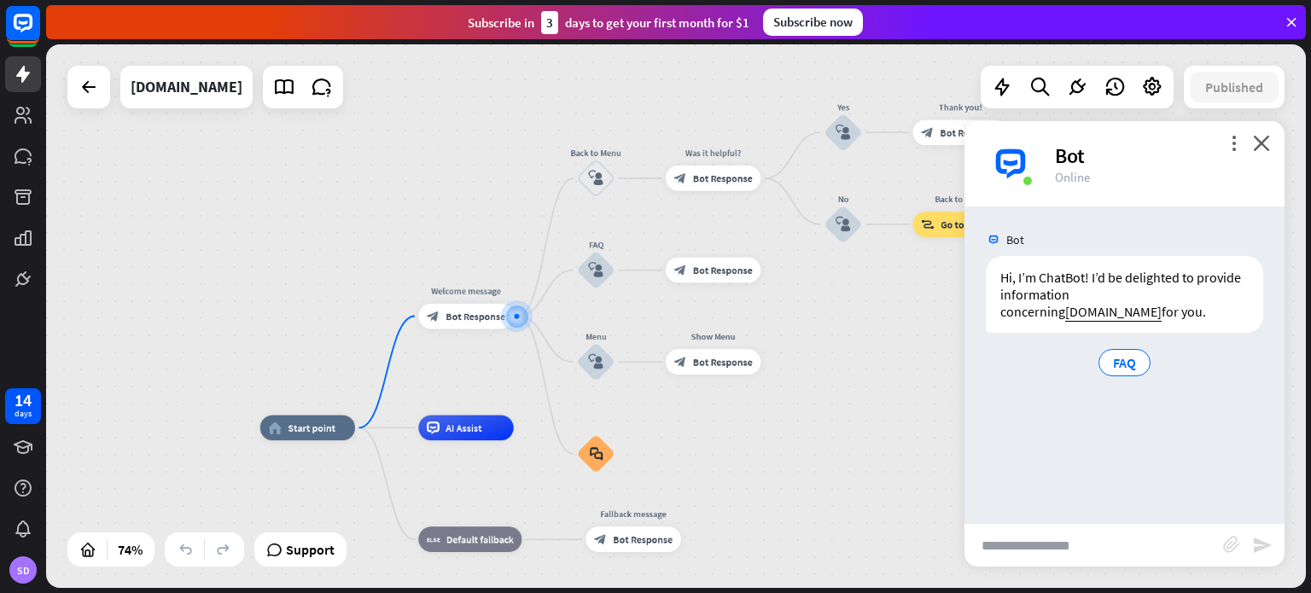
click at [1055, 532] on input "text" at bounding box center [1093, 545] width 259 height 43
type input "**********"
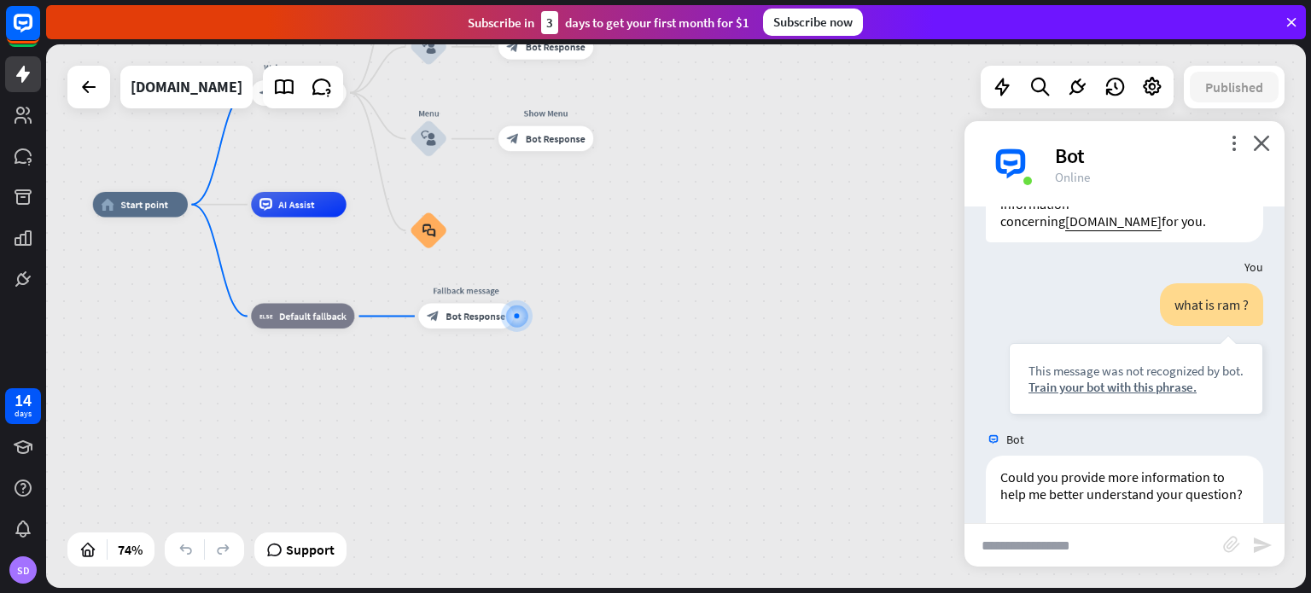
scroll to position [223, 0]
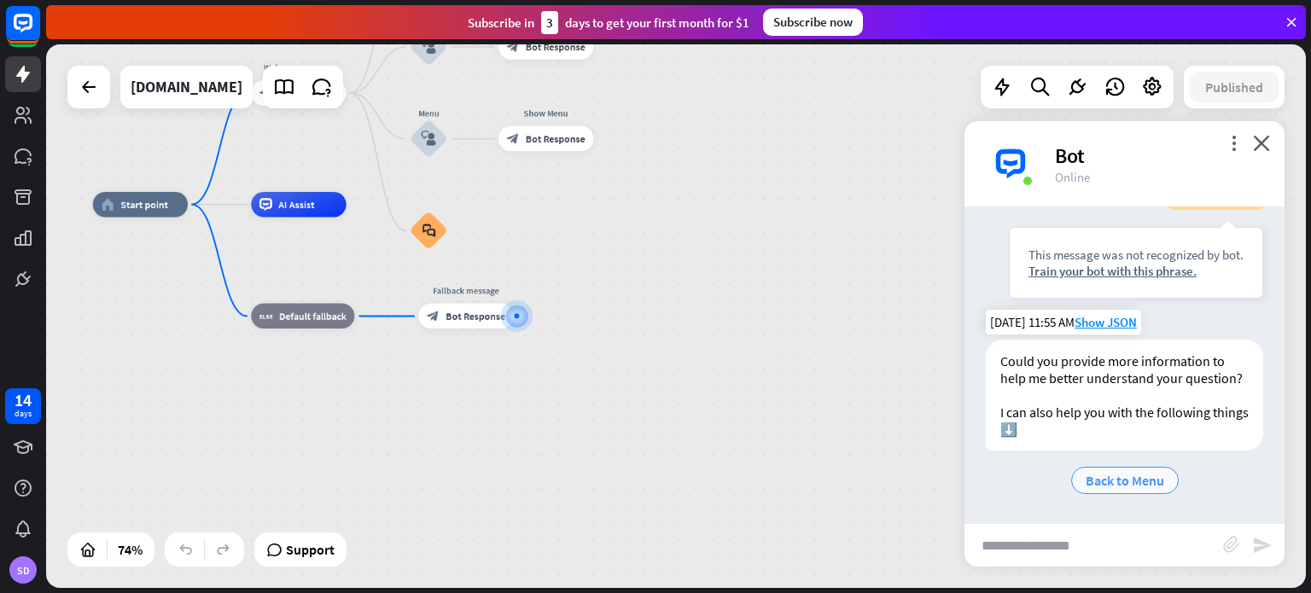
click at [1121, 483] on span "Back to Menu" at bounding box center [1124, 480] width 78 height 17
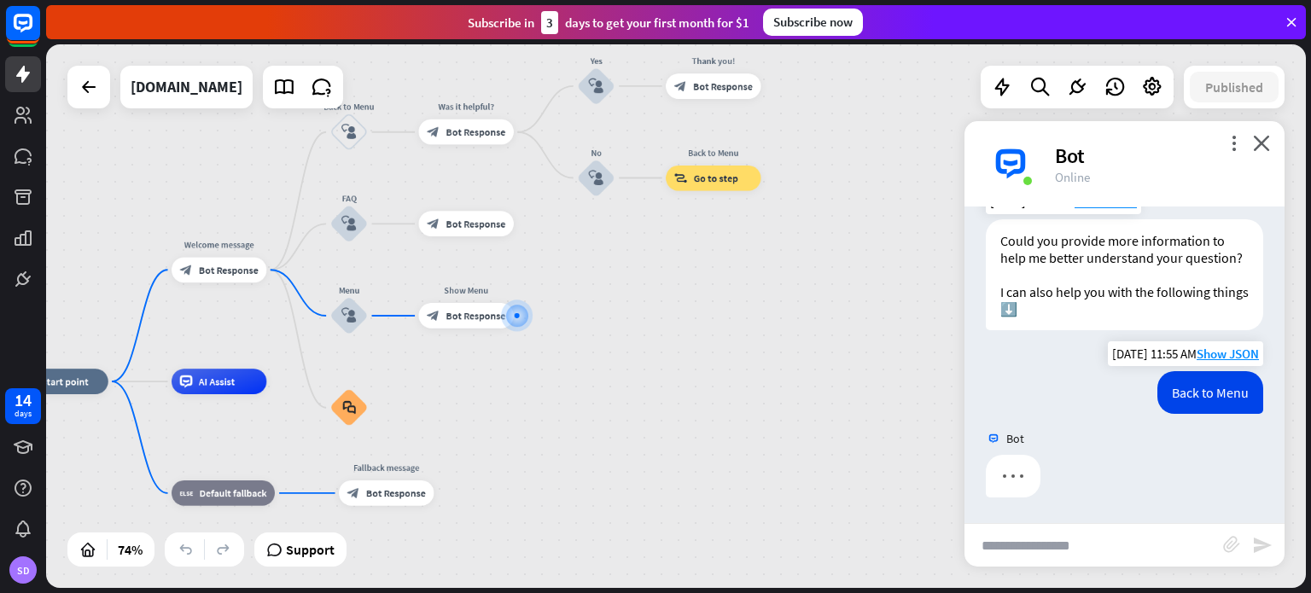
scroll to position [343, 0]
click at [1254, 143] on icon "close" at bounding box center [1260, 143] width 17 height 16
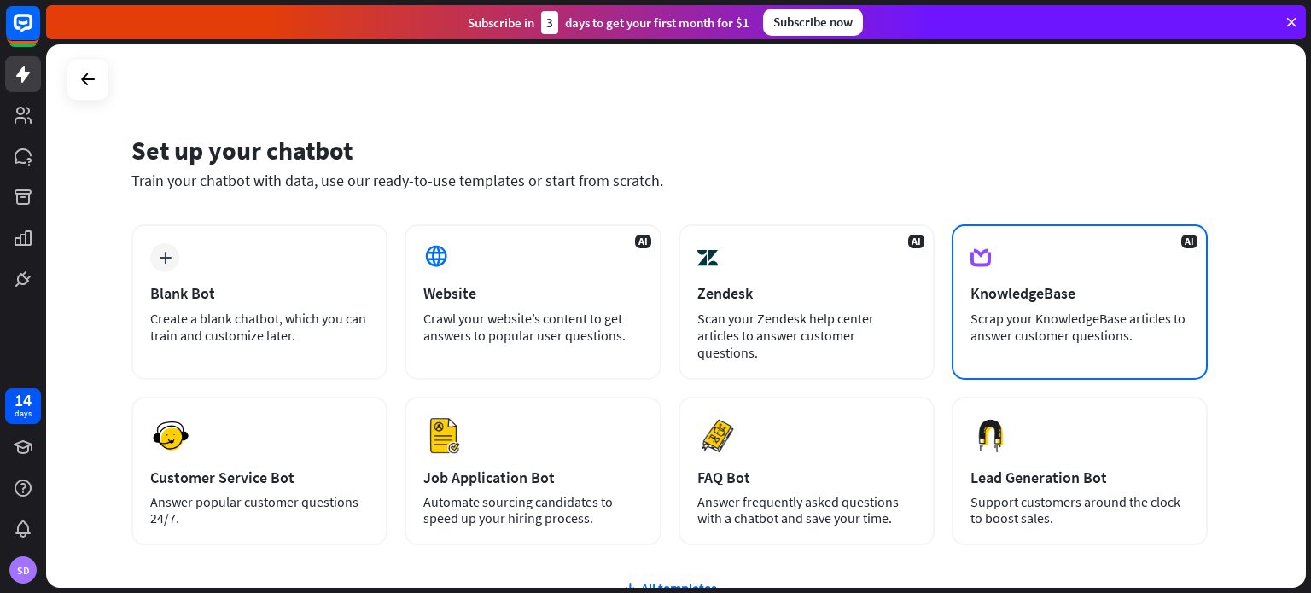
click at [1031, 272] on div "AI KnowledgeBase Scrap your KnowledgeBase articles to answer customer questions." at bounding box center [1079, 301] width 256 height 155
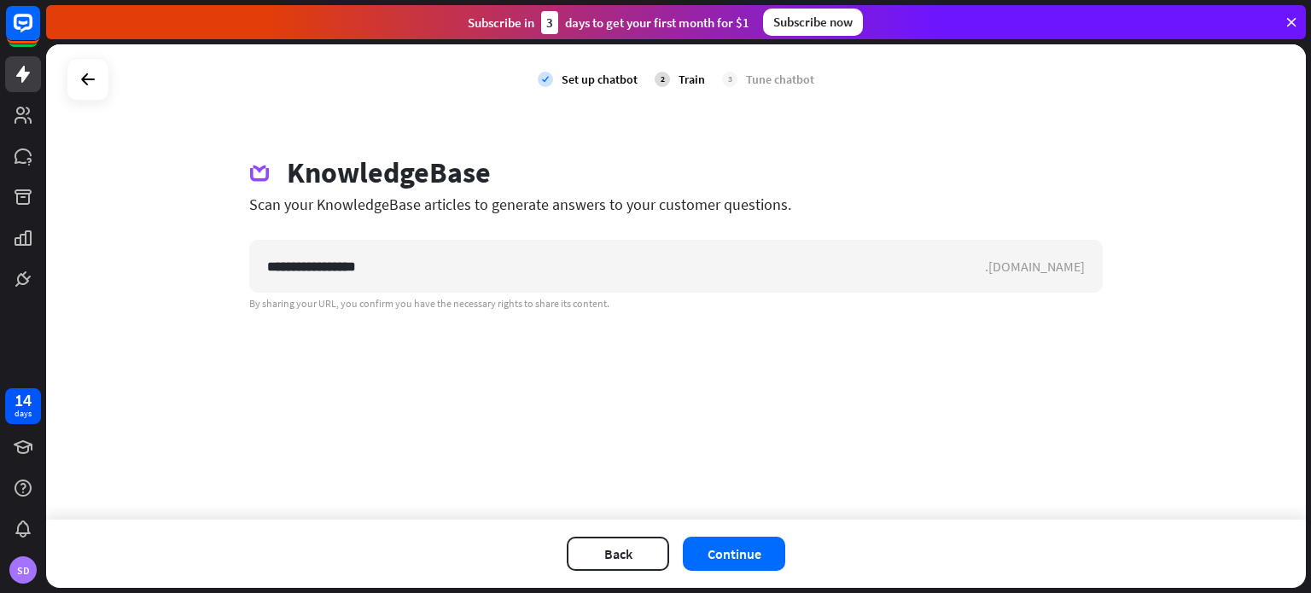
type input "**********"
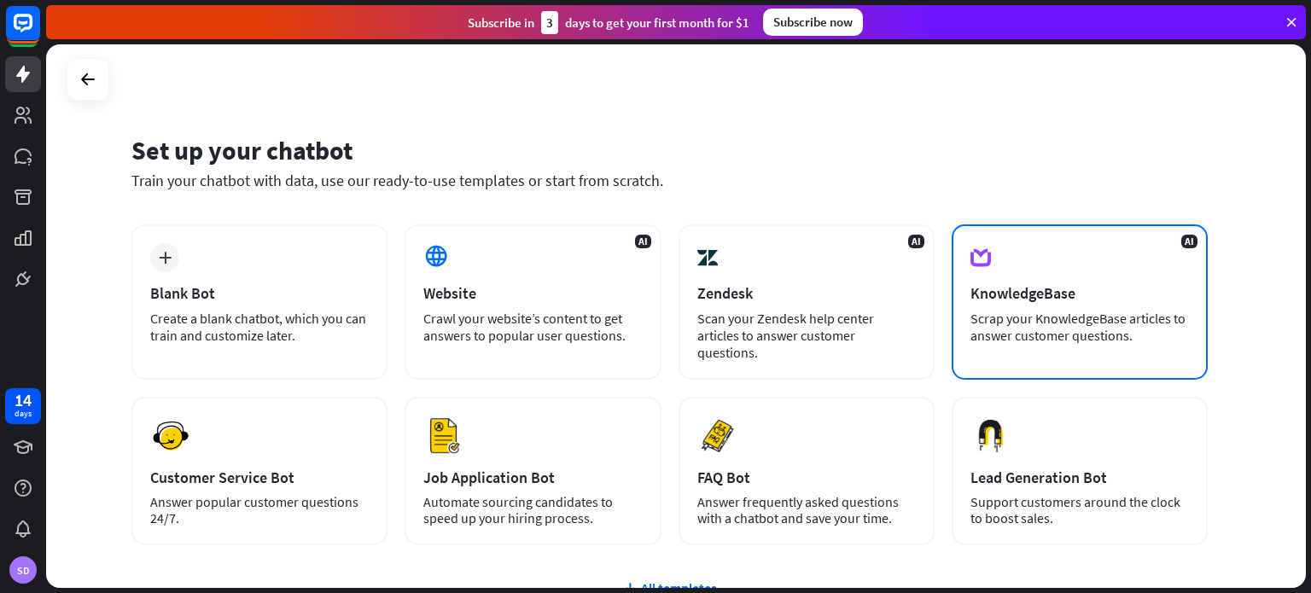
click at [997, 316] on div "Scrap your KnowledgeBase articles to answer customer questions." at bounding box center [1079, 327] width 218 height 34
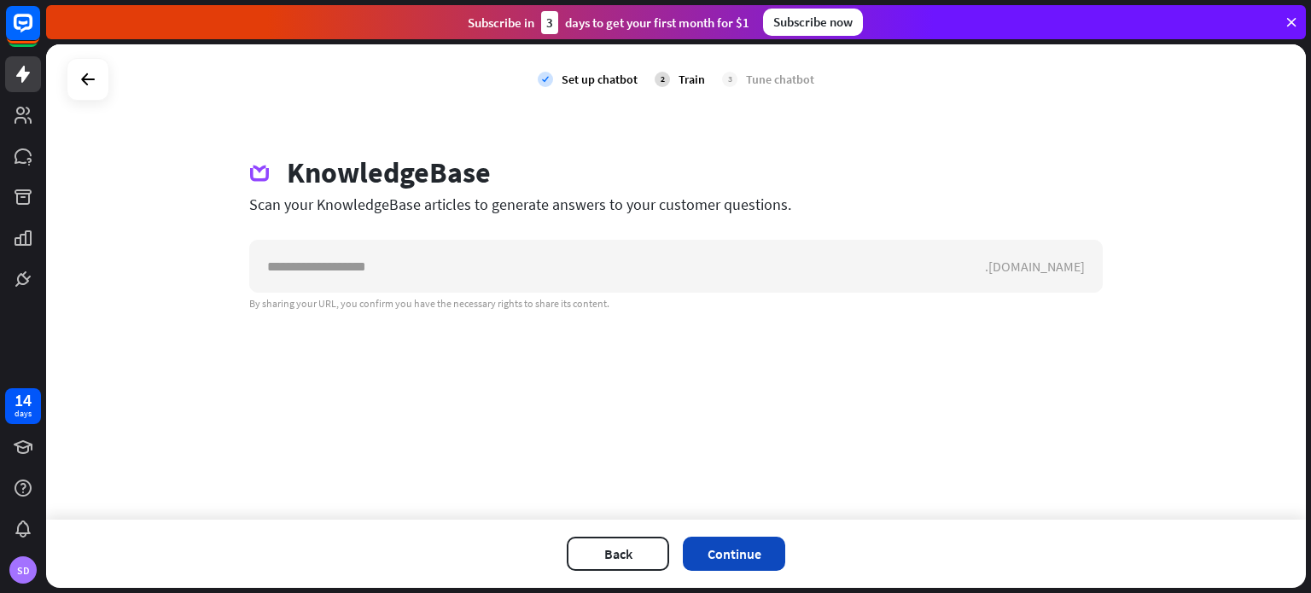
click at [718, 551] on button "Continue" at bounding box center [734, 554] width 102 height 34
click at [398, 278] on div "close You didn’t add a URL yet Enter your website address to let ChatBot scan i…" at bounding box center [655, 296] width 1311 height 593
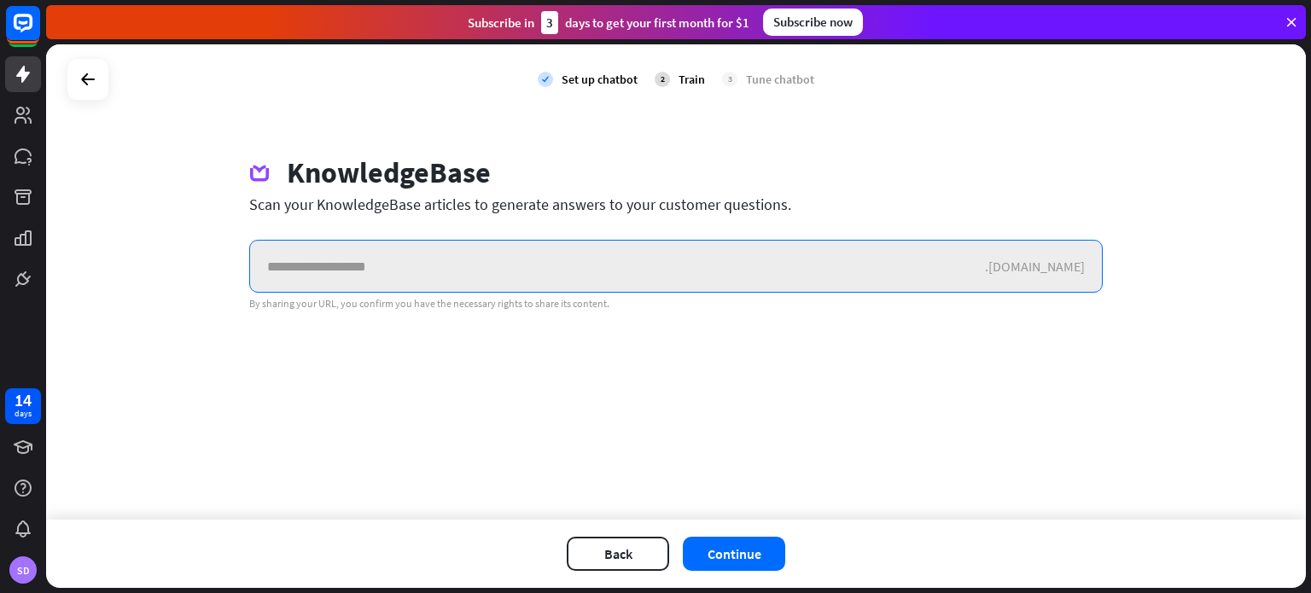
click at [439, 274] on input "text" at bounding box center [617, 266] width 735 height 51
type input "*********"
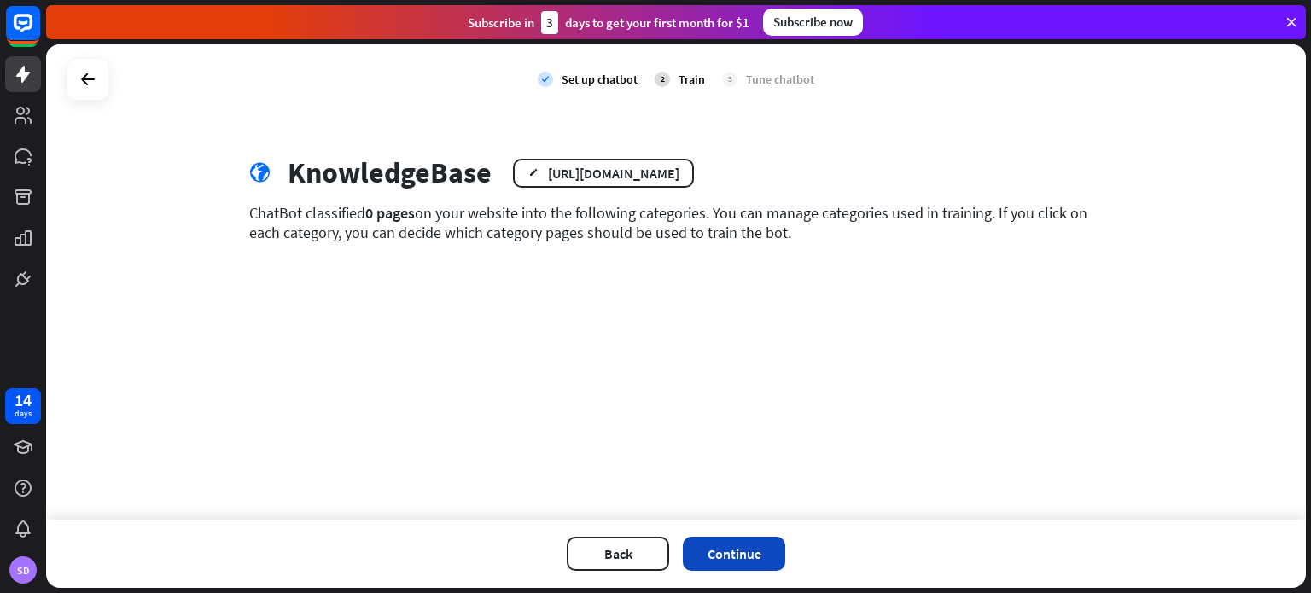
click at [714, 561] on button "Continue" at bounding box center [734, 554] width 102 height 34
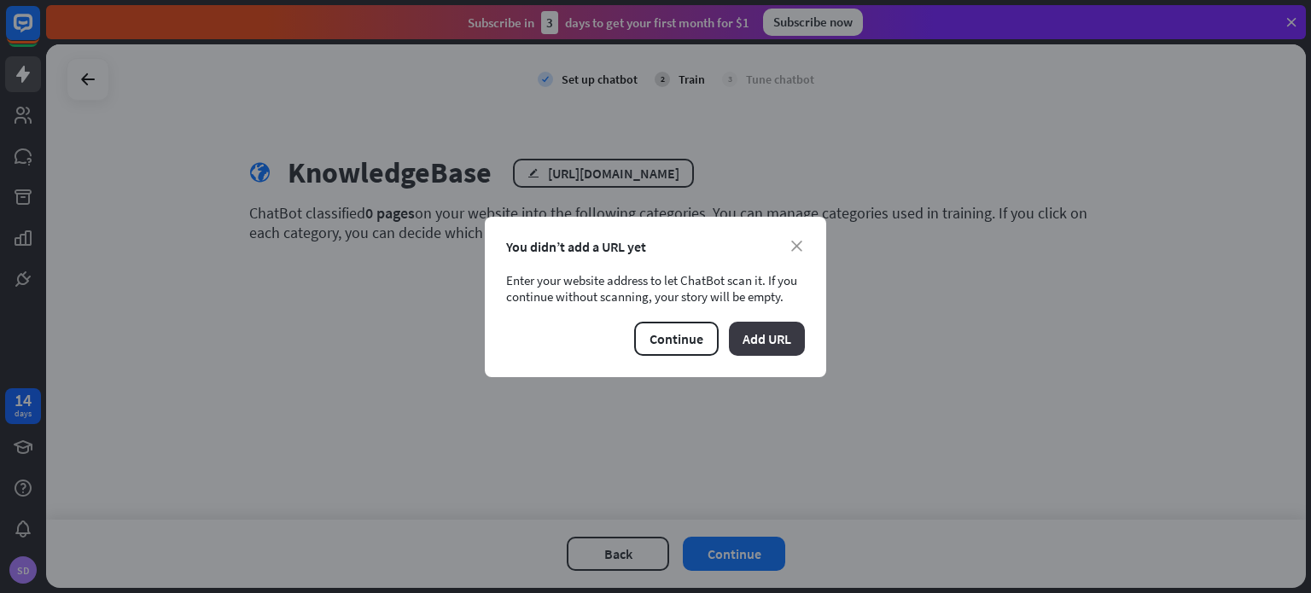
click at [788, 348] on button "Add URL" at bounding box center [767, 339] width 76 height 34
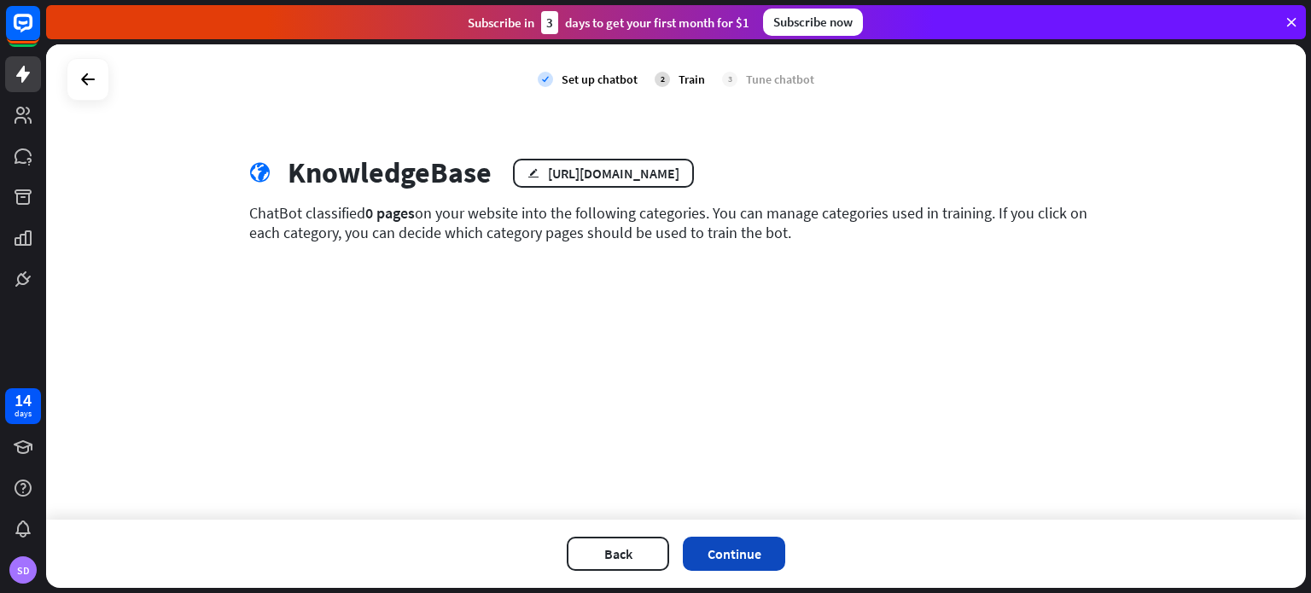
click at [703, 555] on button "Continue" at bounding box center [734, 554] width 102 height 34
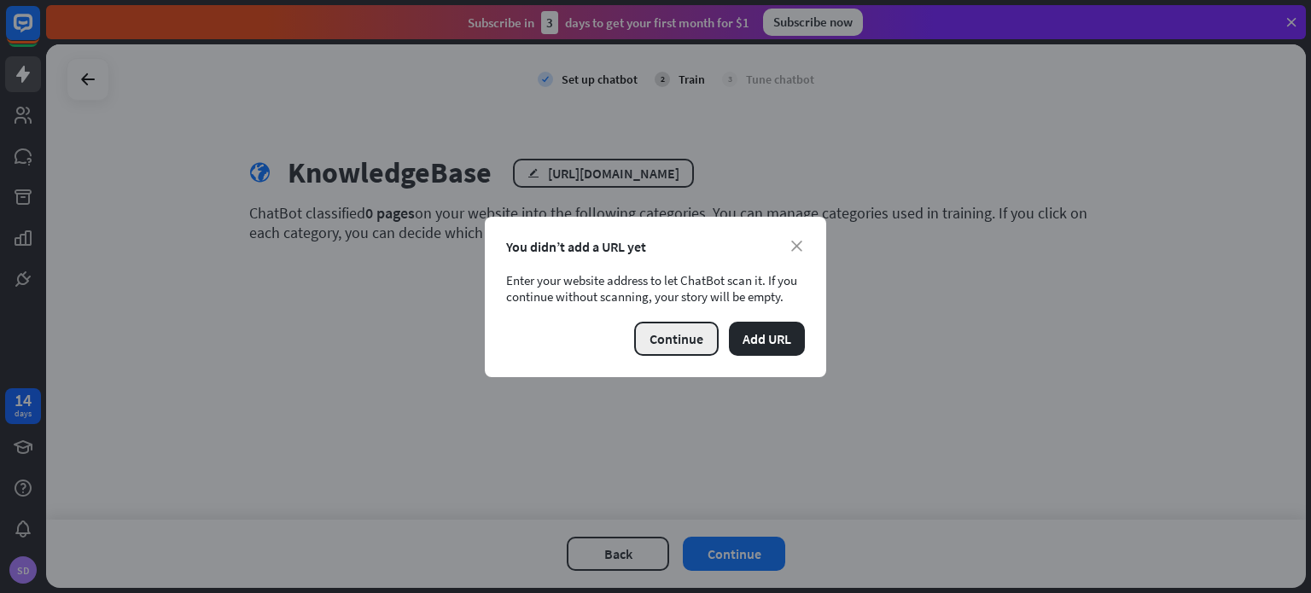
click at [675, 327] on button "Continue" at bounding box center [676, 339] width 84 height 34
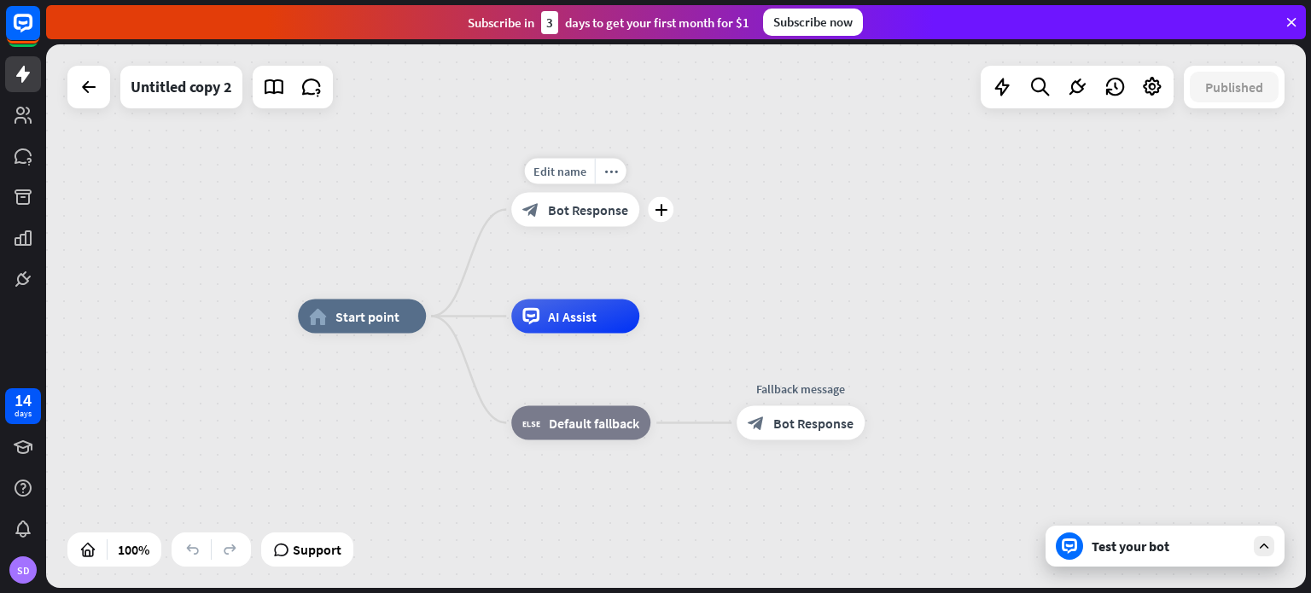
click at [534, 218] on div "block_bot_response Bot Response" at bounding box center [575, 210] width 128 height 34
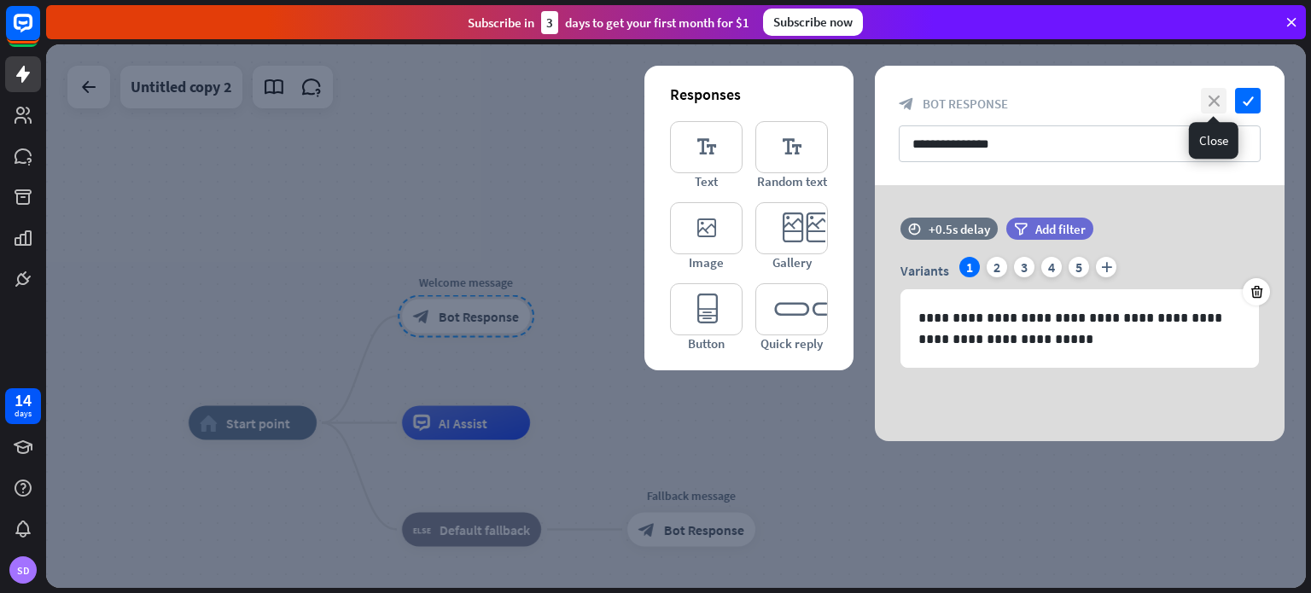
click at [1218, 101] on icon "close" at bounding box center [1213, 101] width 26 height 26
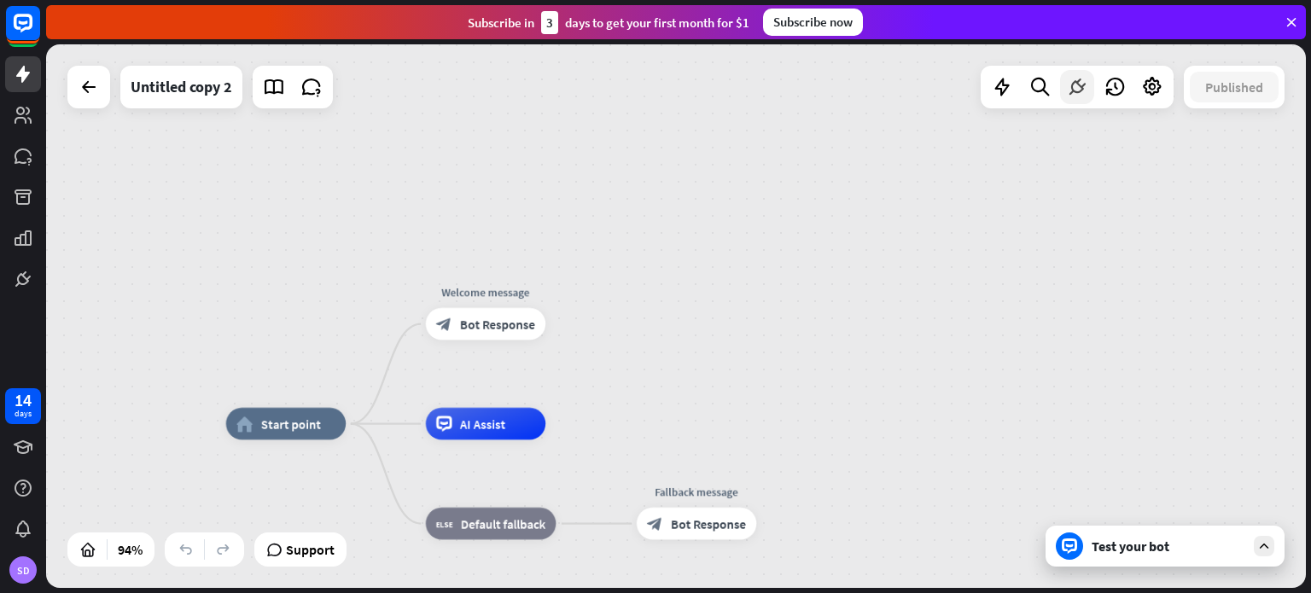
click at [1075, 94] on icon at bounding box center [1077, 87] width 22 height 22
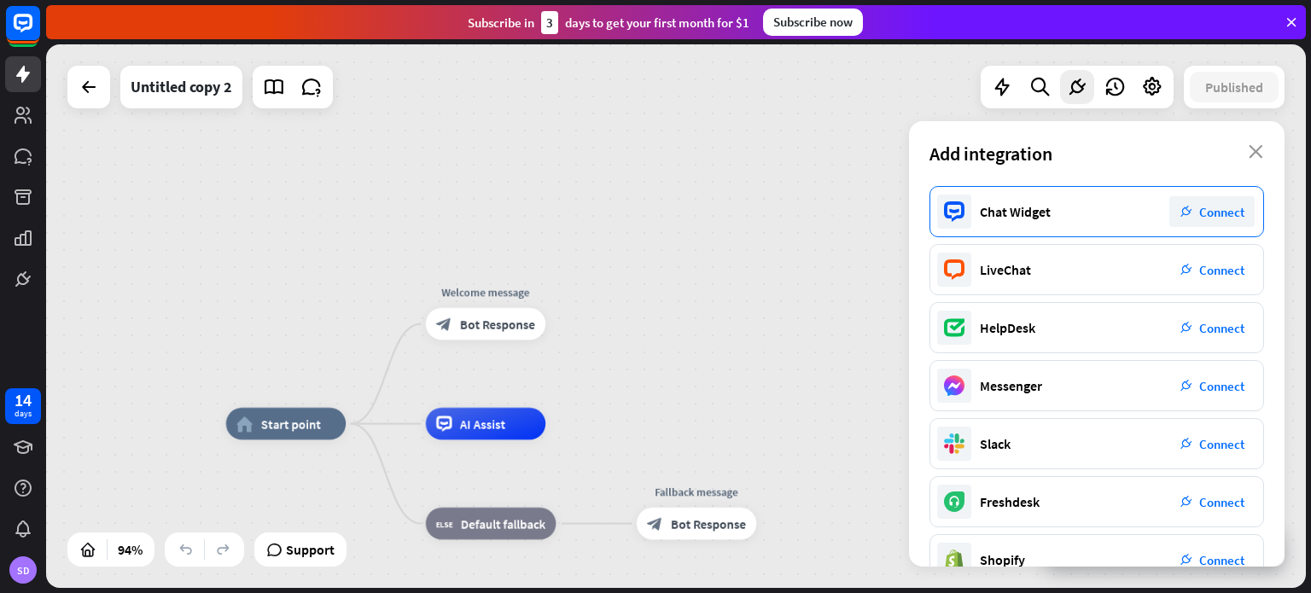
click at [1226, 219] on span "Connect" at bounding box center [1221, 212] width 45 height 16
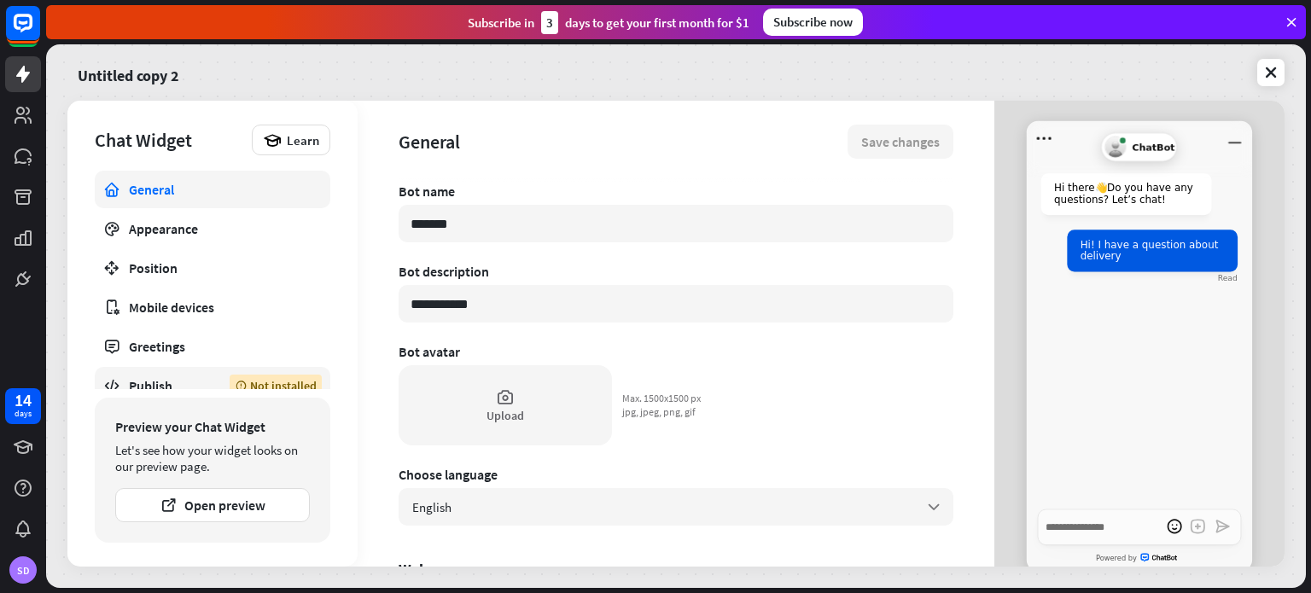
scroll to position [15, 0]
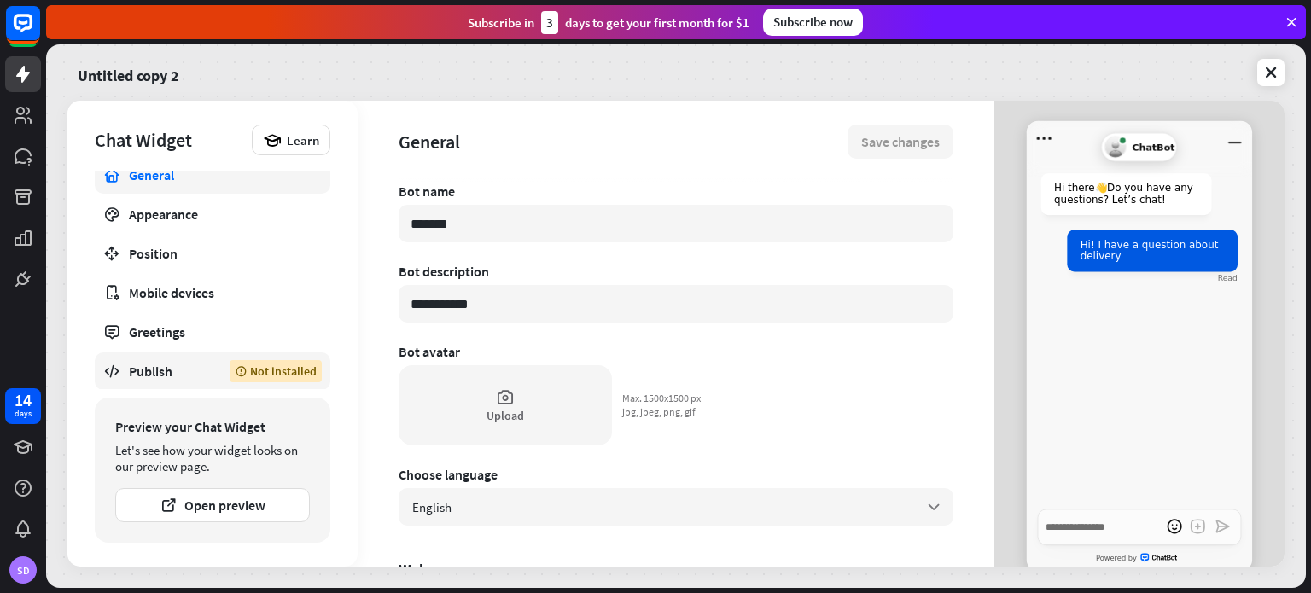
click at [207, 371] on link "Publish Not installed" at bounding box center [212, 371] width 235 height 38
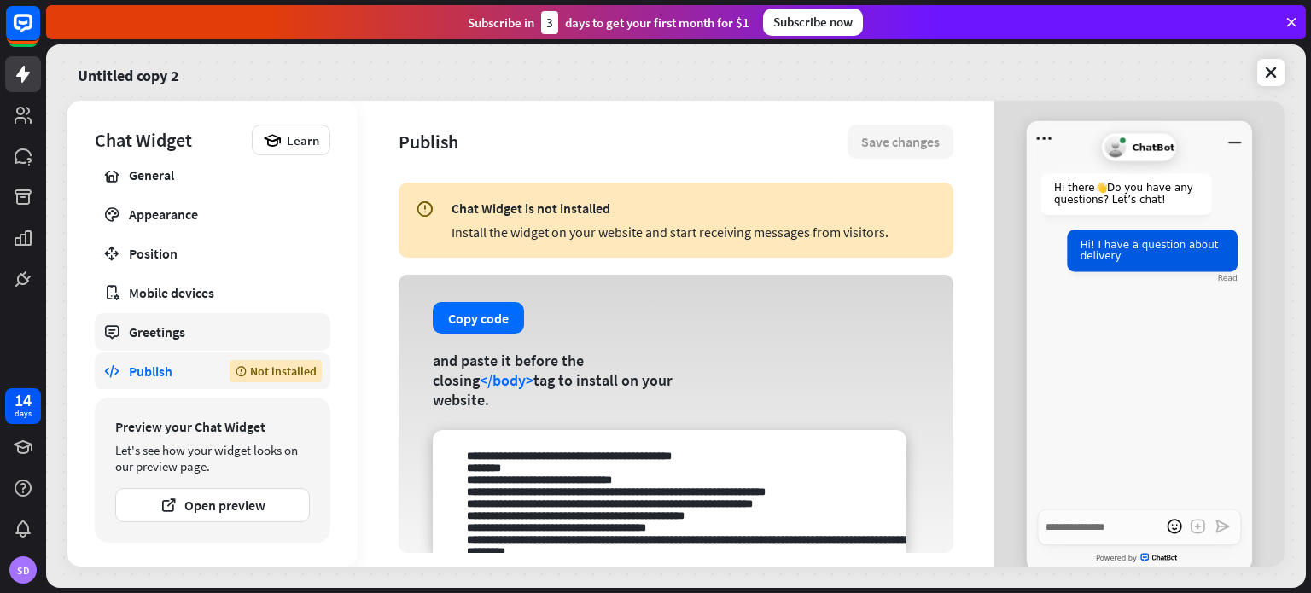
click at [246, 326] on div "Greetings" at bounding box center [212, 331] width 167 height 17
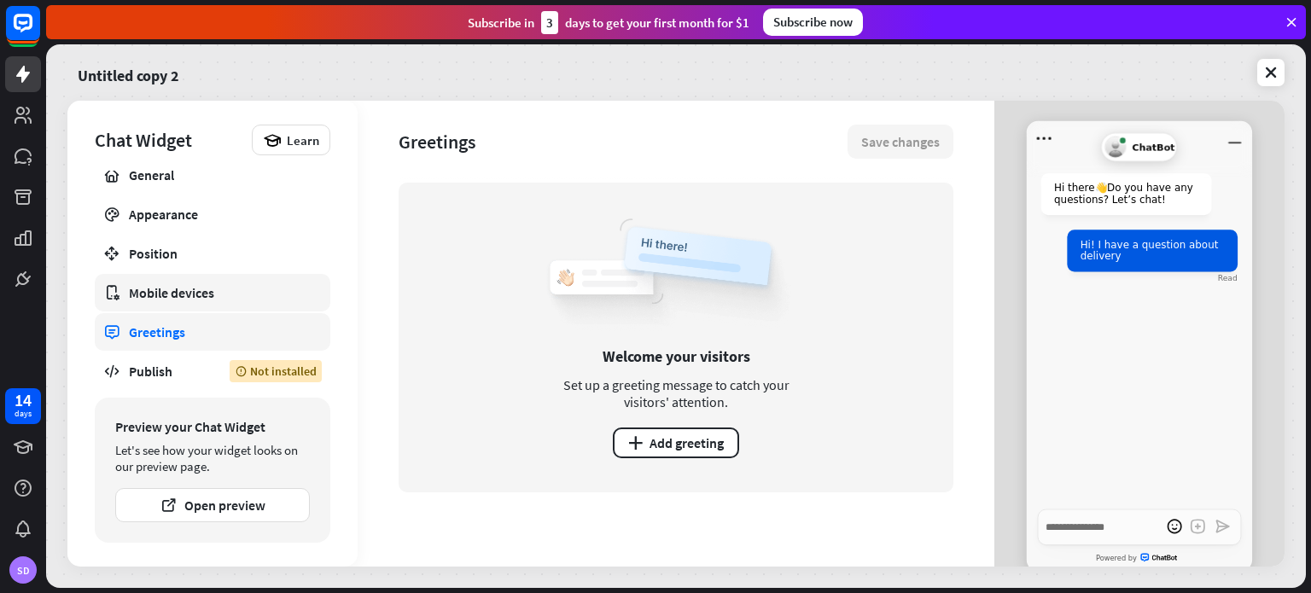
click at [177, 300] on link "Mobile devices" at bounding box center [212, 293] width 235 height 38
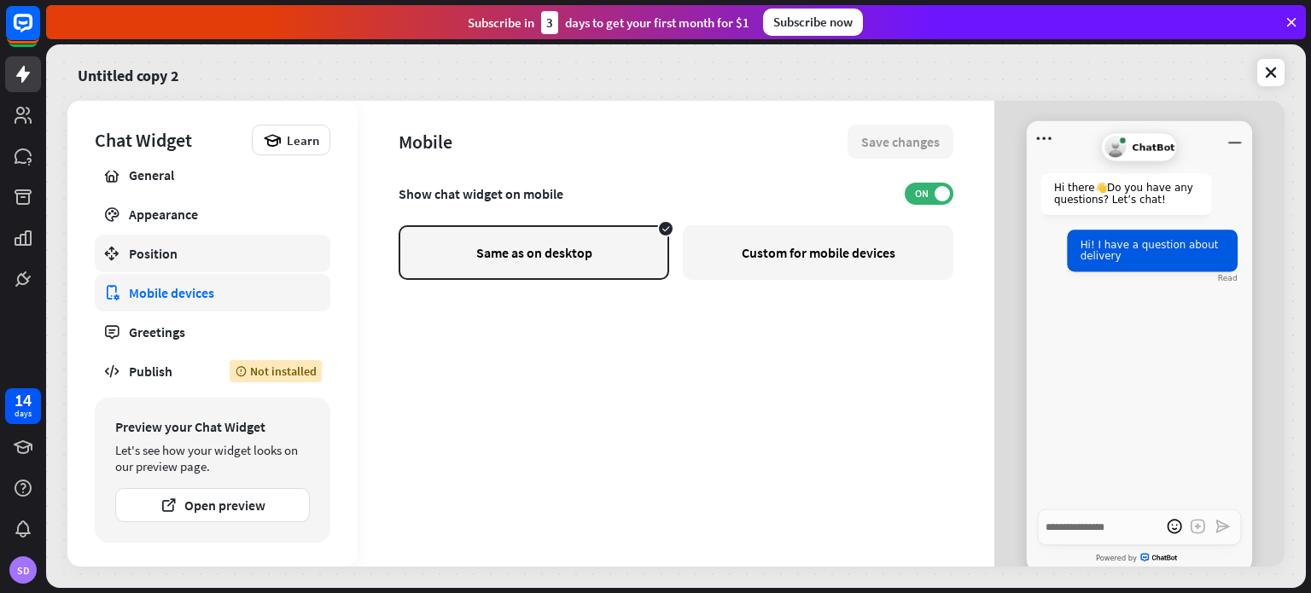
click at [224, 256] on div "Position" at bounding box center [212, 253] width 167 height 17
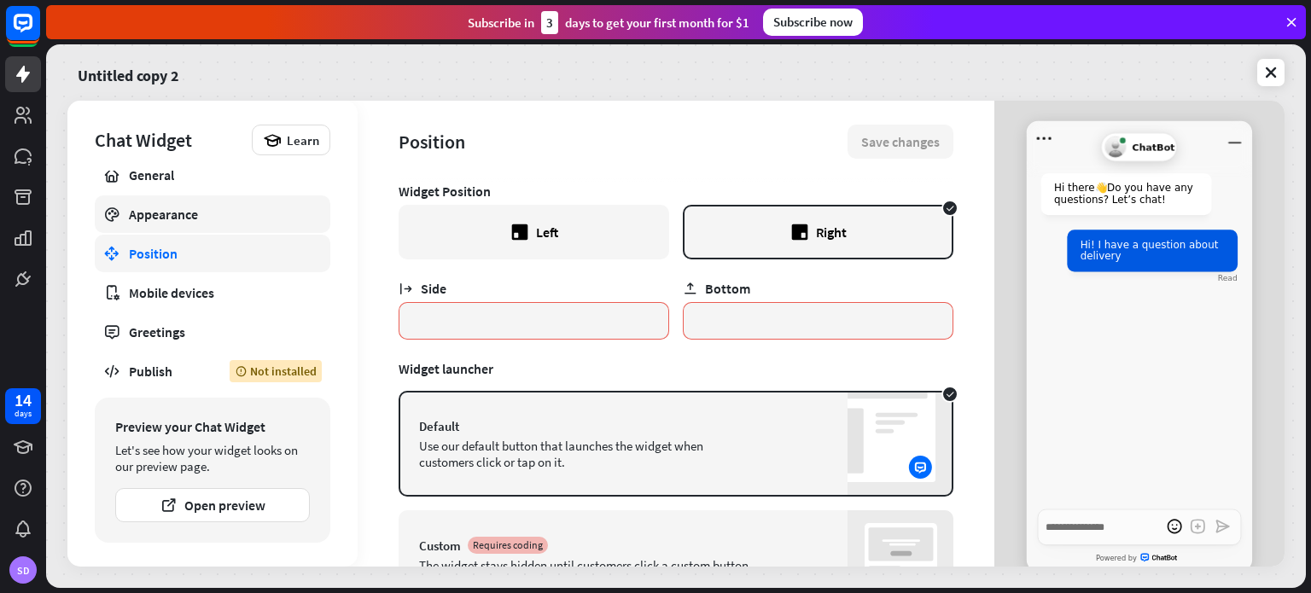
click at [215, 201] on link "Appearance" at bounding box center [212, 214] width 235 height 38
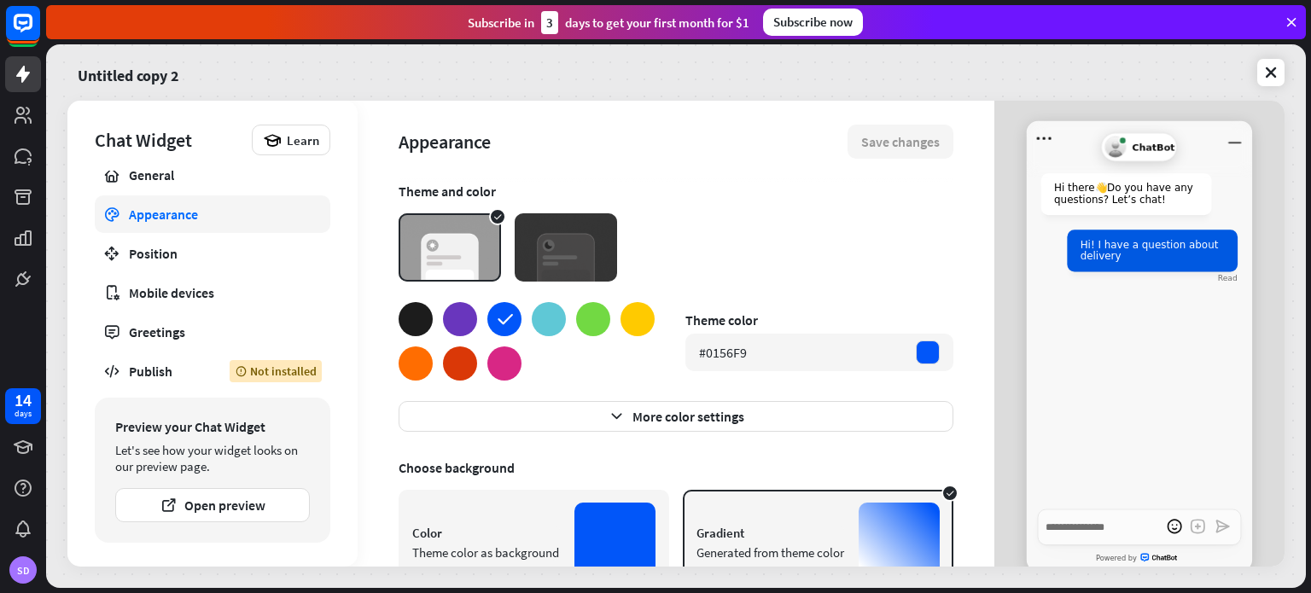
scroll to position [182, 0]
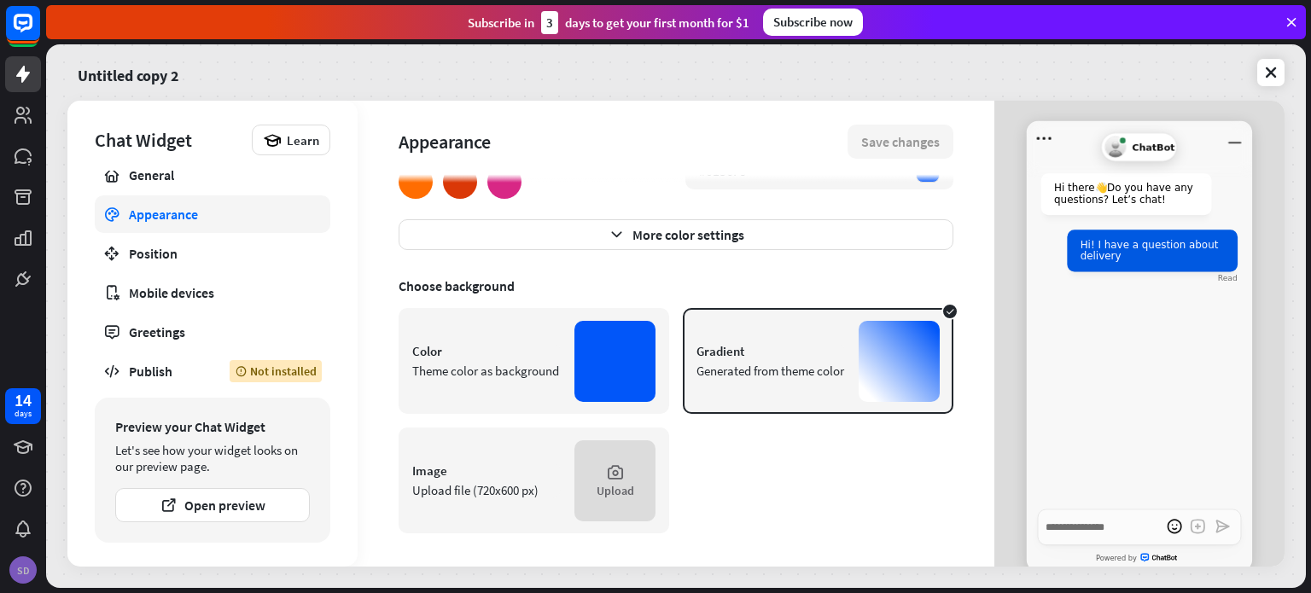
click at [20, 574] on div "SD" at bounding box center [22, 569] width 27 height 27
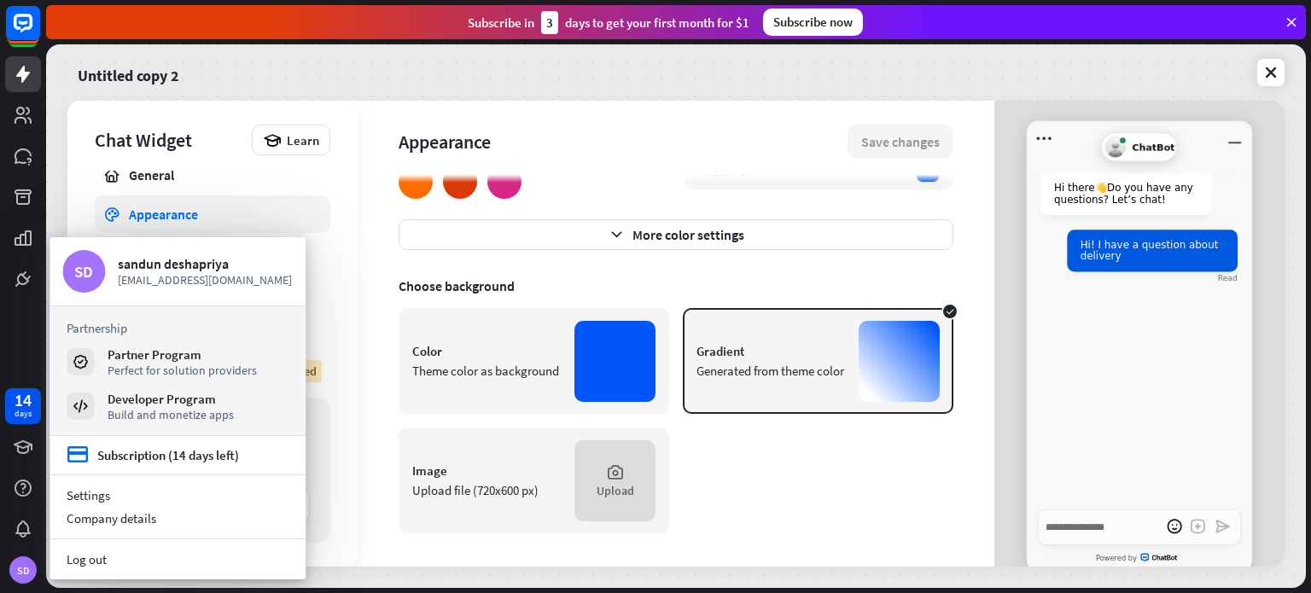
click at [96, 572] on section "Log out" at bounding box center [177, 559] width 256 height 40
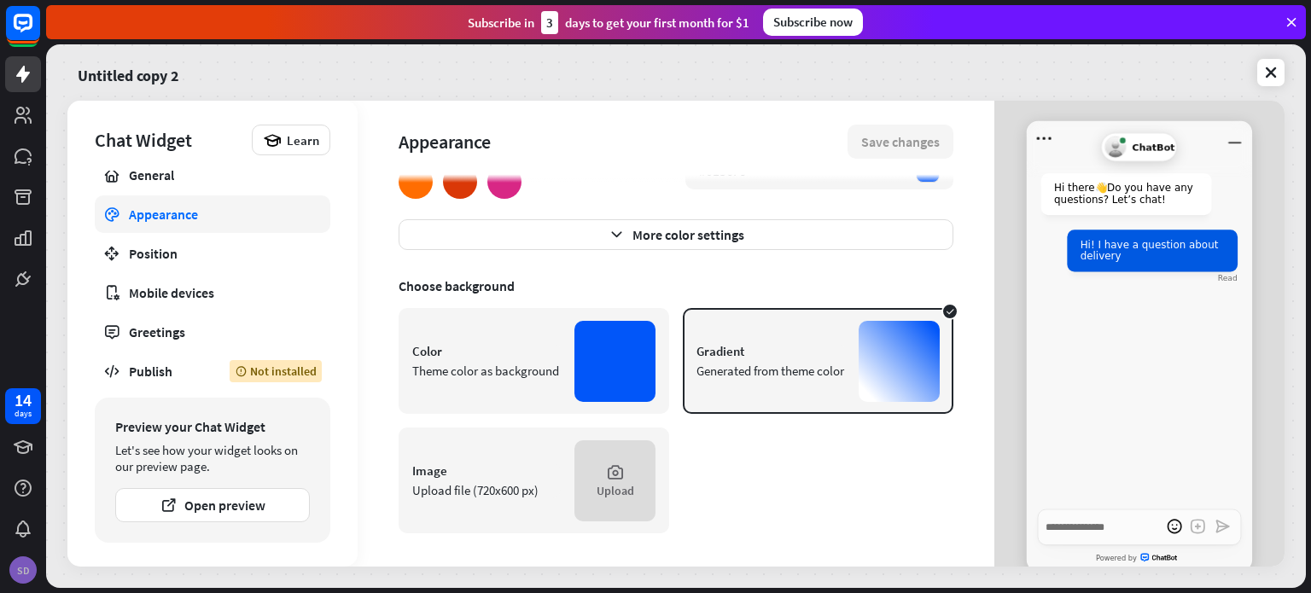
click at [38, 567] on div "SD" at bounding box center [23, 570] width 36 height 36
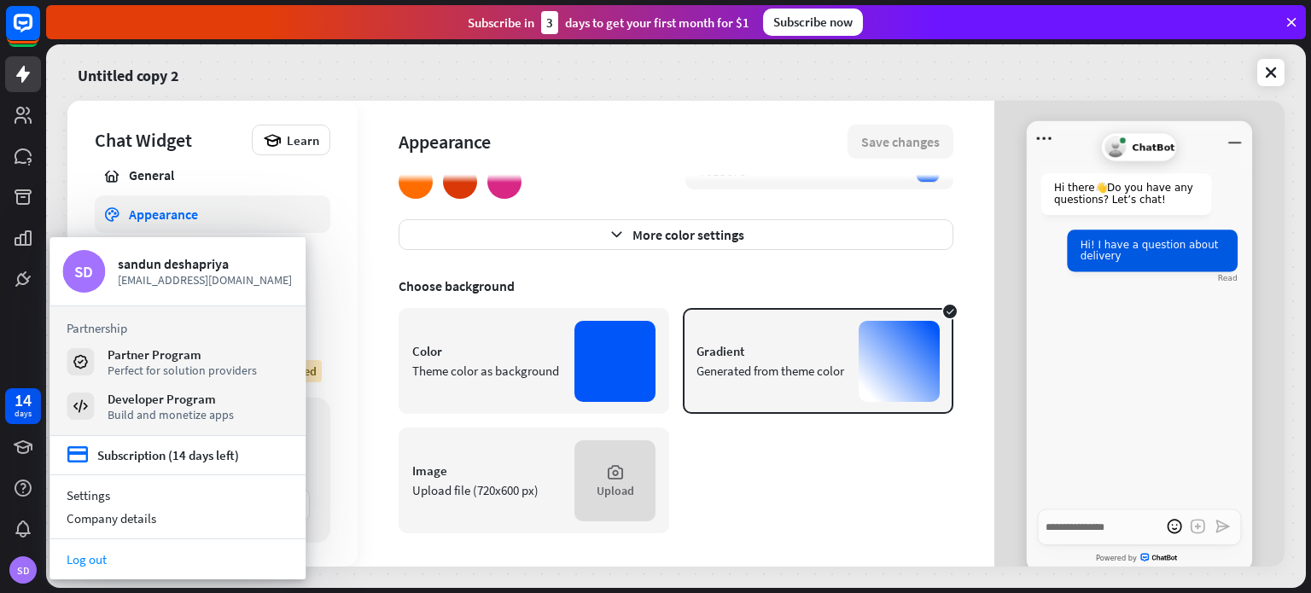
click at [73, 562] on link "Log out" at bounding box center [177, 559] width 256 height 23
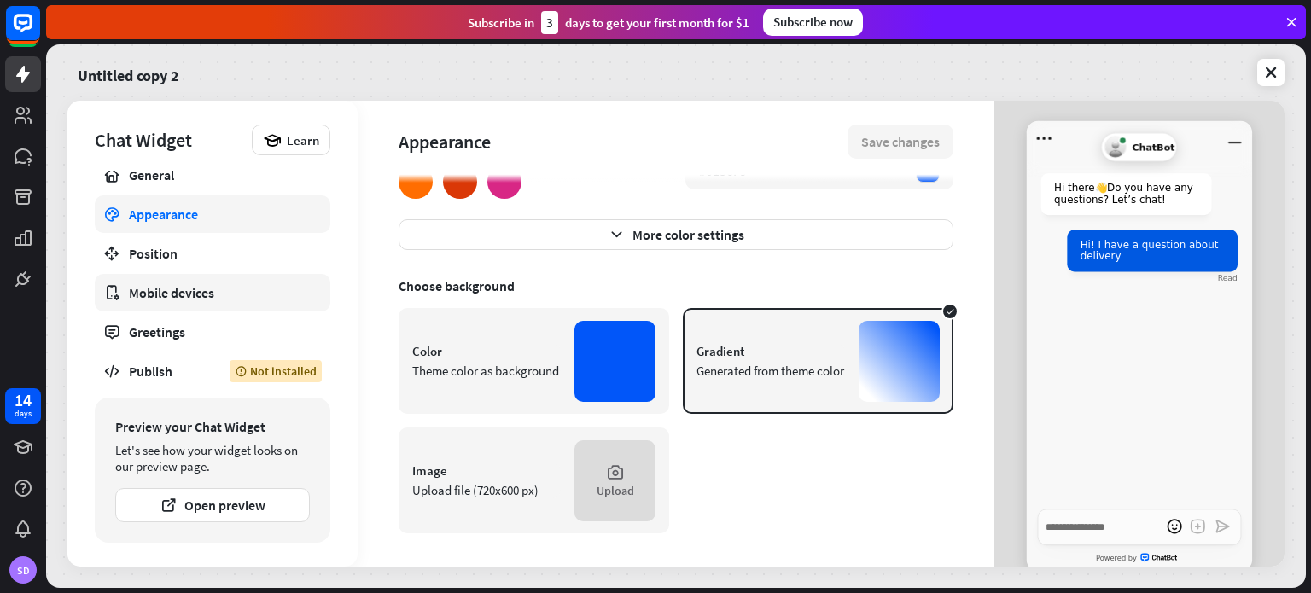
type textarea "*"
